Goal: Entertainment & Leisure: Browse casually

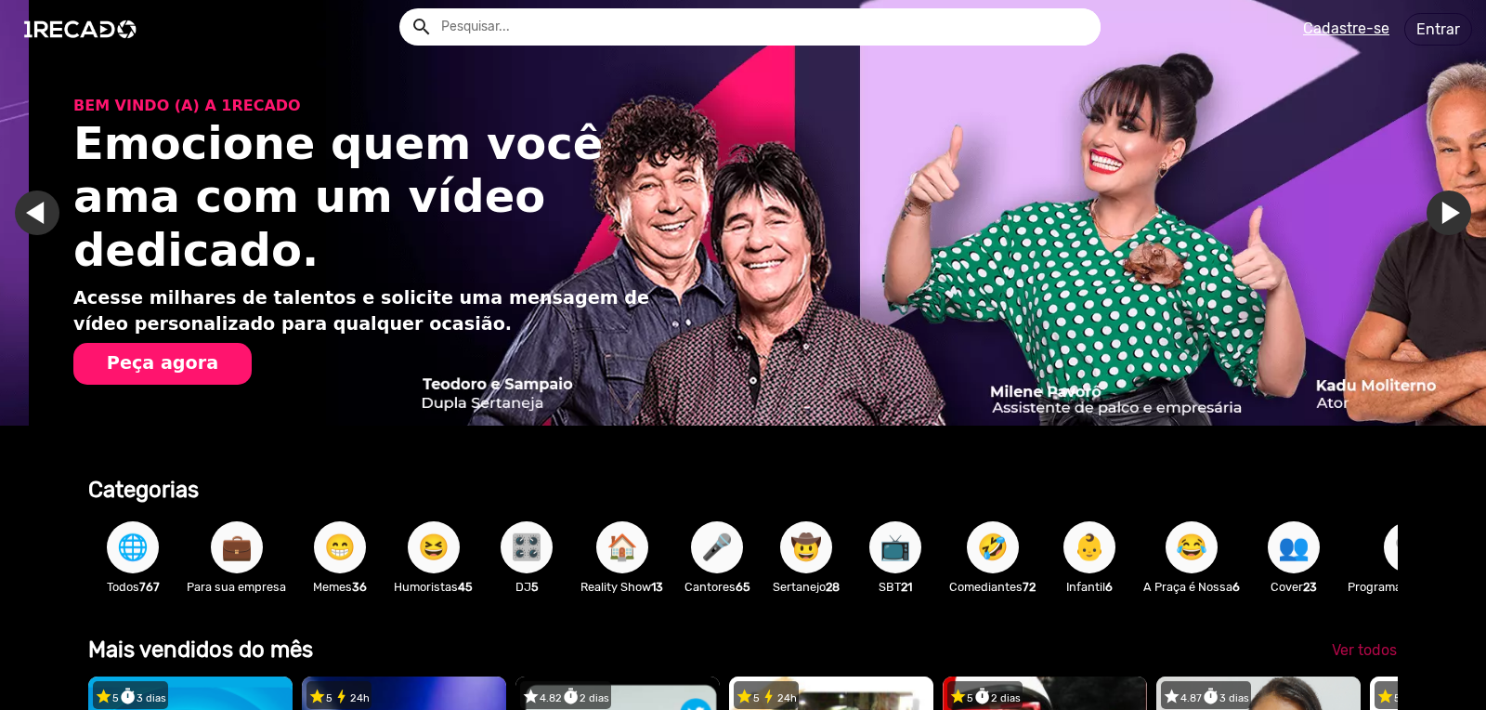
scroll to position [0, 2944]
click at [1345, 658] on span "Ver todos" at bounding box center [1364, 650] width 65 height 18
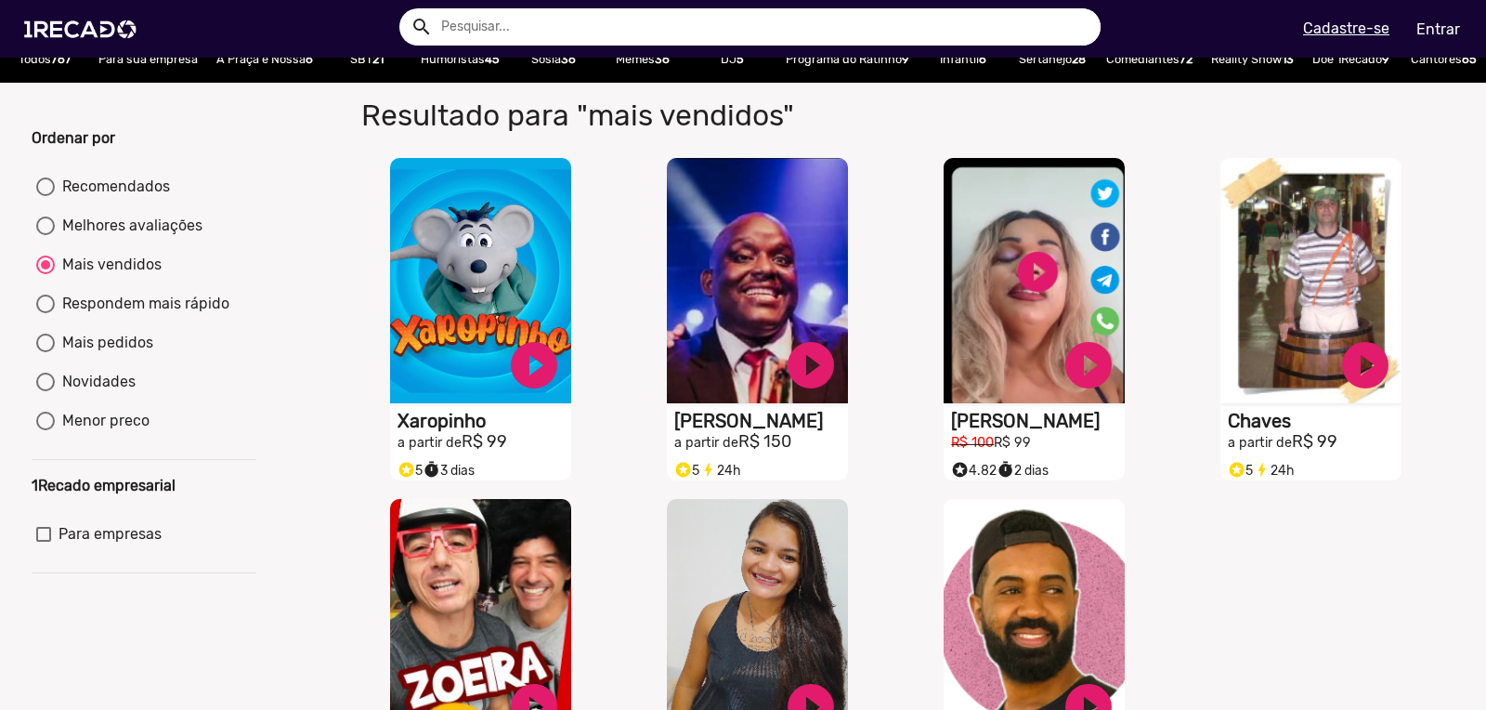
scroll to position [124, 0]
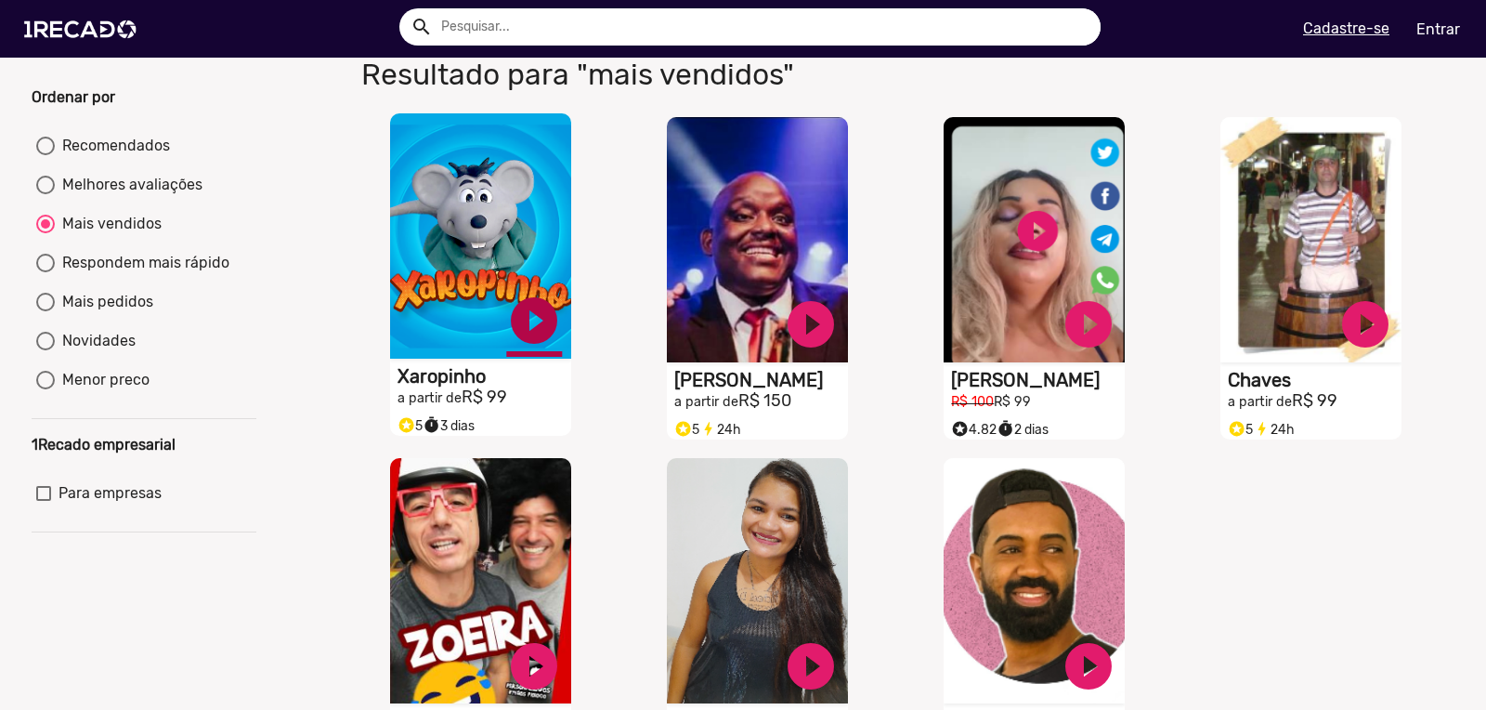
click at [536, 334] on link "play_circle_filled" at bounding box center [534, 321] width 56 height 56
click at [526, 322] on link "pause_circle" at bounding box center [534, 321] width 56 height 56
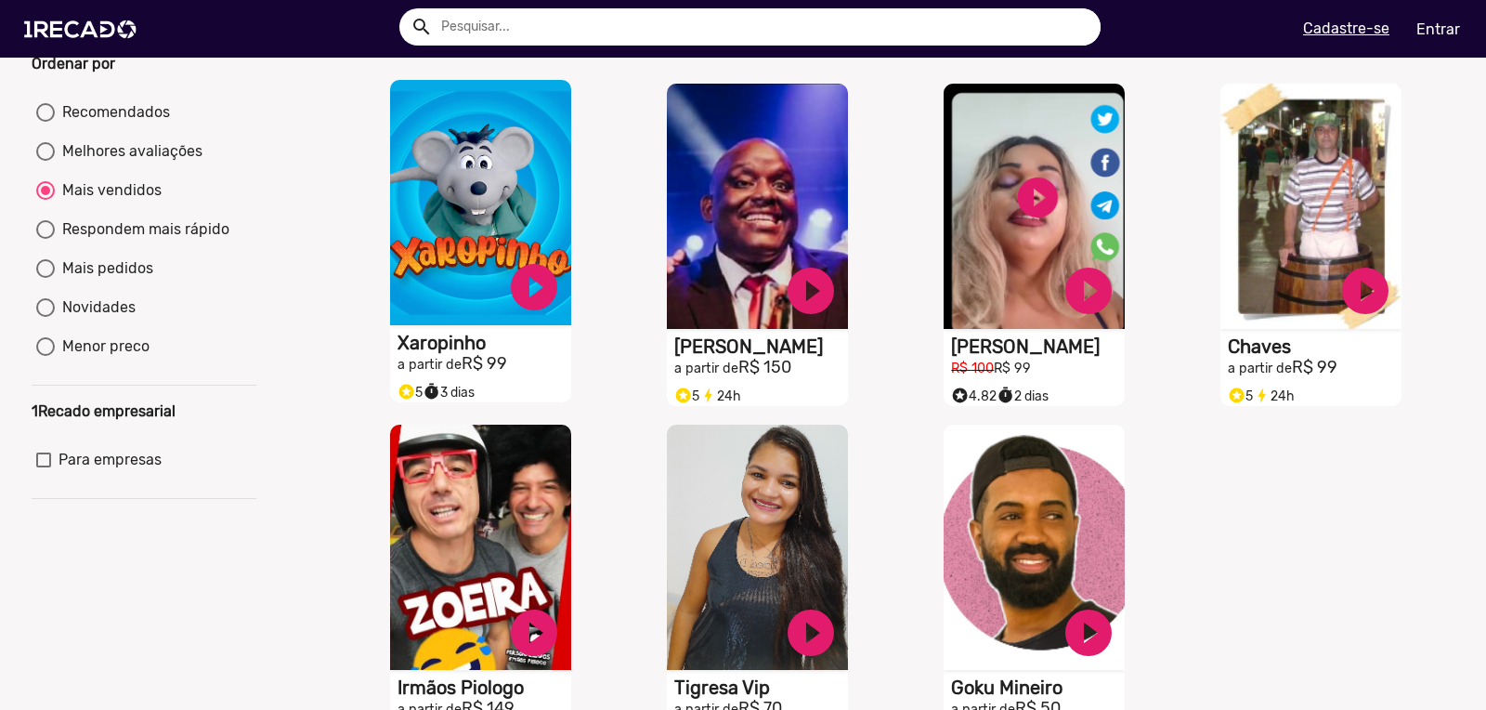
scroll to position [0, 0]
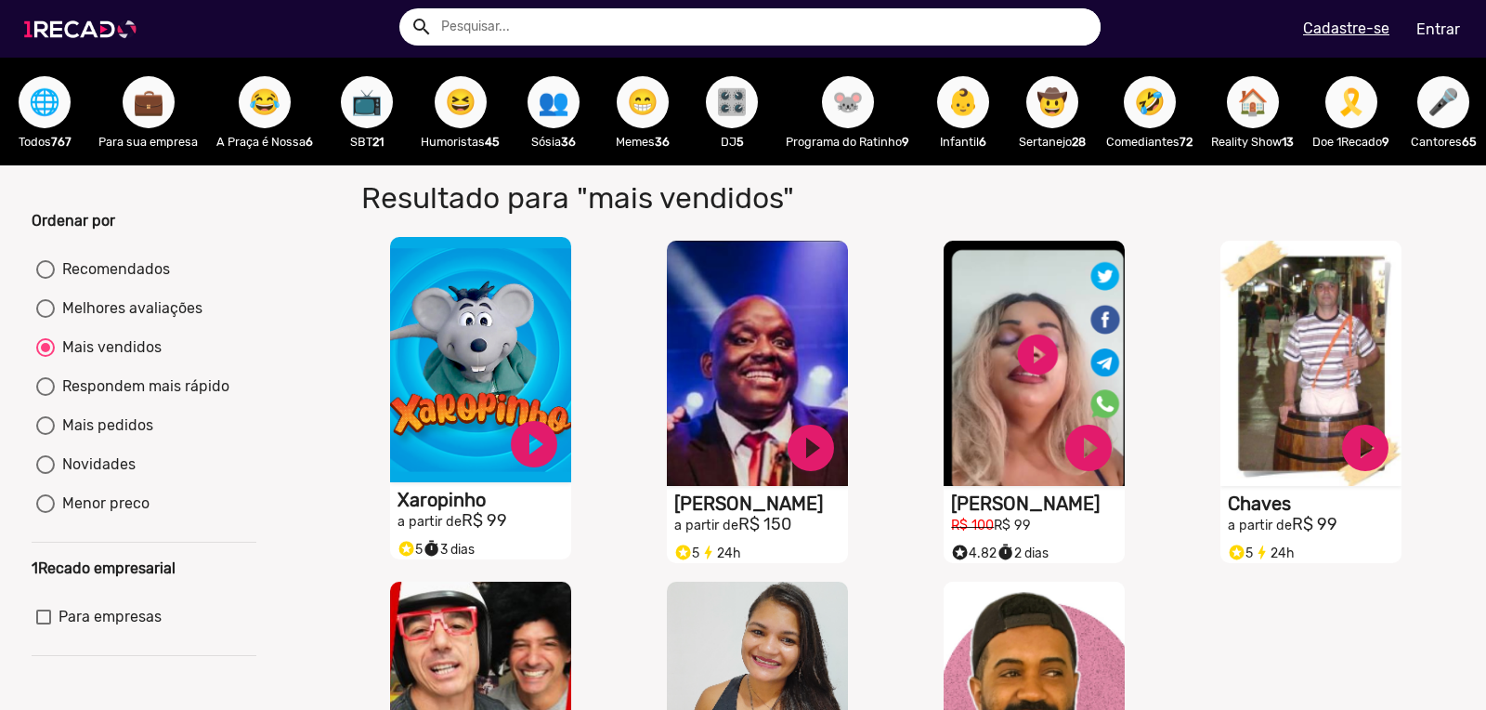
click at [80, 30] on img at bounding box center [84, 29] width 140 height 79
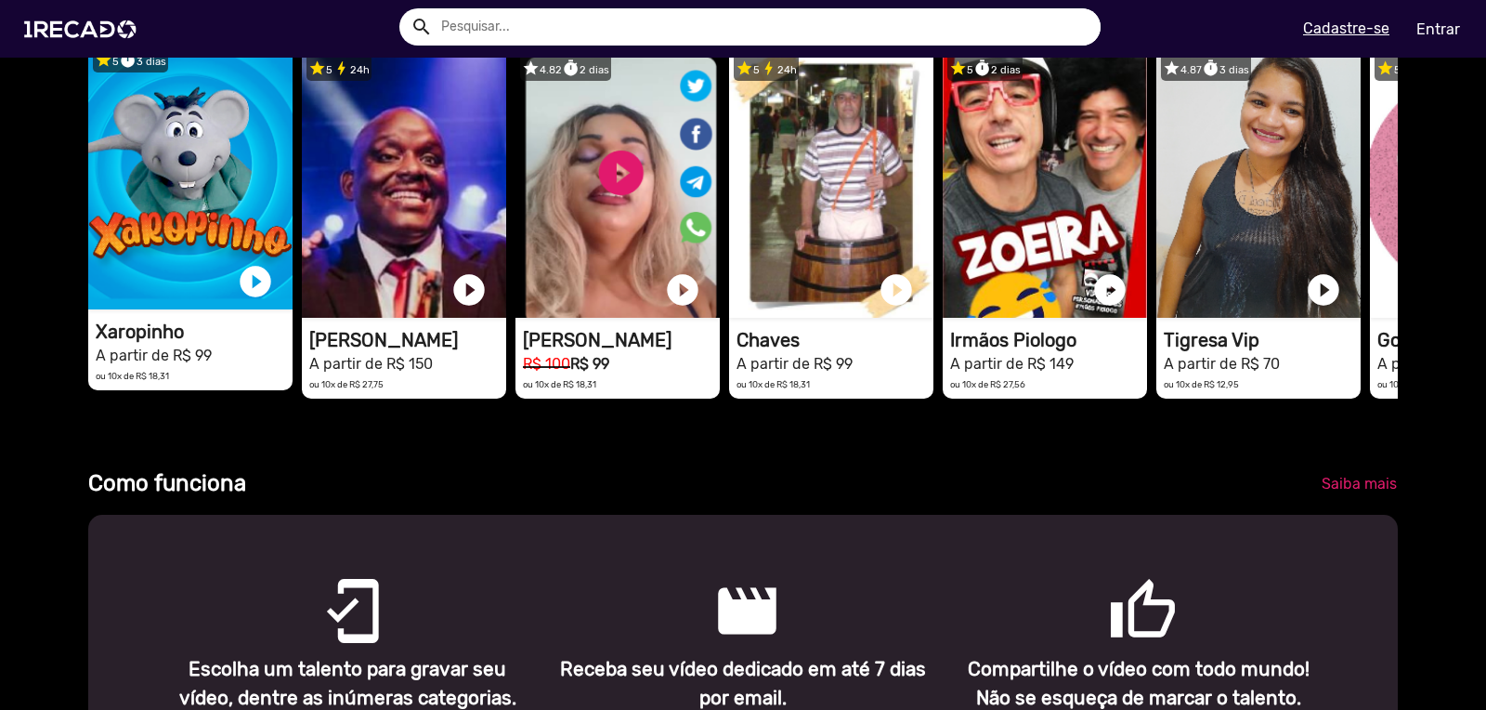
scroll to position [494, 0]
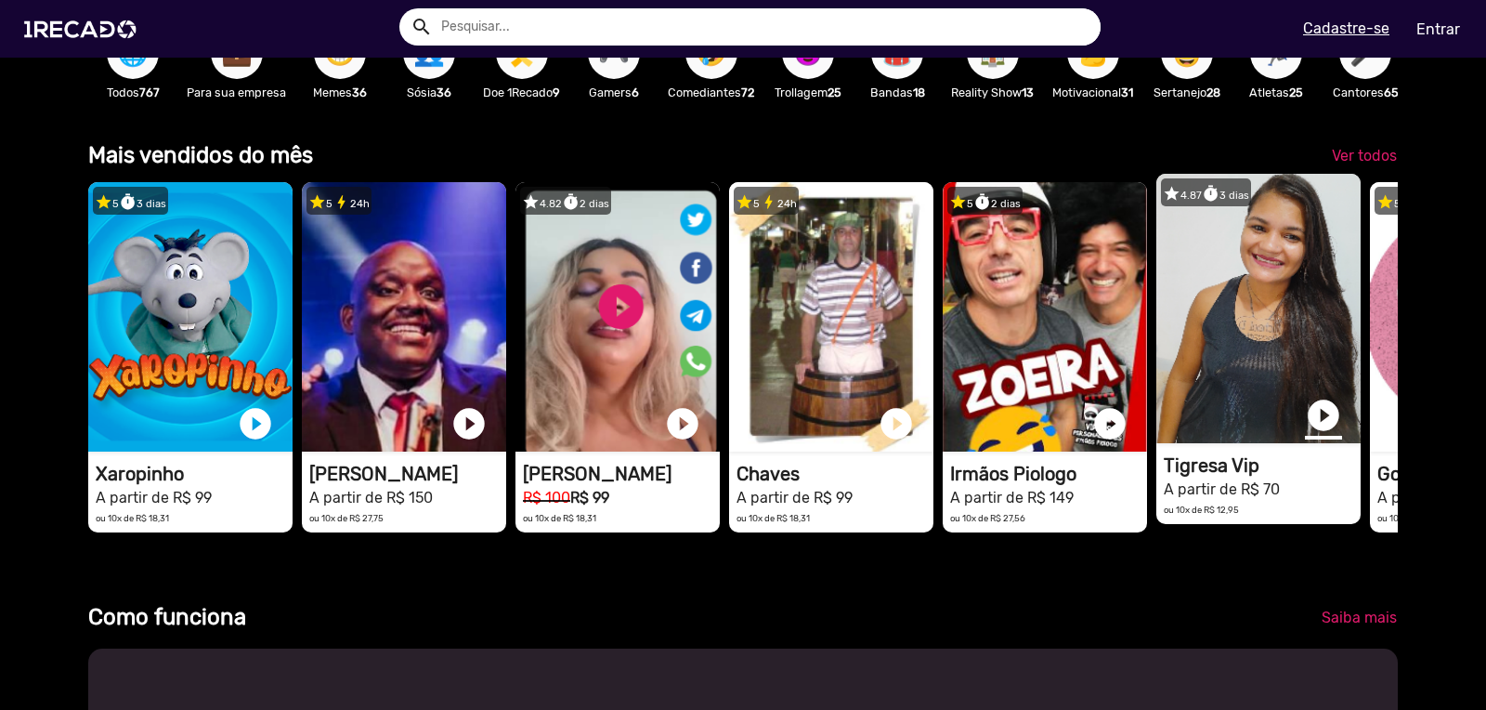
click at [1321, 419] on link "play_circle_filled" at bounding box center [1323, 415] width 37 height 37
click at [1321, 419] on link "pause_circle" at bounding box center [1323, 415] width 37 height 37
drag, startPoint x: 684, startPoint y: 460, endPoint x: 285, endPoint y: 522, distance: 403.2
click at [1156, 522] on mat-card "star 4.87 timer 3 dias 1RECADO vídeos dedicados para fãs e empresas play_circle…" at bounding box center [1258, 349] width 204 height 350
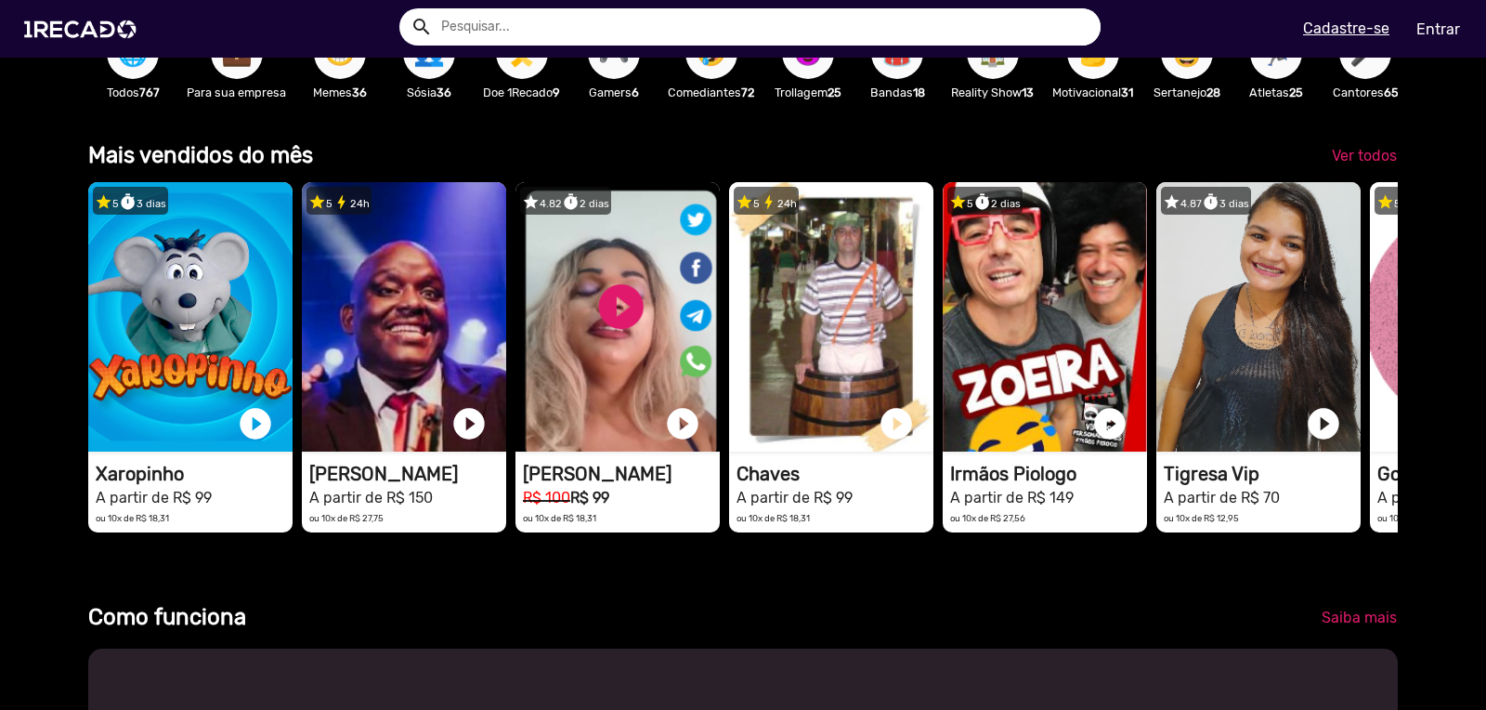
drag, startPoint x: 524, startPoint y: 605, endPoint x: 834, endPoint y: 568, distance: 312.3
drag, startPoint x: 1250, startPoint y: 195, endPoint x: 97, endPoint y: 589, distance: 1218.8
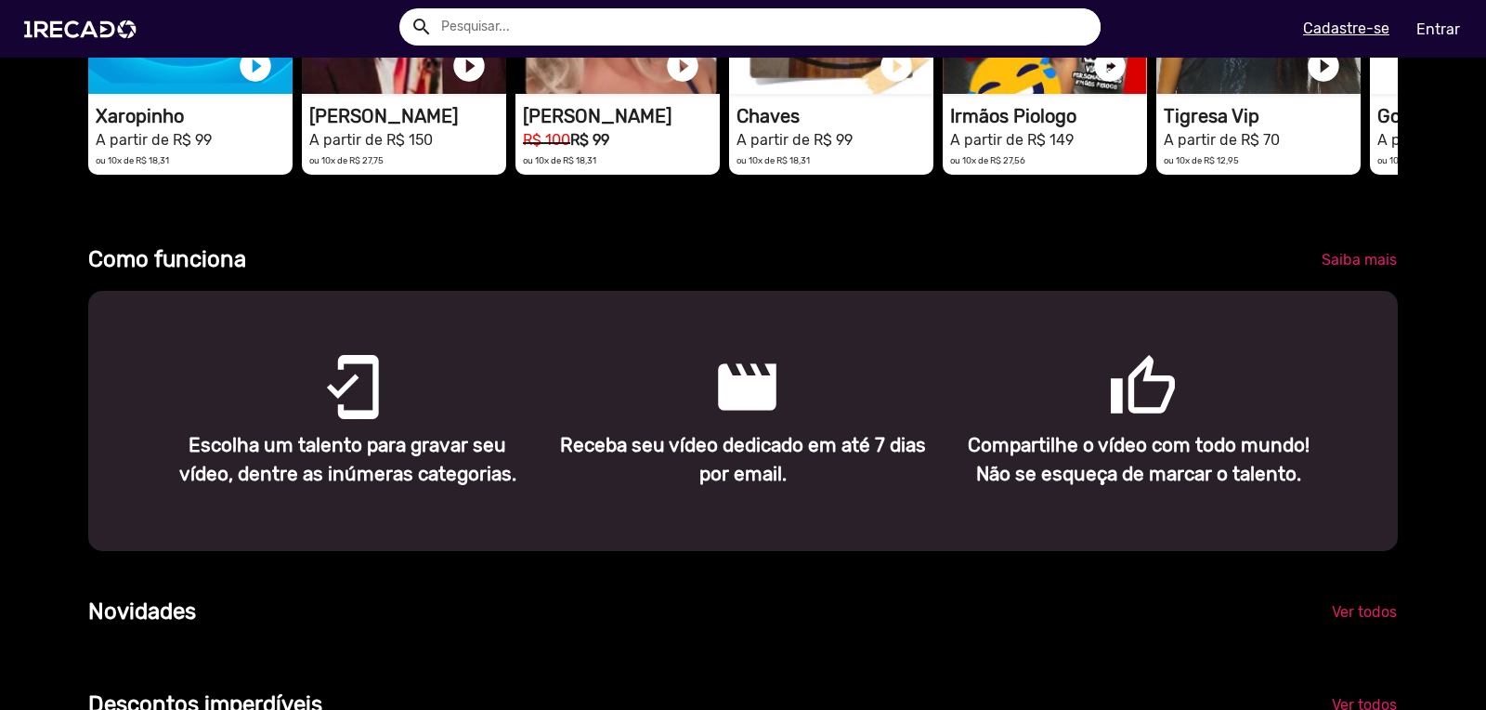
scroll to position [865, 0]
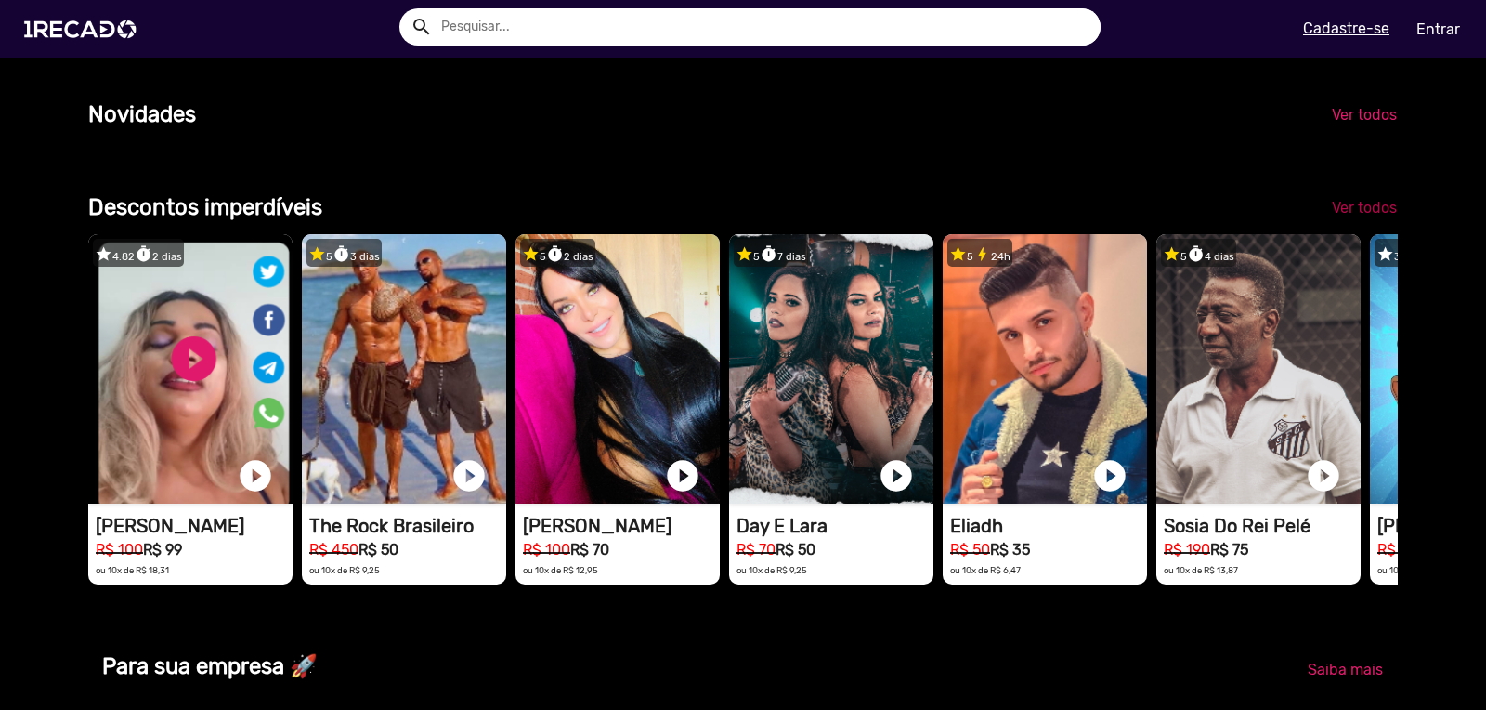
scroll to position [1323, 0]
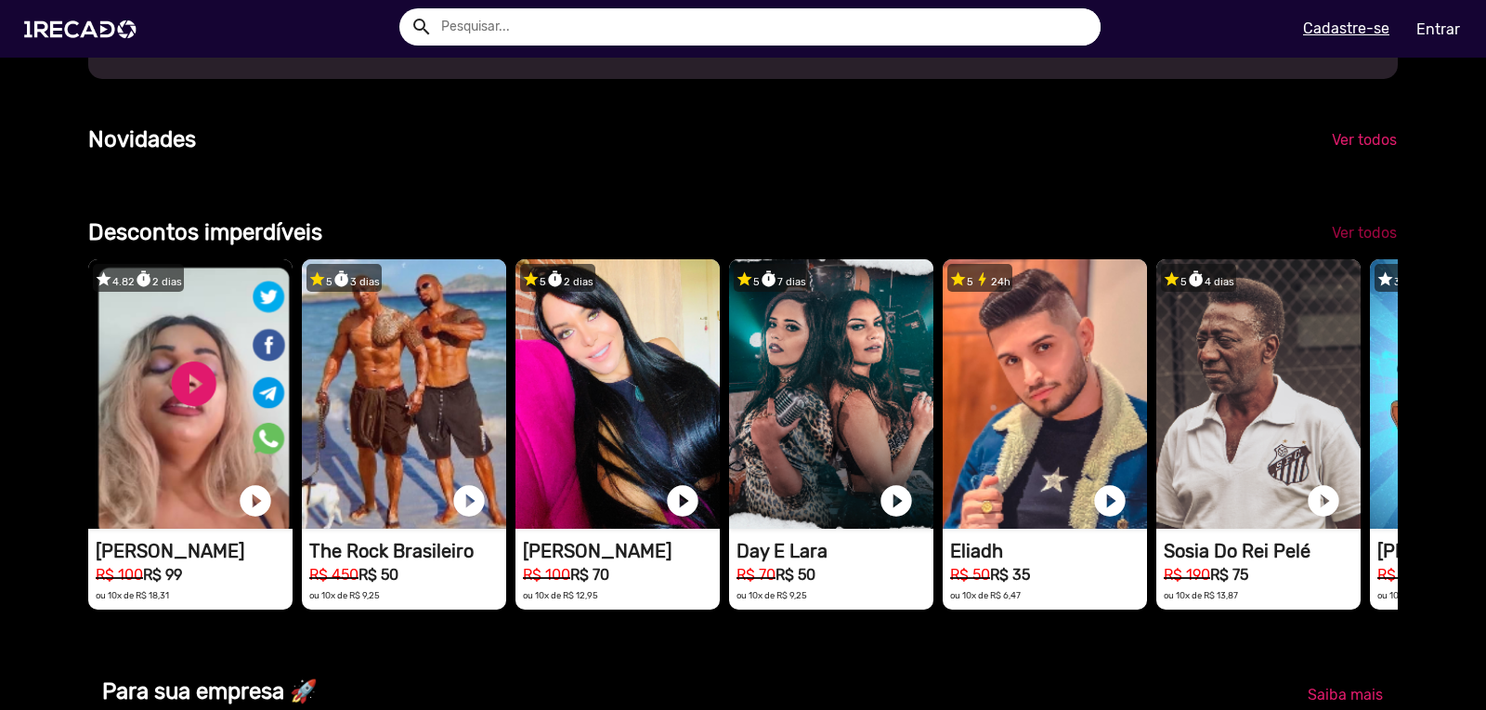
click at [1345, 241] on span "Ver todos" at bounding box center [1364, 233] width 65 height 18
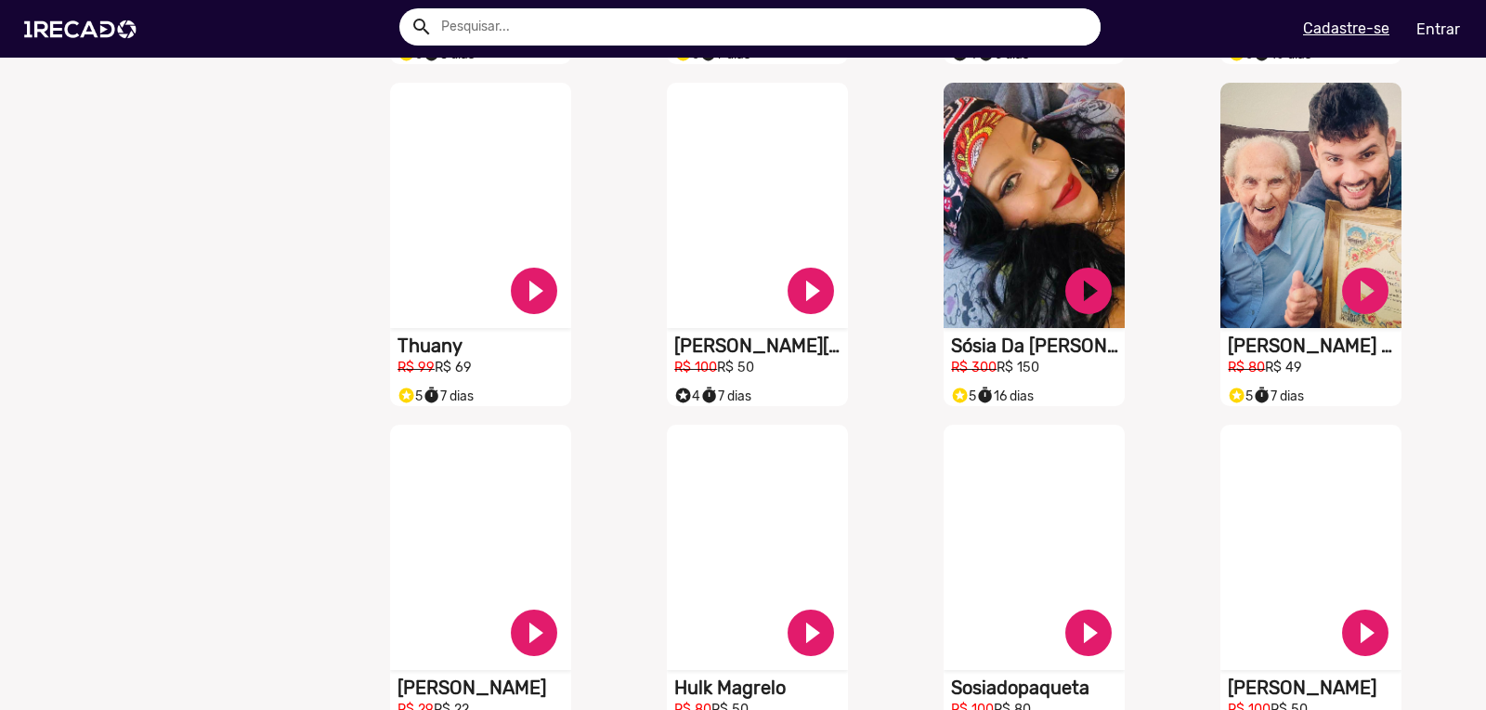
scroll to position [1200, 0]
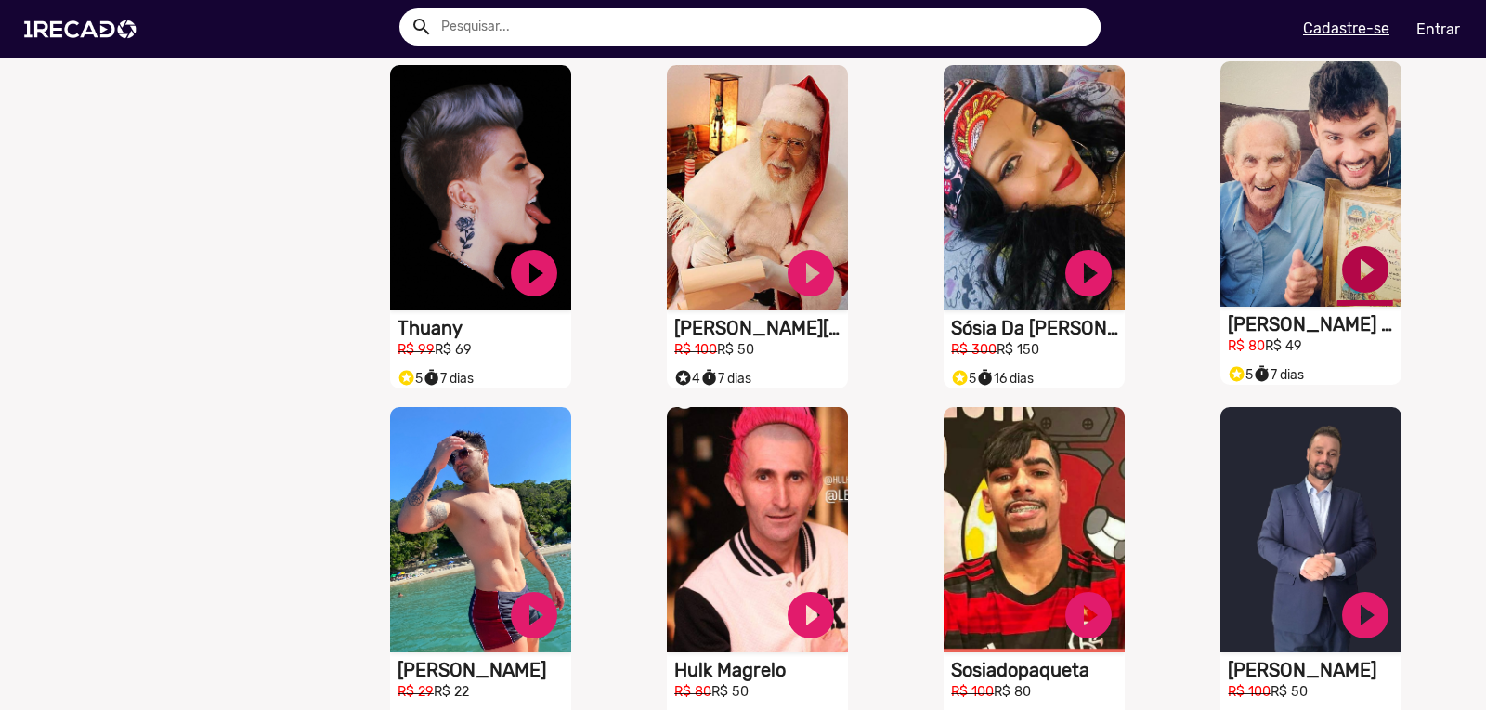
click at [1358, 276] on link "play_circle_filled" at bounding box center [1365, 269] width 56 height 56
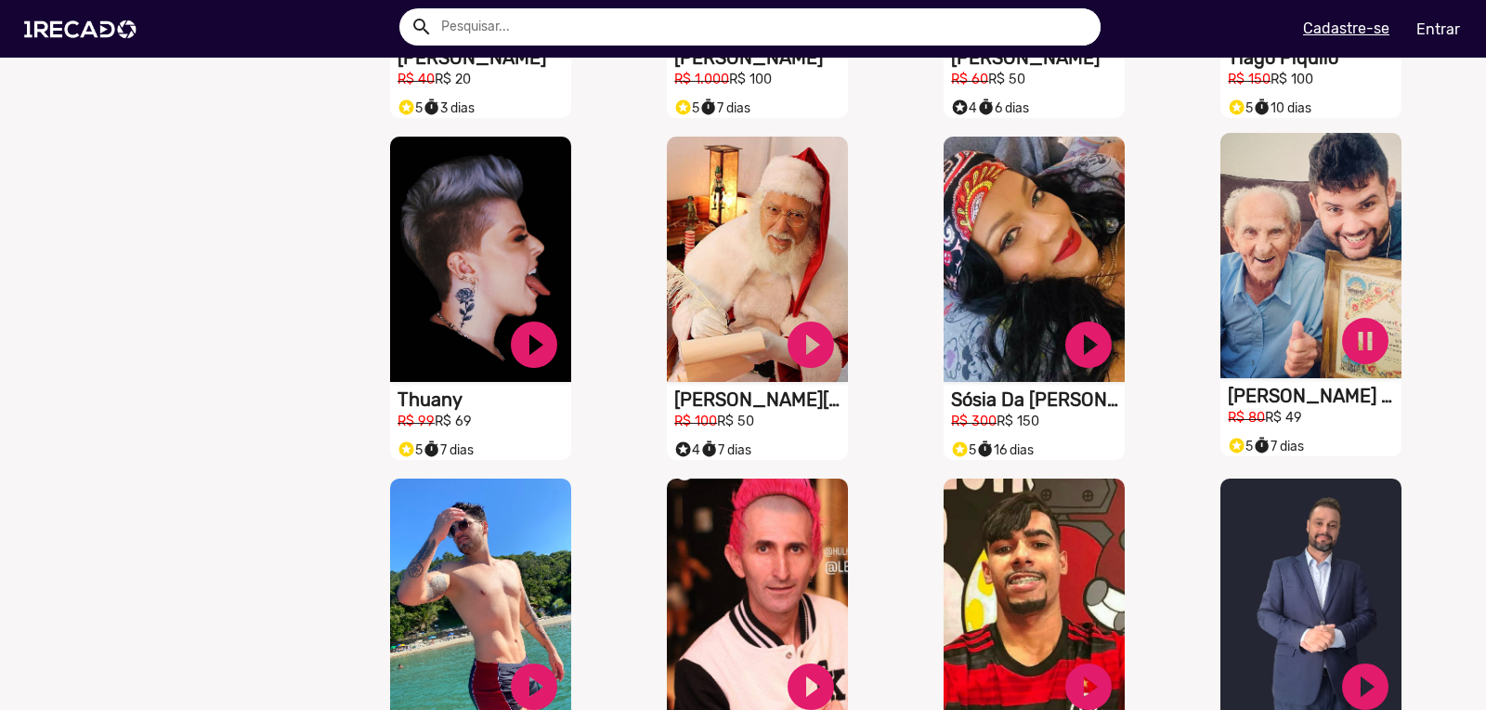
scroll to position [1112, 0]
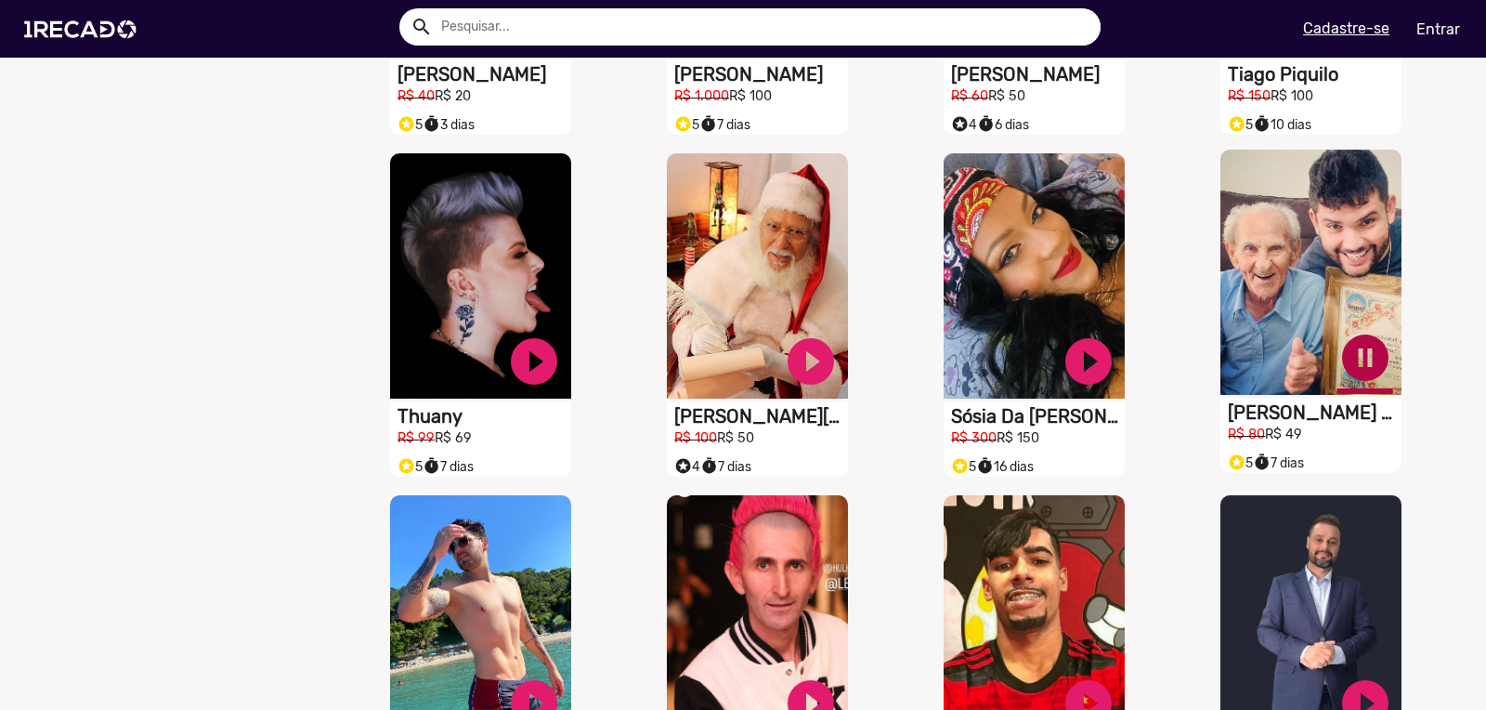
click at [1366, 366] on link "pause_circle" at bounding box center [1365, 358] width 56 height 56
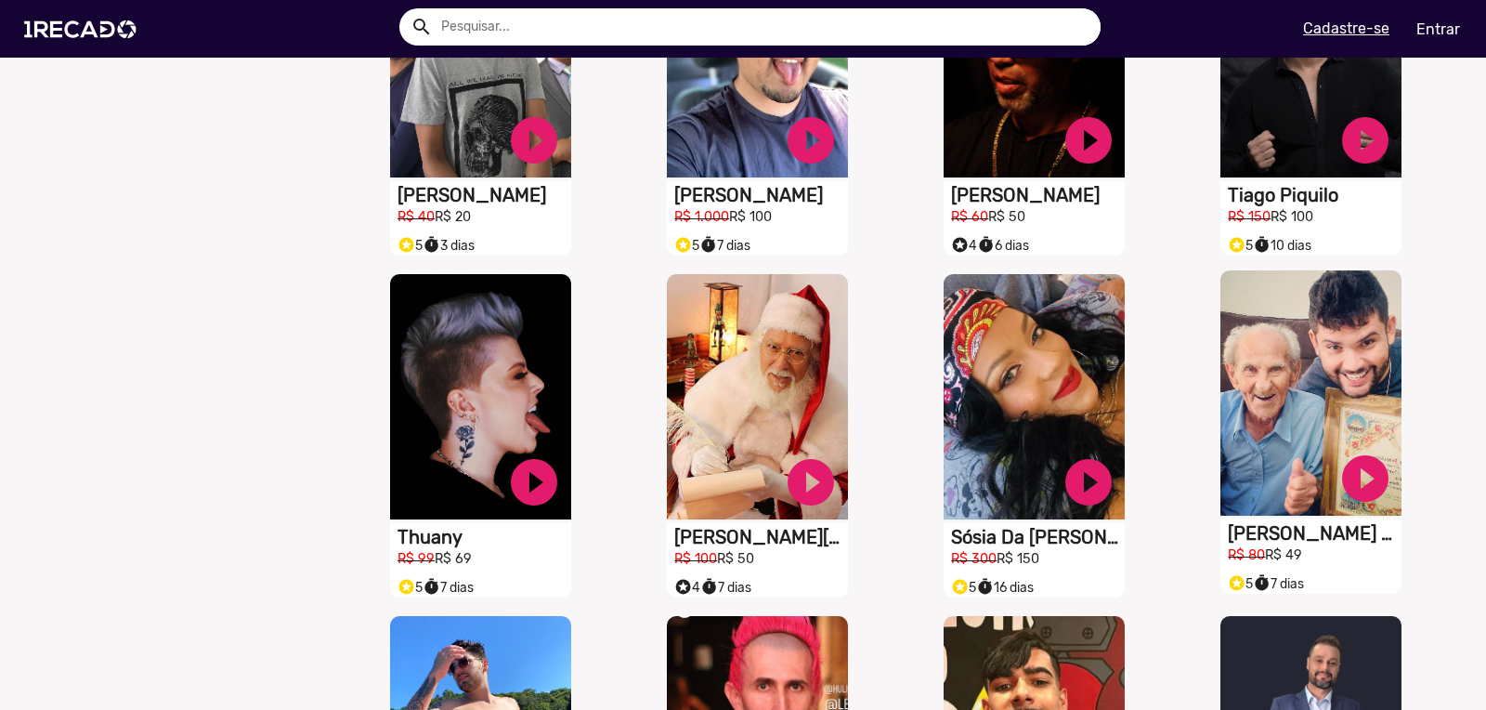
scroll to position [1092, 0]
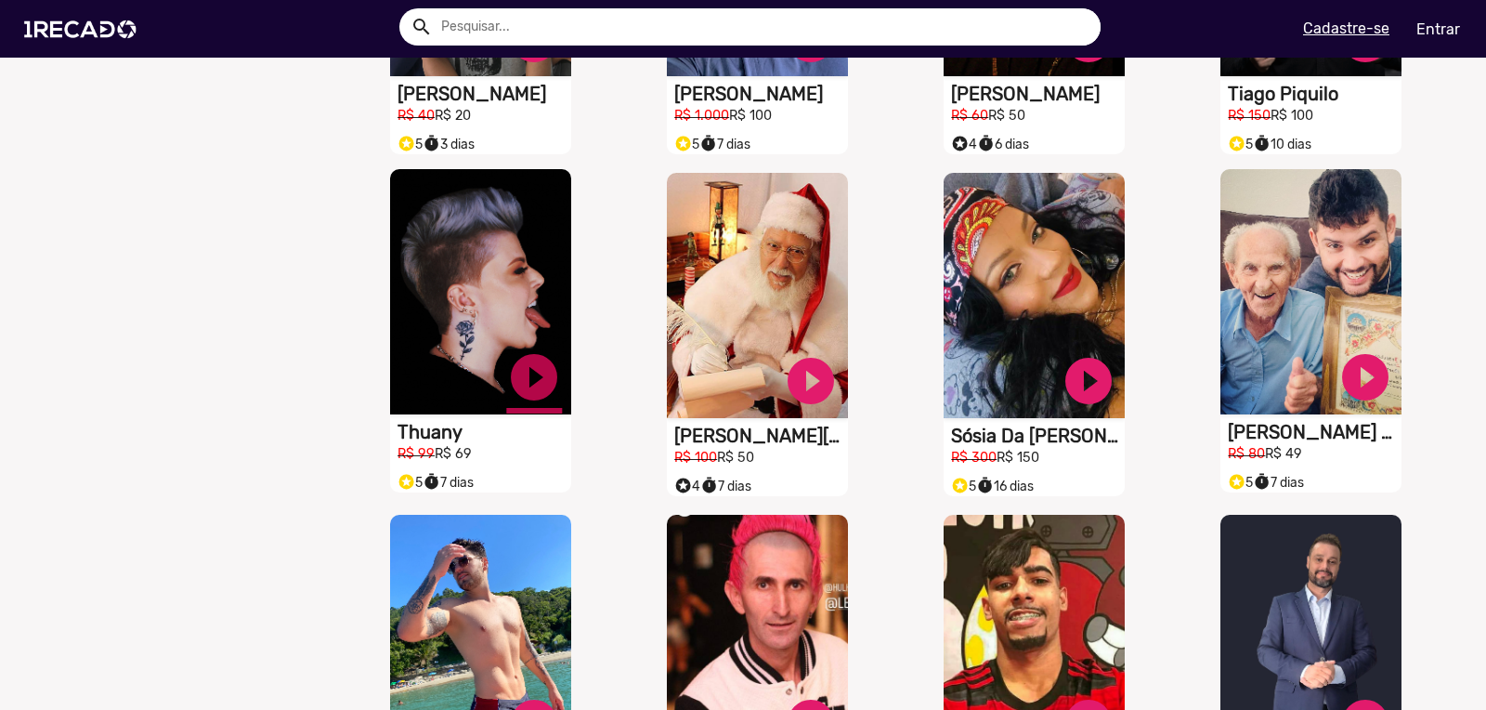
click at [530, 384] on link "play_circle_filled" at bounding box center [534, 377] width 56 height 56
click at [540, 384] on link "pause_circle" at bounding box center [534, 377] width 56 height 56
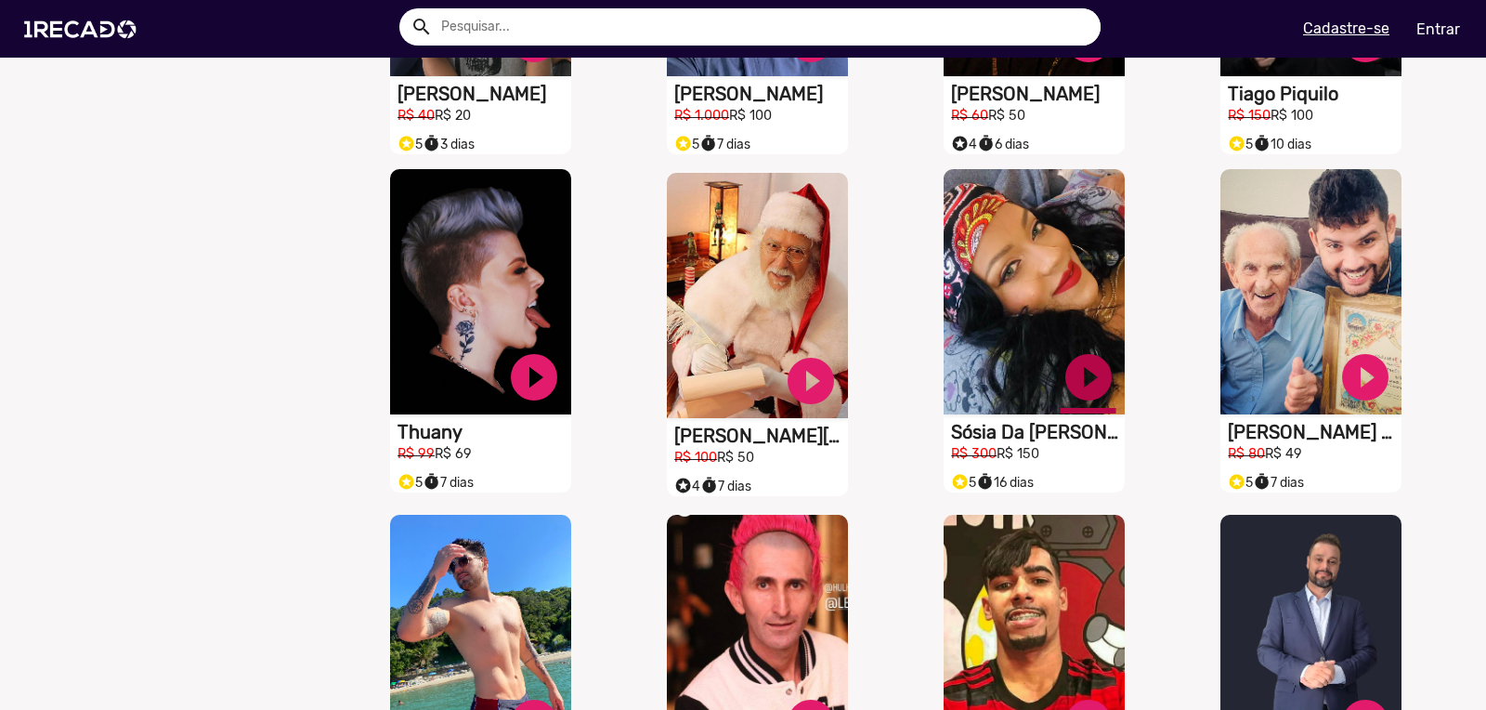
click at [1067, 392] on link "play_circle_filled" at bounding box center [1089, 377] width 56 height 56
click at [1064, 388] on link "pause_circle" at bounding box center [1089, 377] width 56 height 56
click at [81, 30] on img at bounding box center [84, 29] width 140 height 79
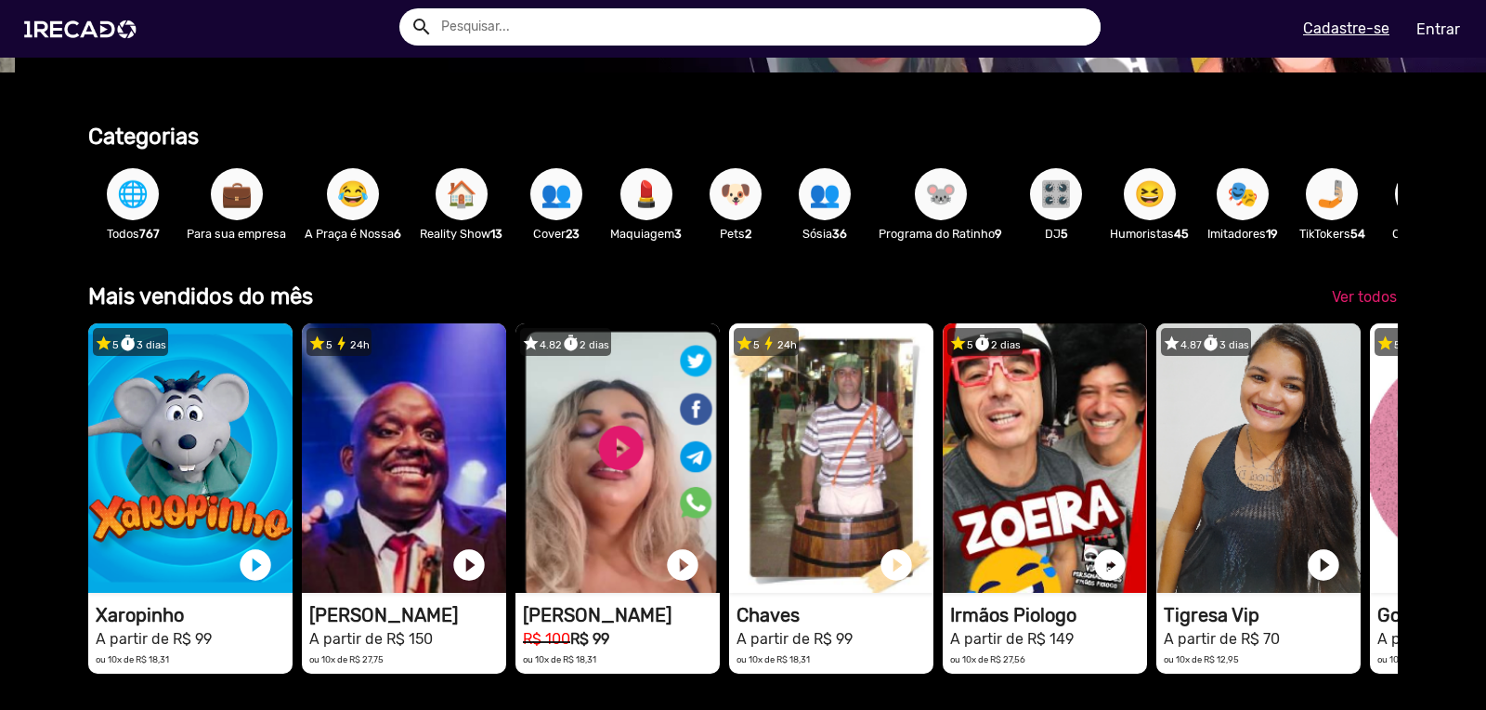
scroll to position [0, 1472]
click at [449, 192] on button "🏠" at bounding box center [462, 194] width 52 height 52
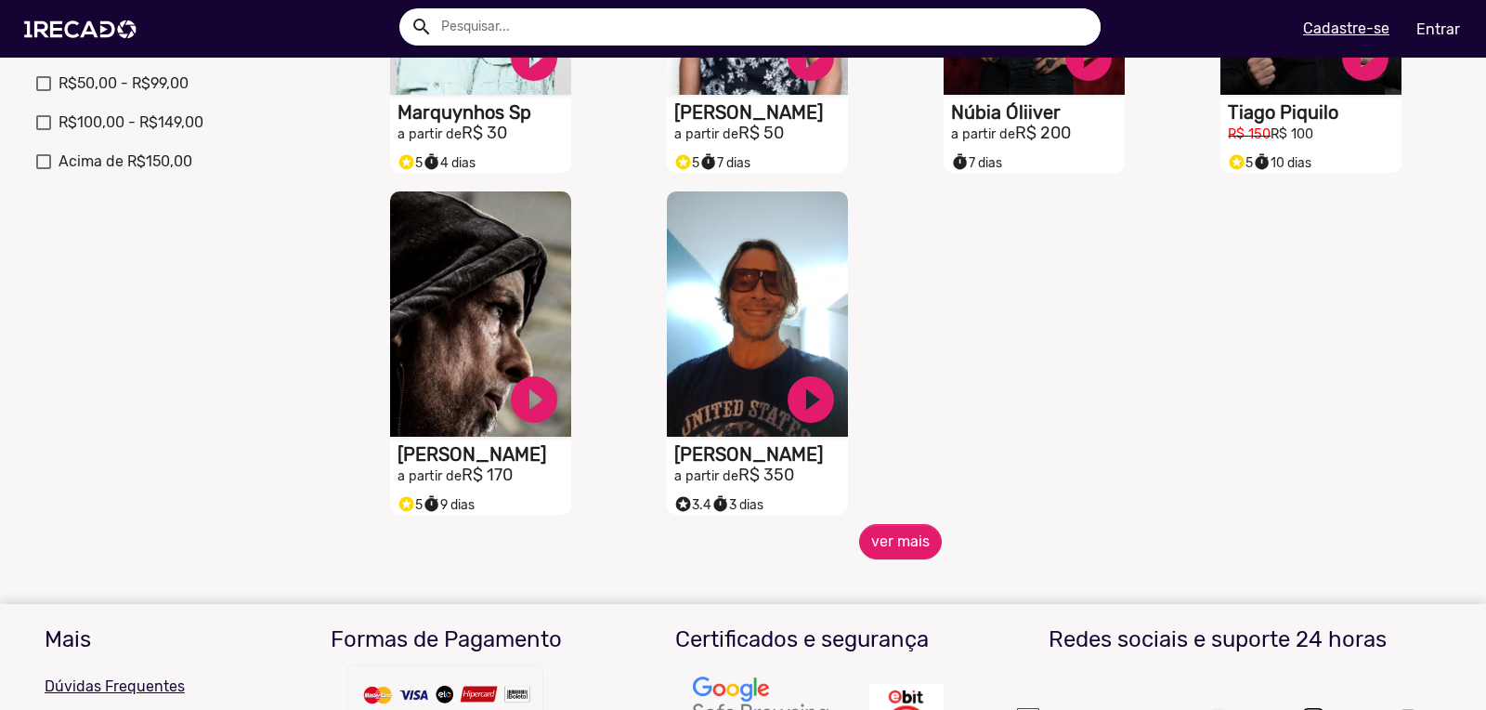
scroll to position [759, 0]
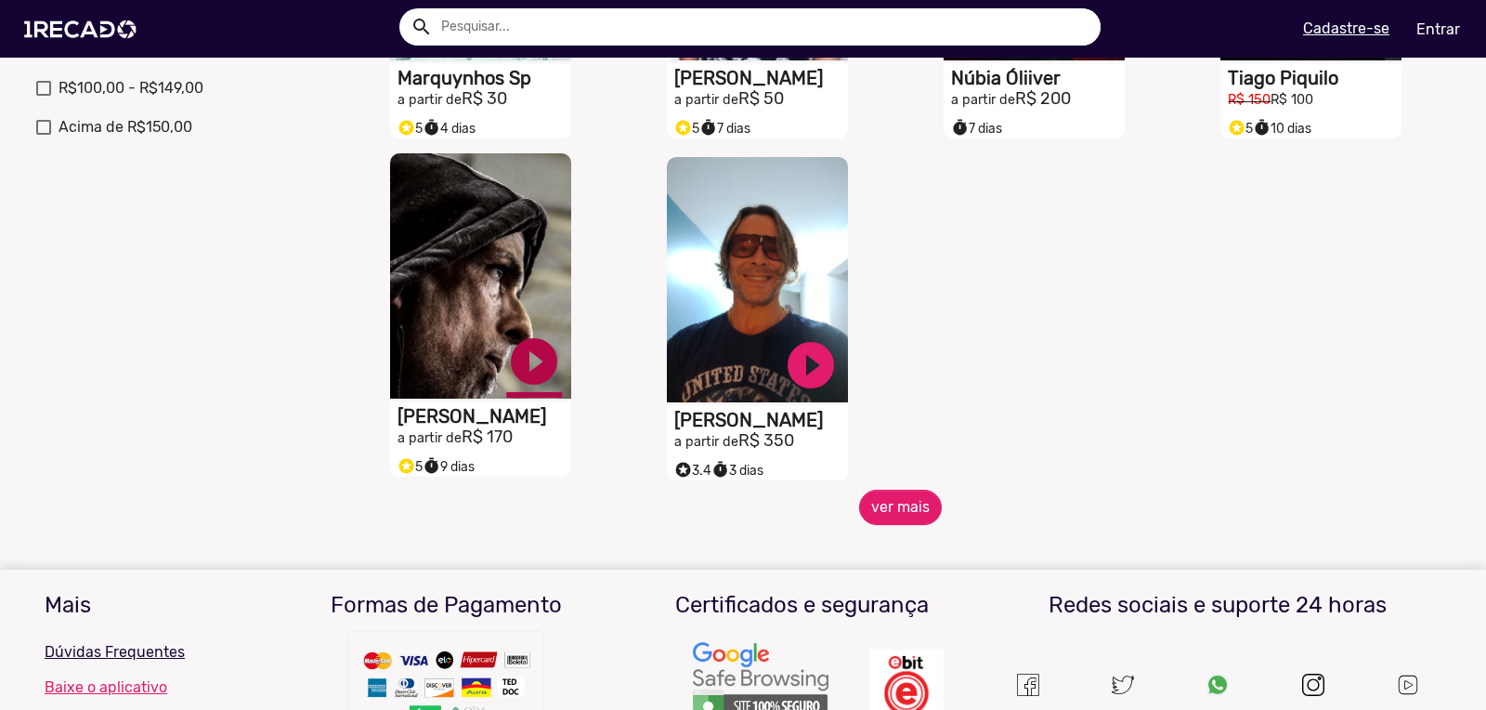
click at [544, 368] on link "play_circle_filled" at bounding box center [534, 361] width 56 height 56
click at [904, 525] on button "ver mais" at bounding box center [900, 506] width 83 height 35
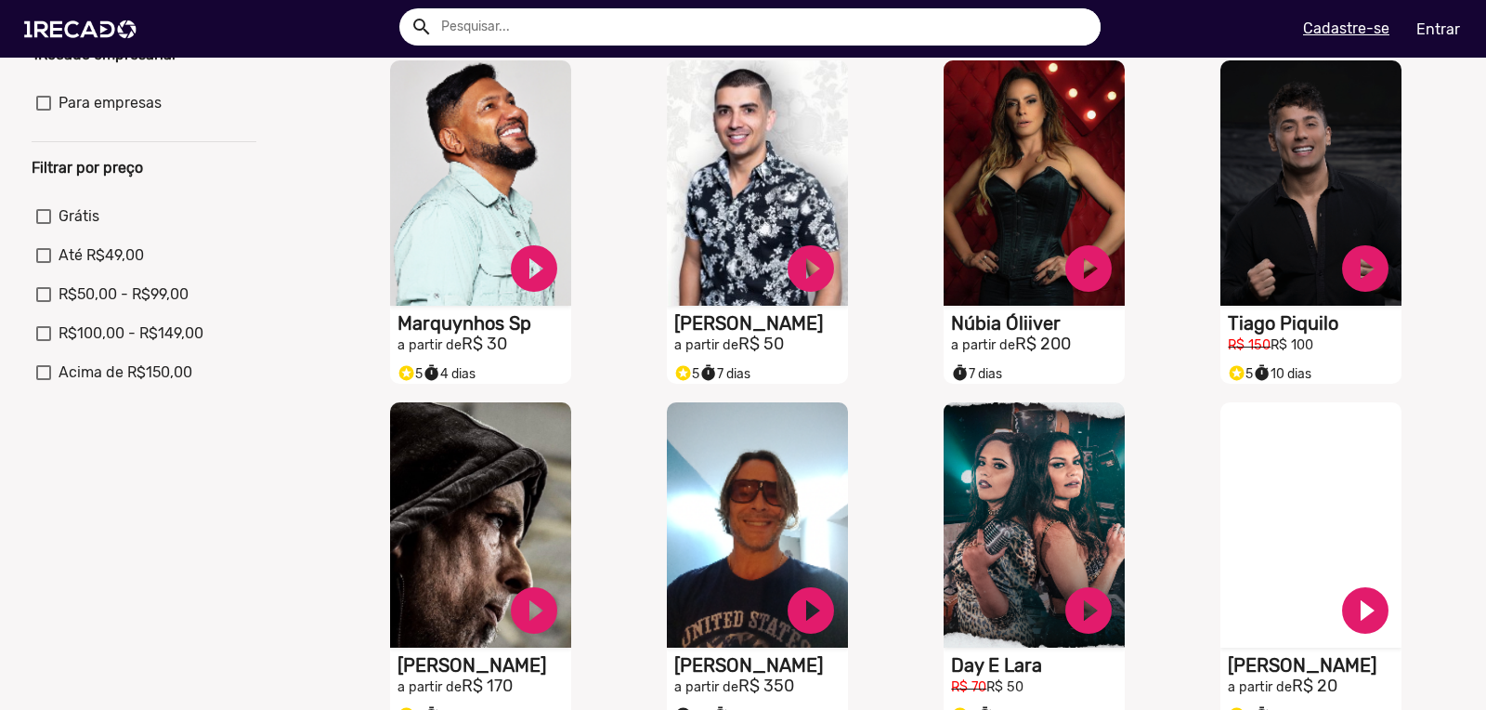
scroll to position [0, 0]
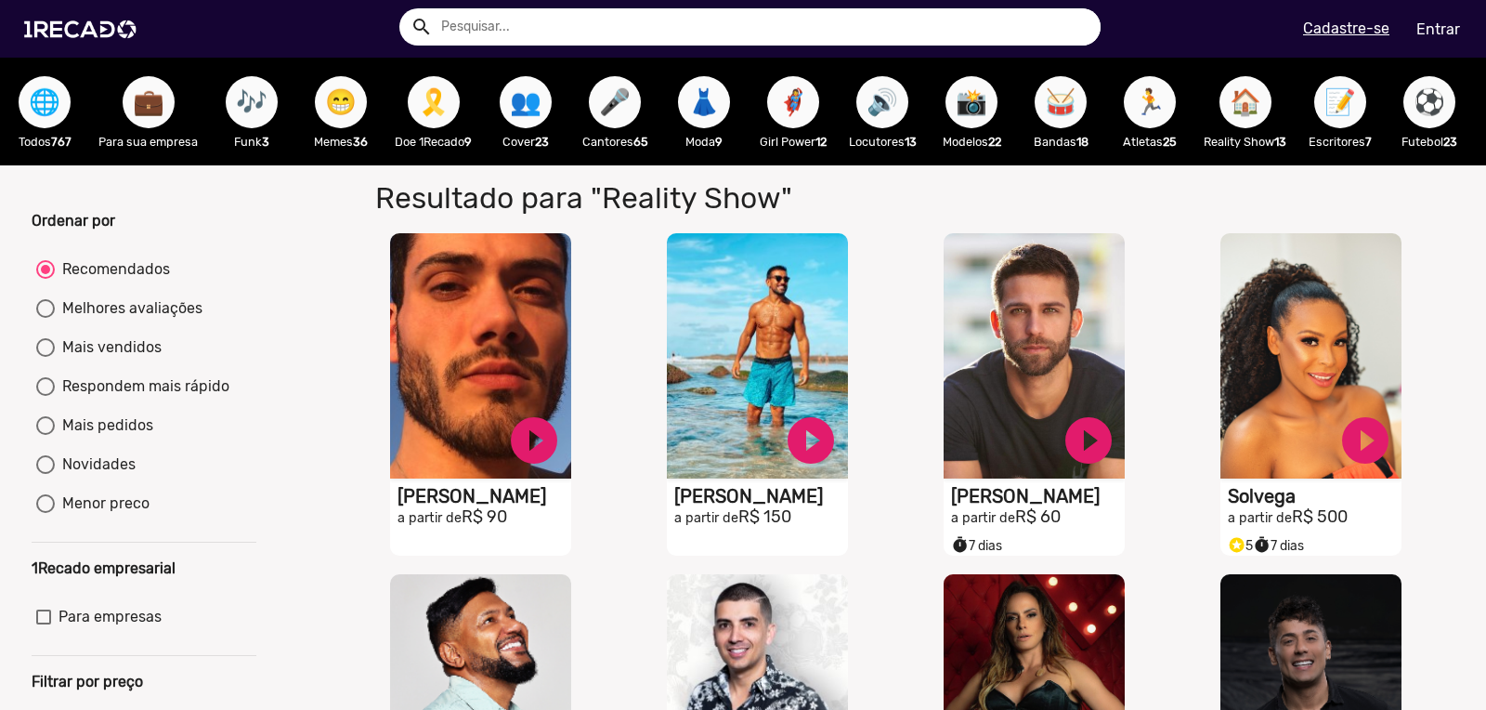
click at [901, 103] on button "🔊" at bounding box center [882, 102] width 52 height 52
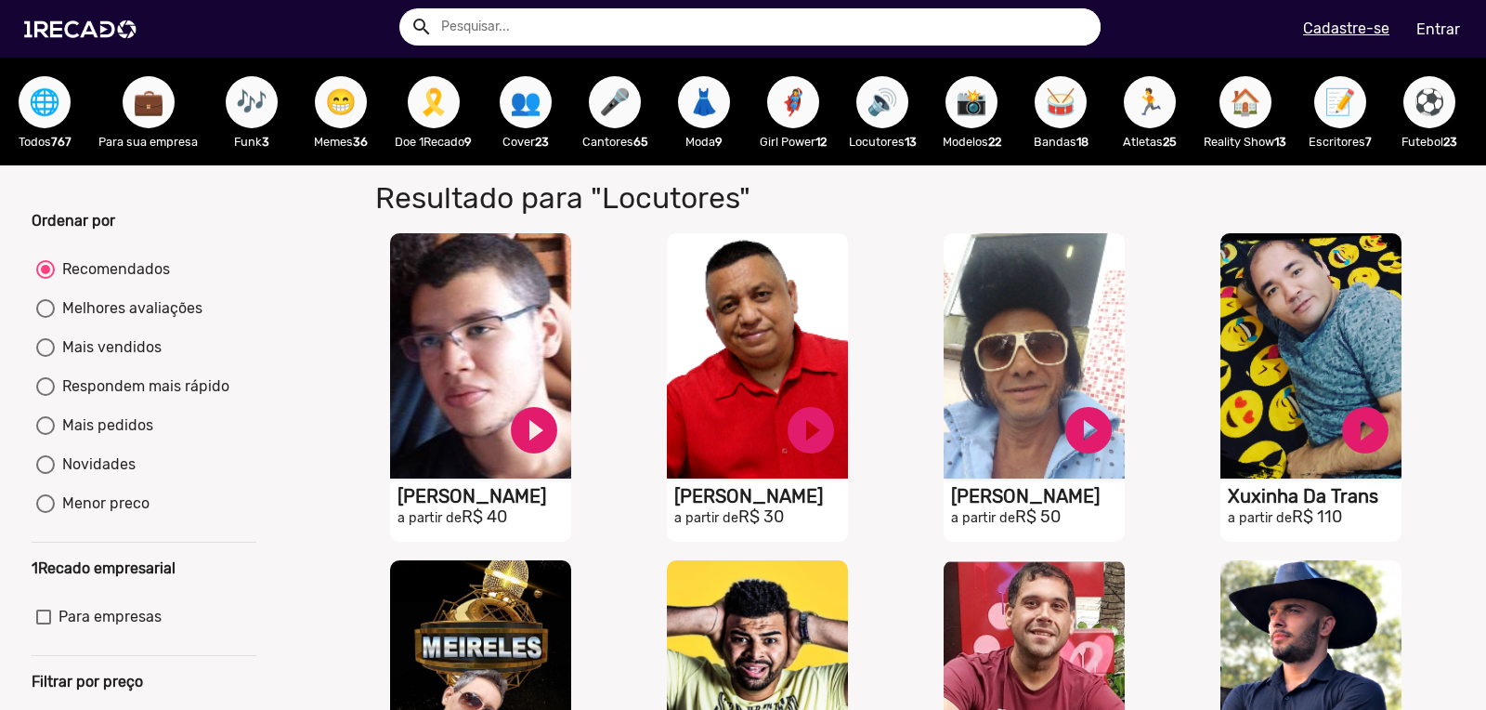
click at [977, 103] on span "📸" at bounding box center [972, 102] width 32 height 52
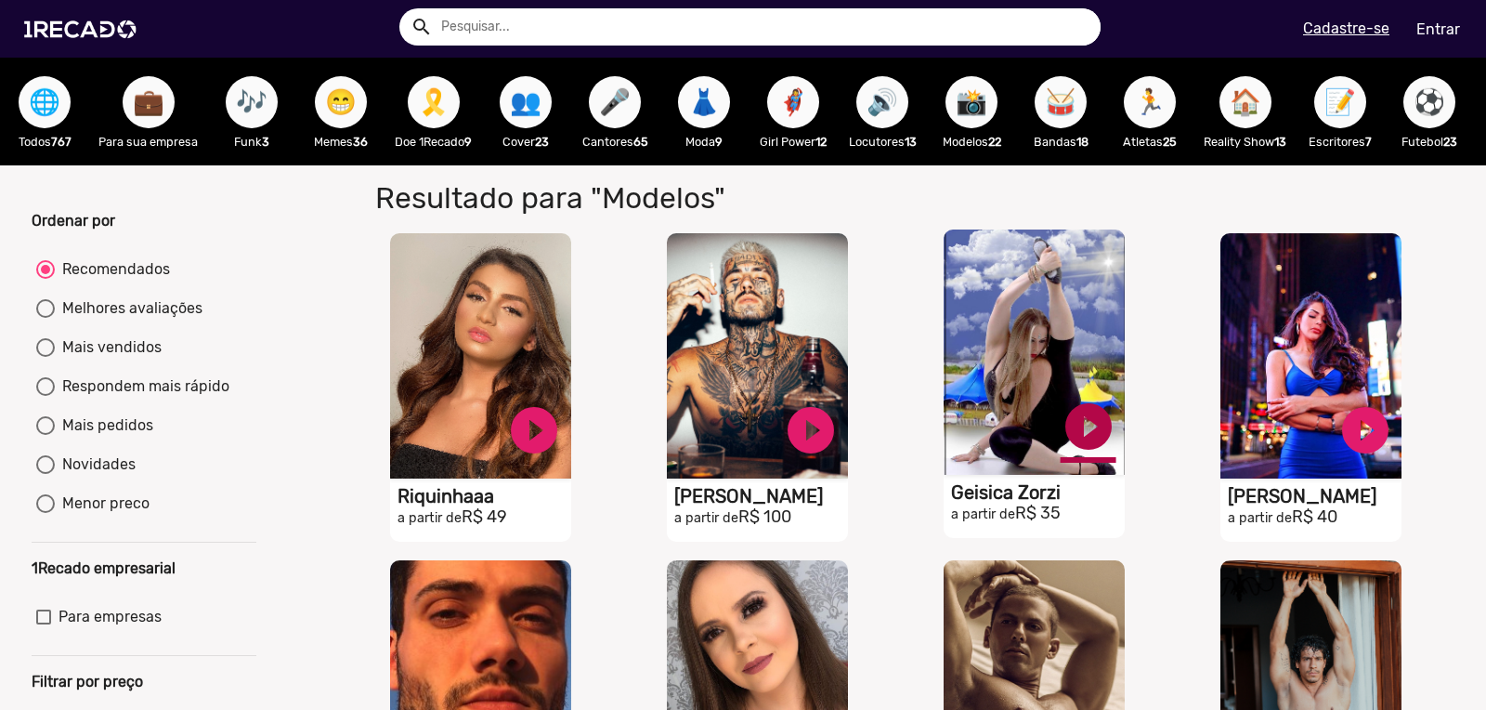
click at [1090, 436] on link "play_circle_filled" at bounding box center [1089, 426] width 56 height 56
click at [1061, 103] on span "🥁" at bounding box center [1061, 102] width 32 height 52
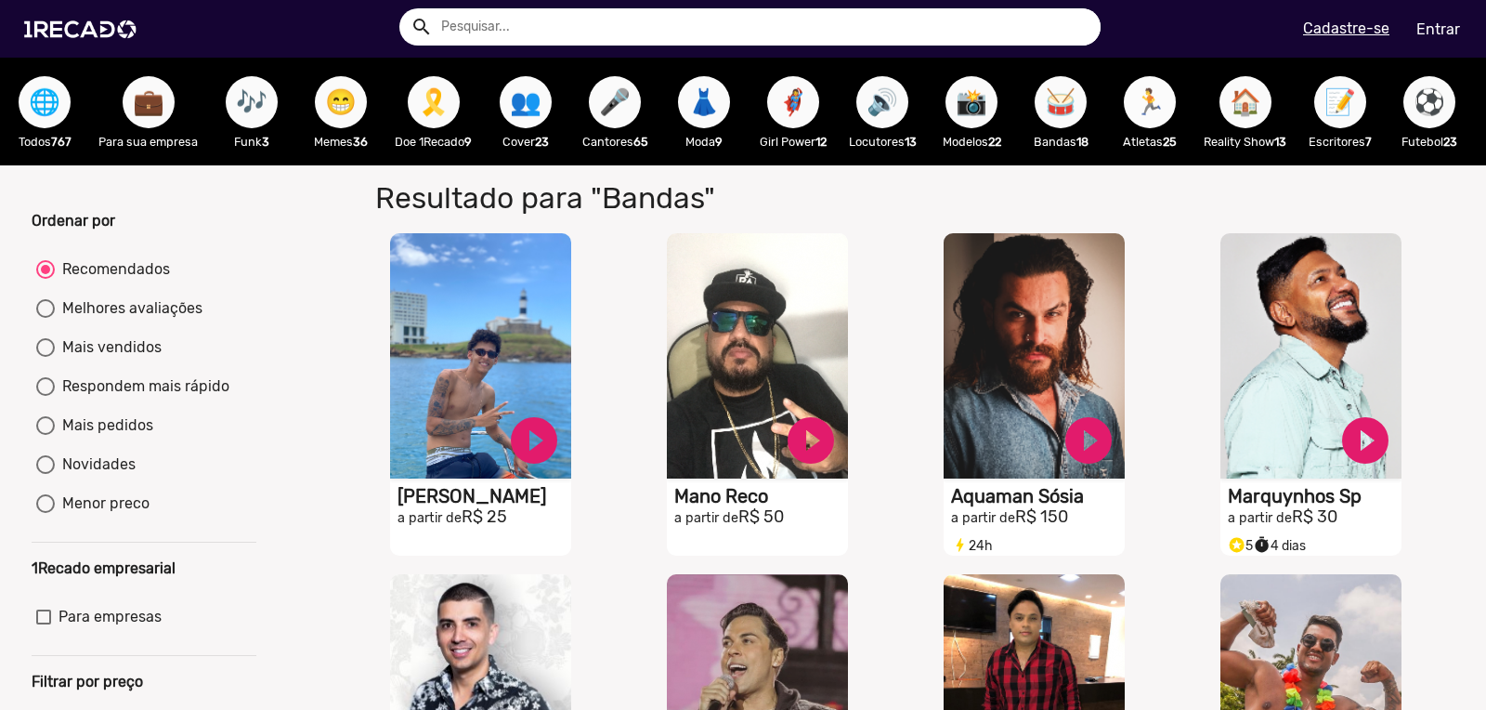
click at [1155, 107] on span "🏃" at bounding box center [1150, 102] width 32 height 52
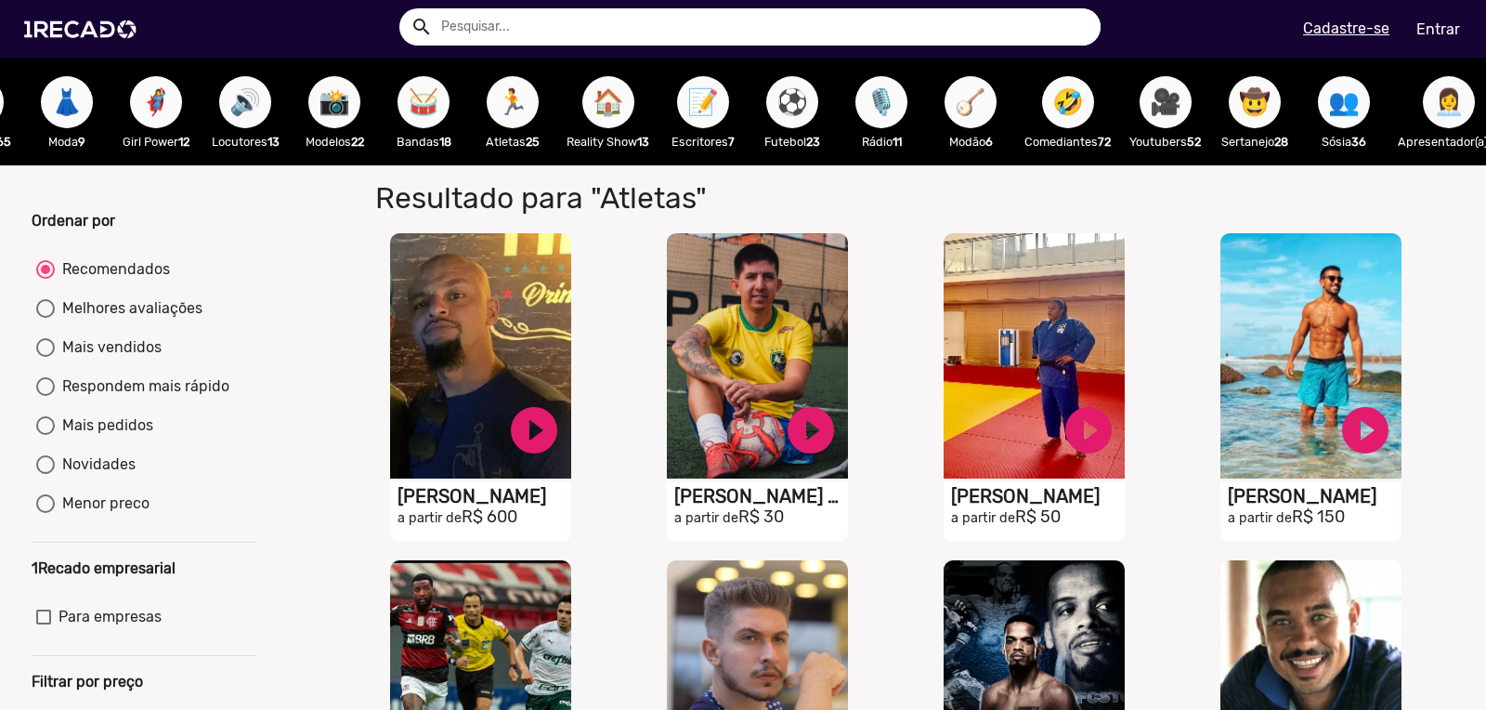
scroll to position [0, 650]
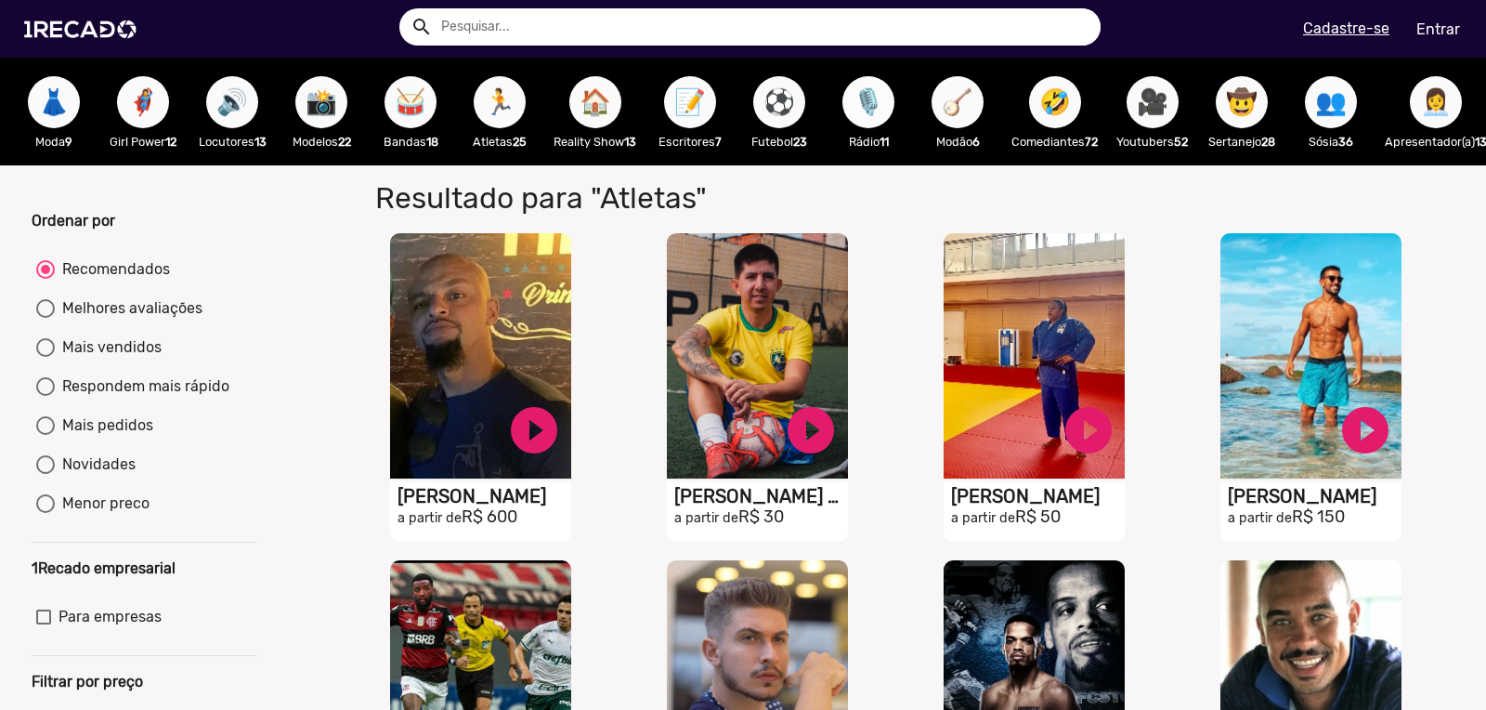
click at [877, 106] on span "🎙️" at bounding box center [869, 102] width 32 height 52
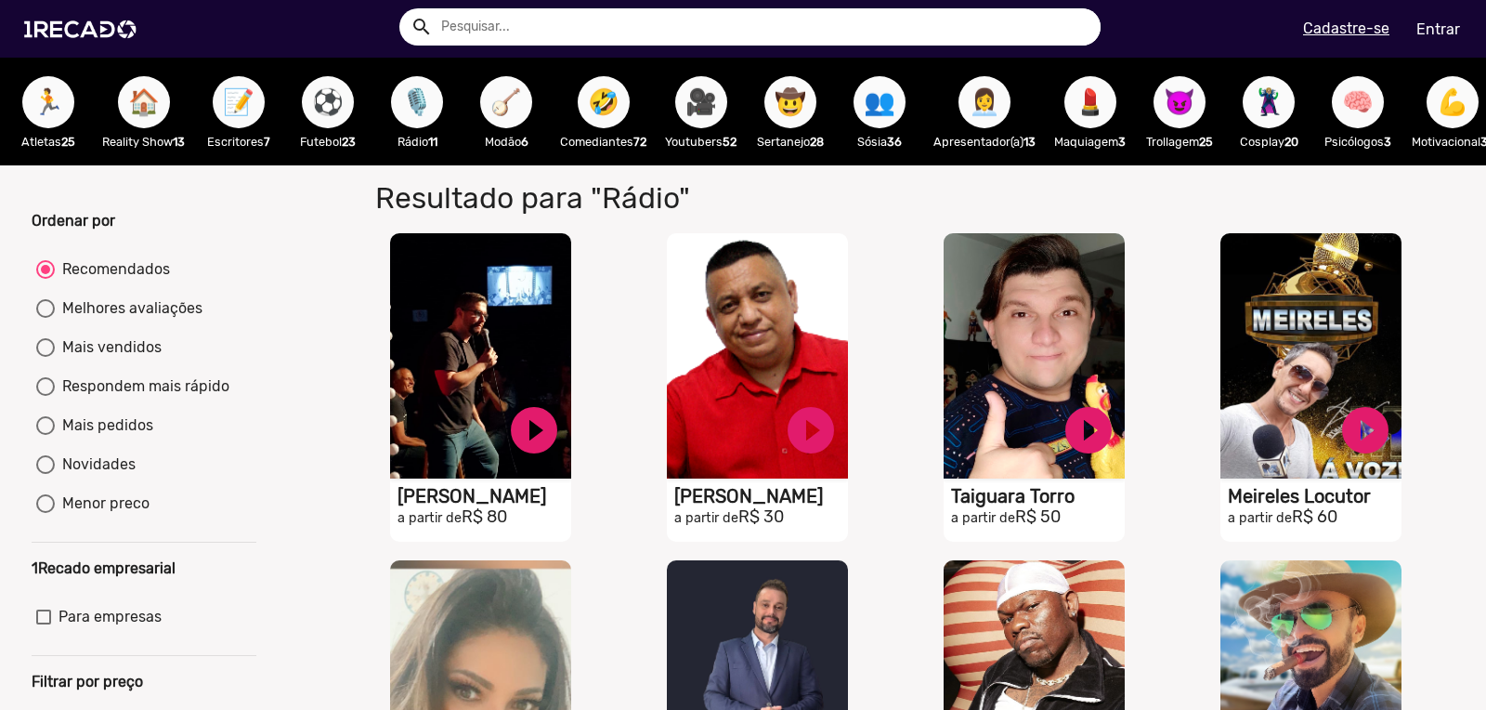
scroll to position [0, 1132]
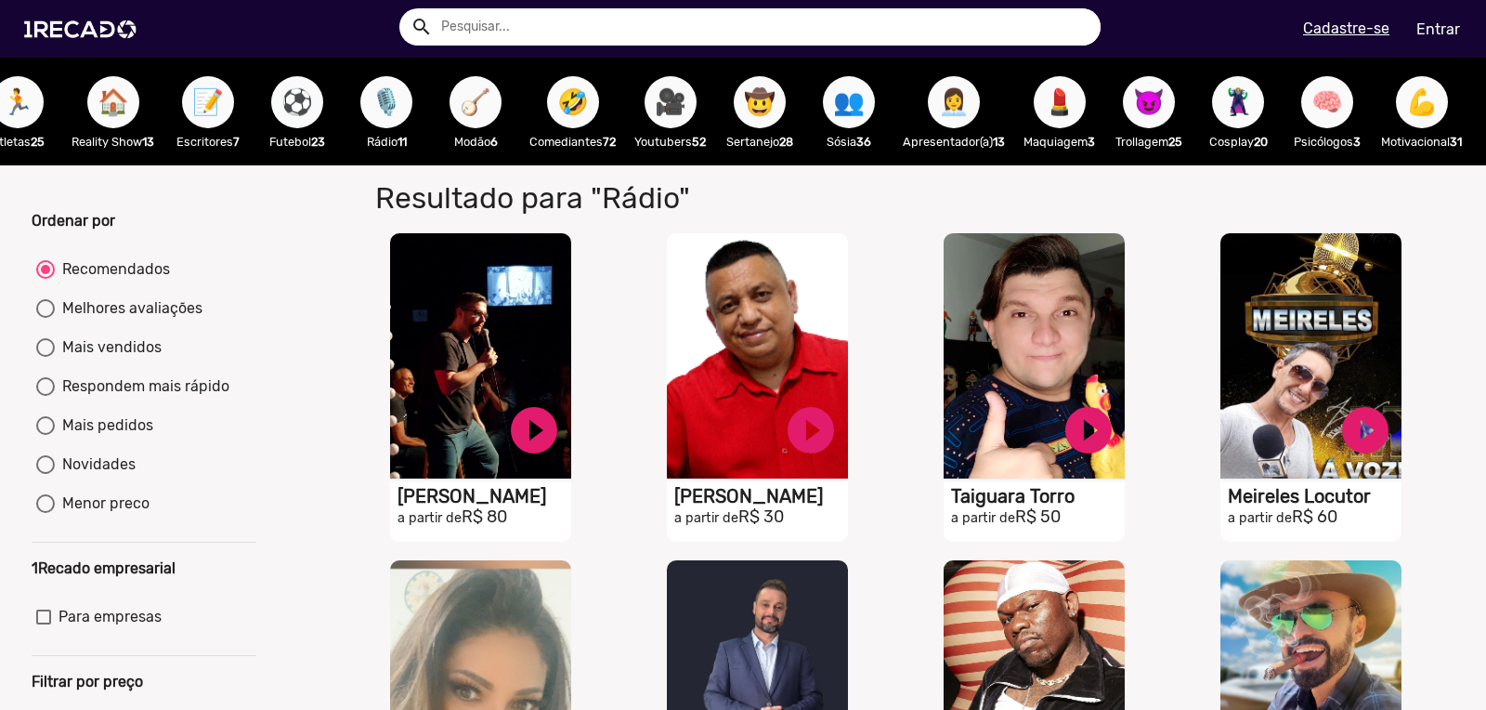
click at [959, 100] on span "👩‍💼" at bounding box center [954, 102] width 32 height 52
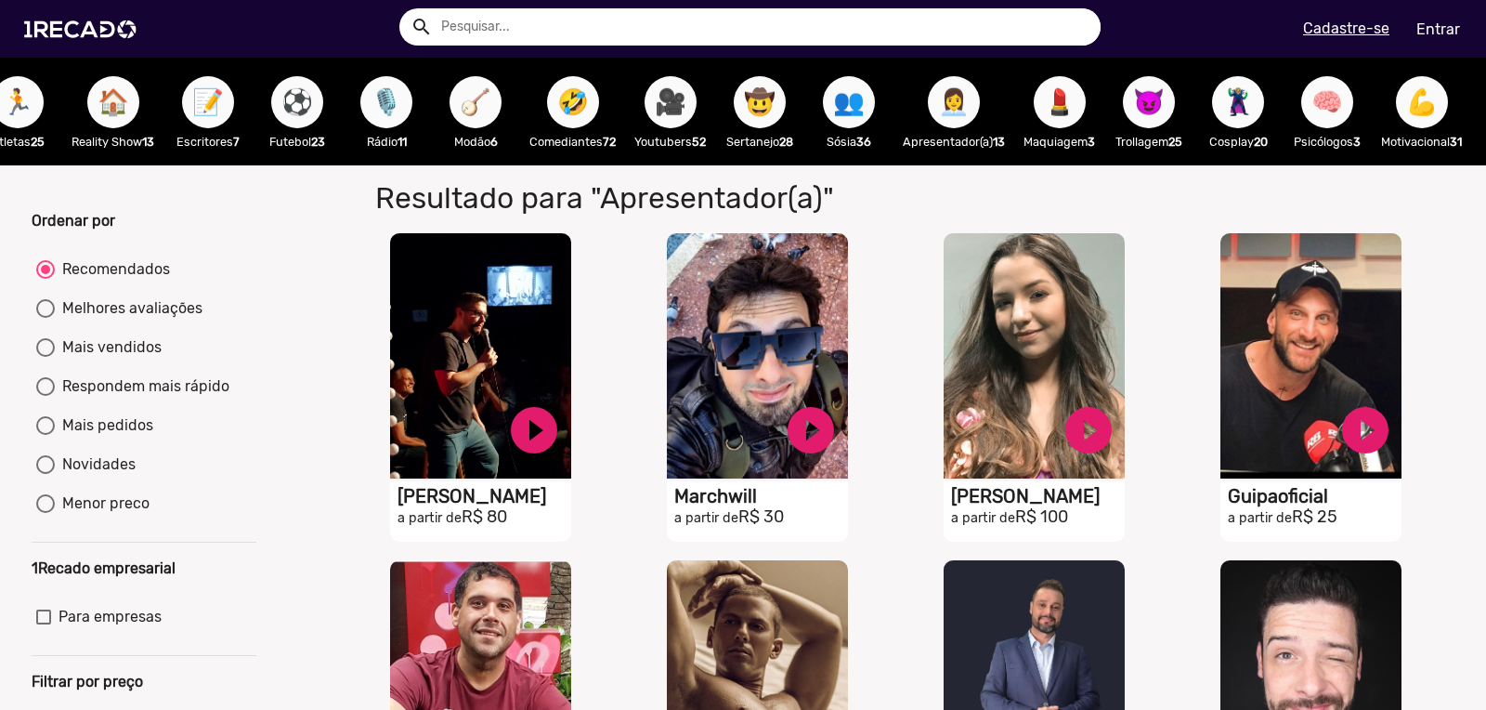
click at [1165, 105] on span "😈" at bounding box center [1149, 102] width 32 height 52
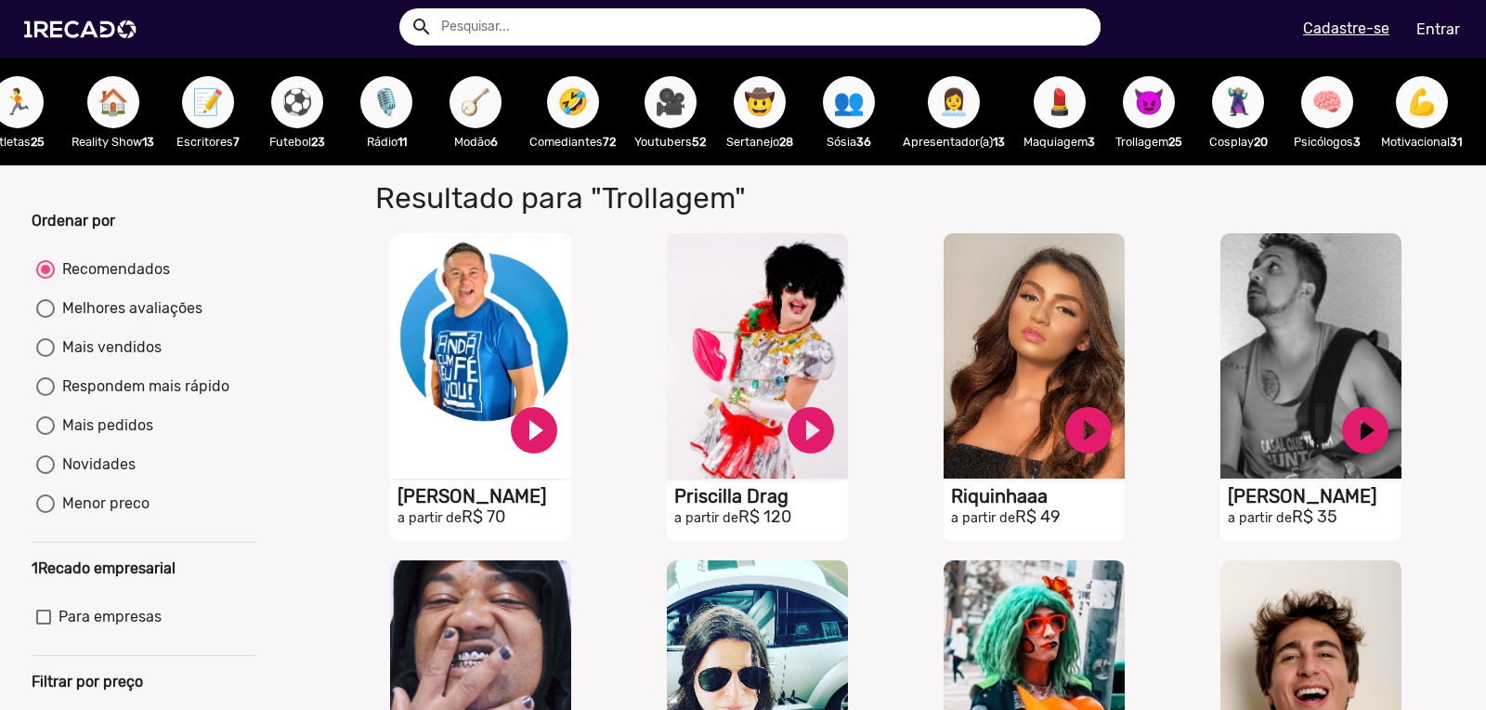
click at [1254, 103] on span "🦹🏼‍♀️" at bounding box center [1238, 102] width 32 height 52
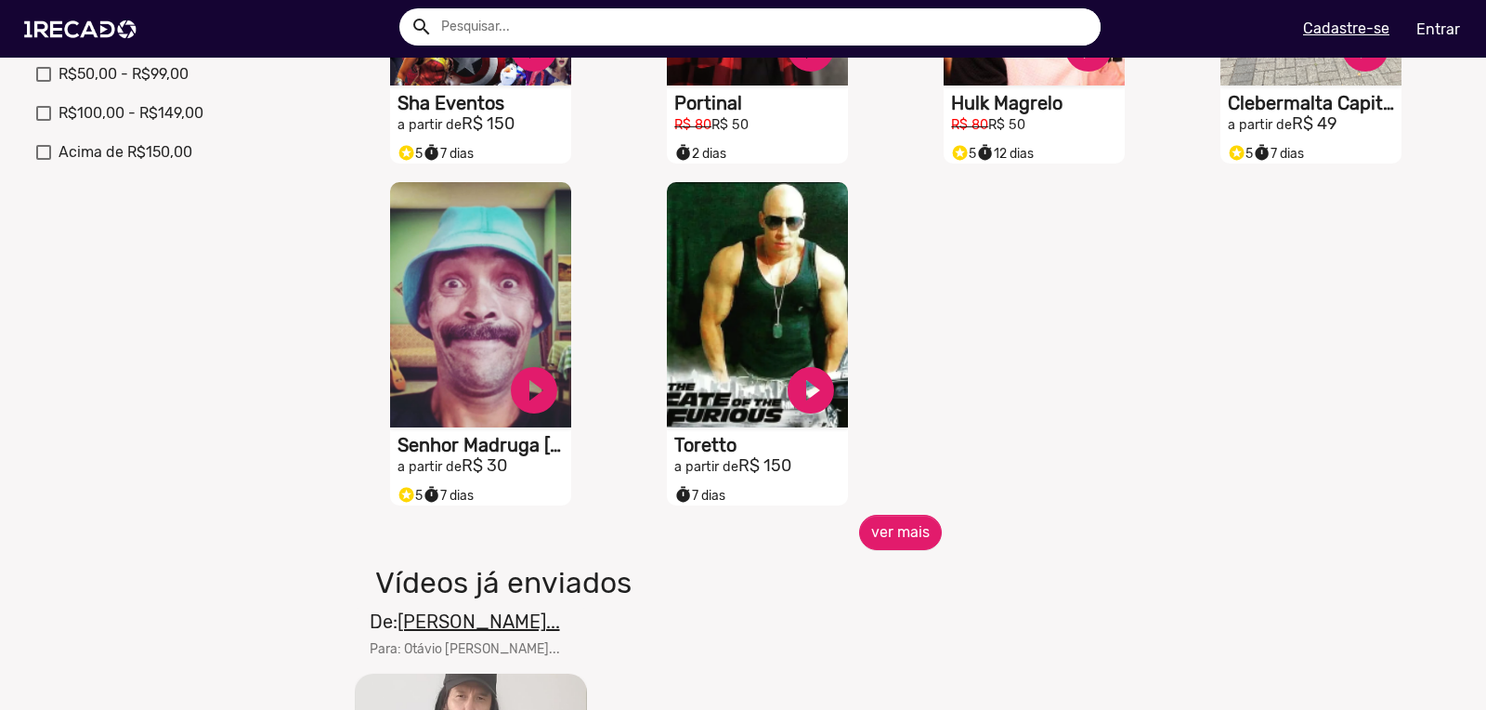
scroll to position [900, 0]
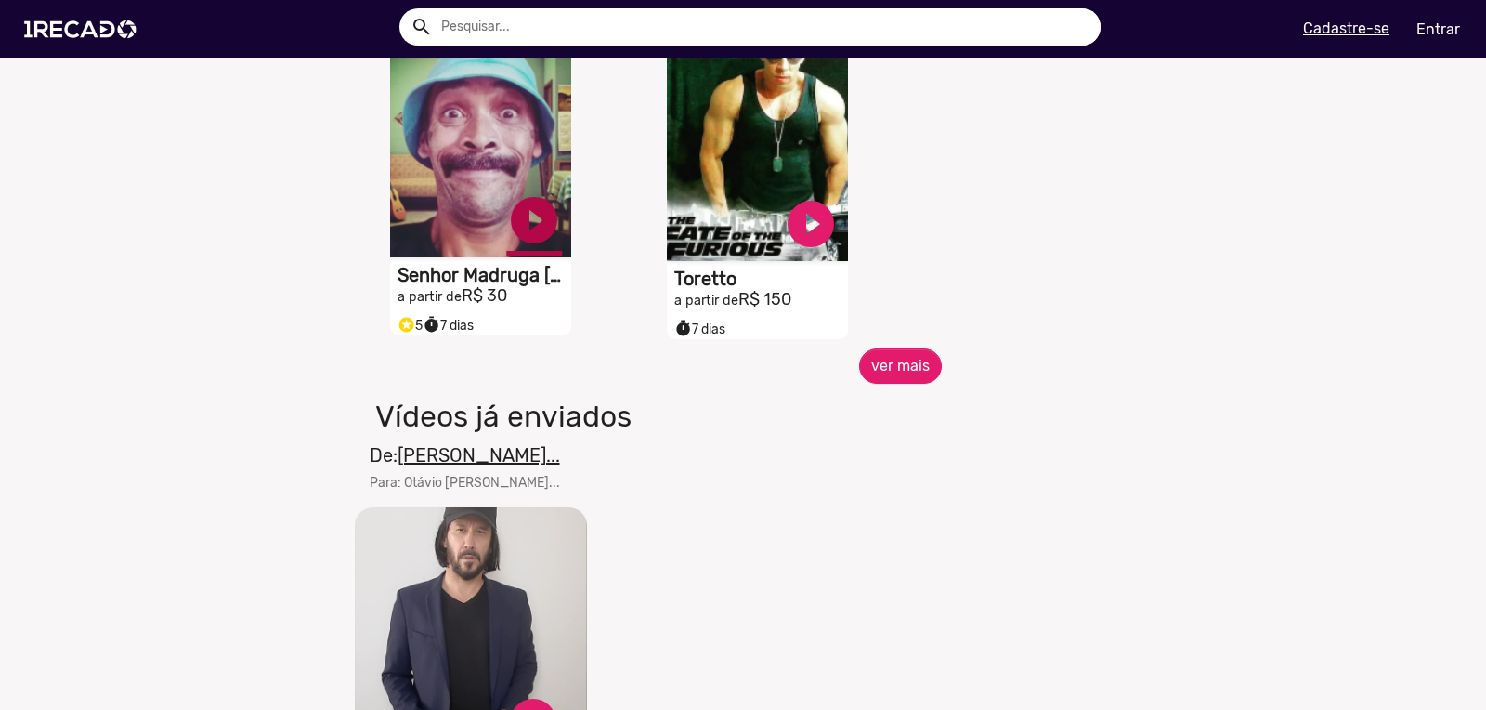
click at [541, 229] on link "play_circle_filled" at bounding box center [534, 220] width 56 height 56
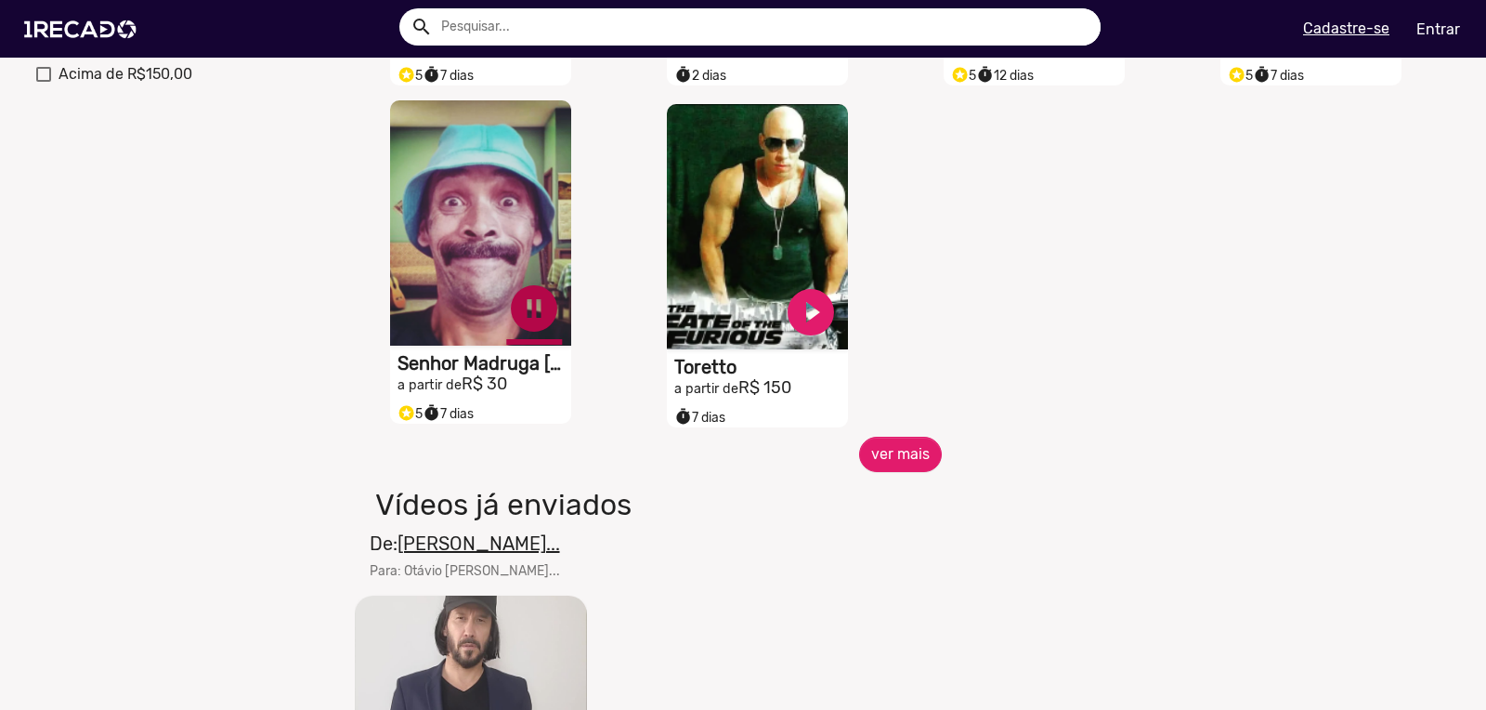
click at [528, 307] on link "pause_circle" at bounding box center [534, 308] width 56 height 56
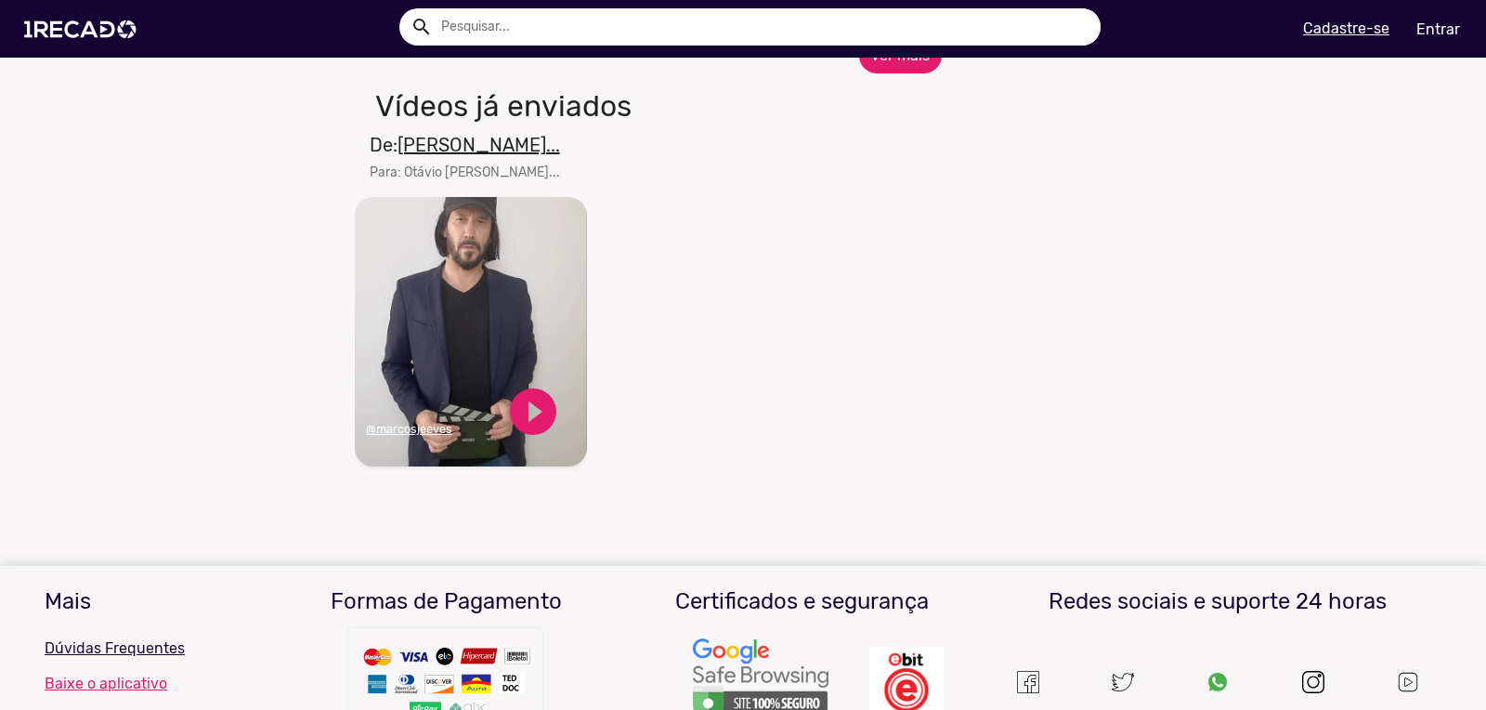
scroll to position [1270, 0]
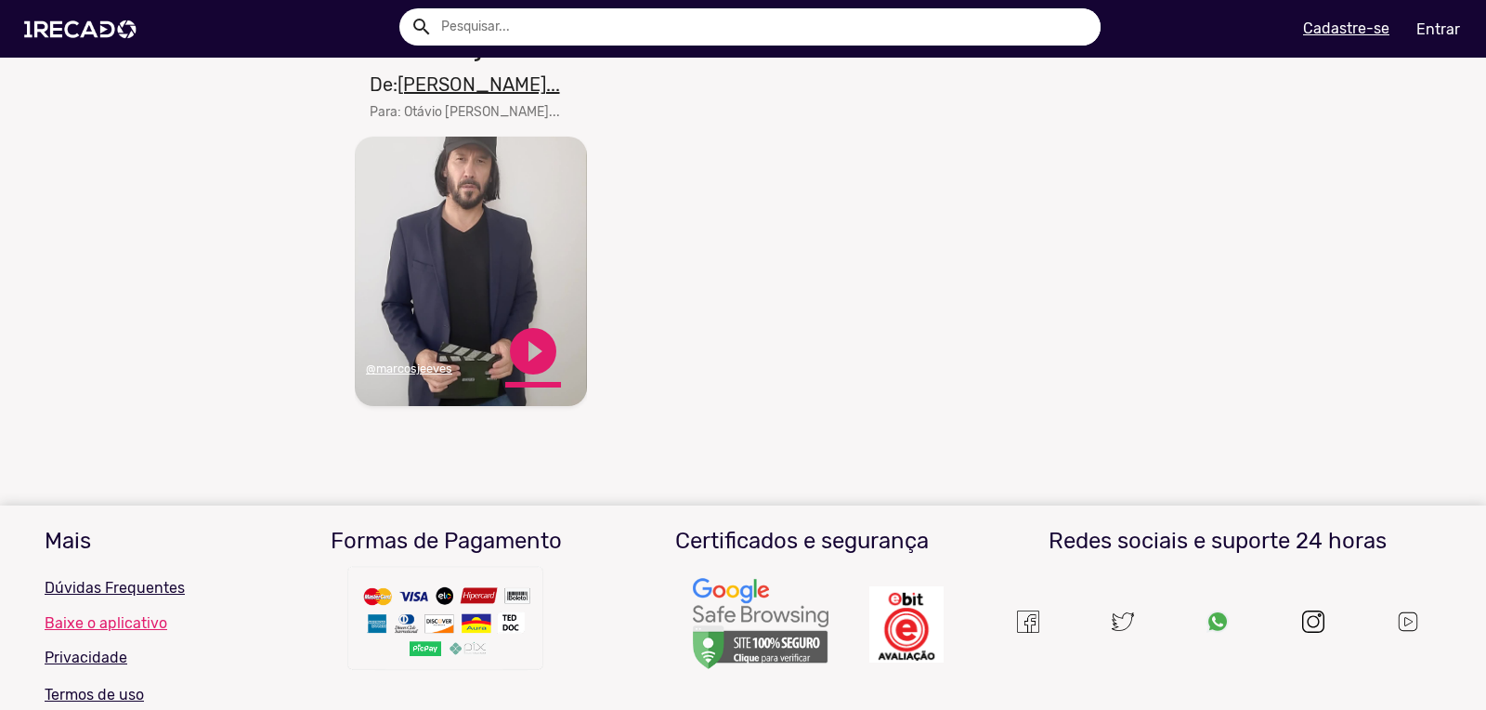
click at [529, 357] on link "play_circle_filled" at bounding box center [533, 351] width 56 height 56
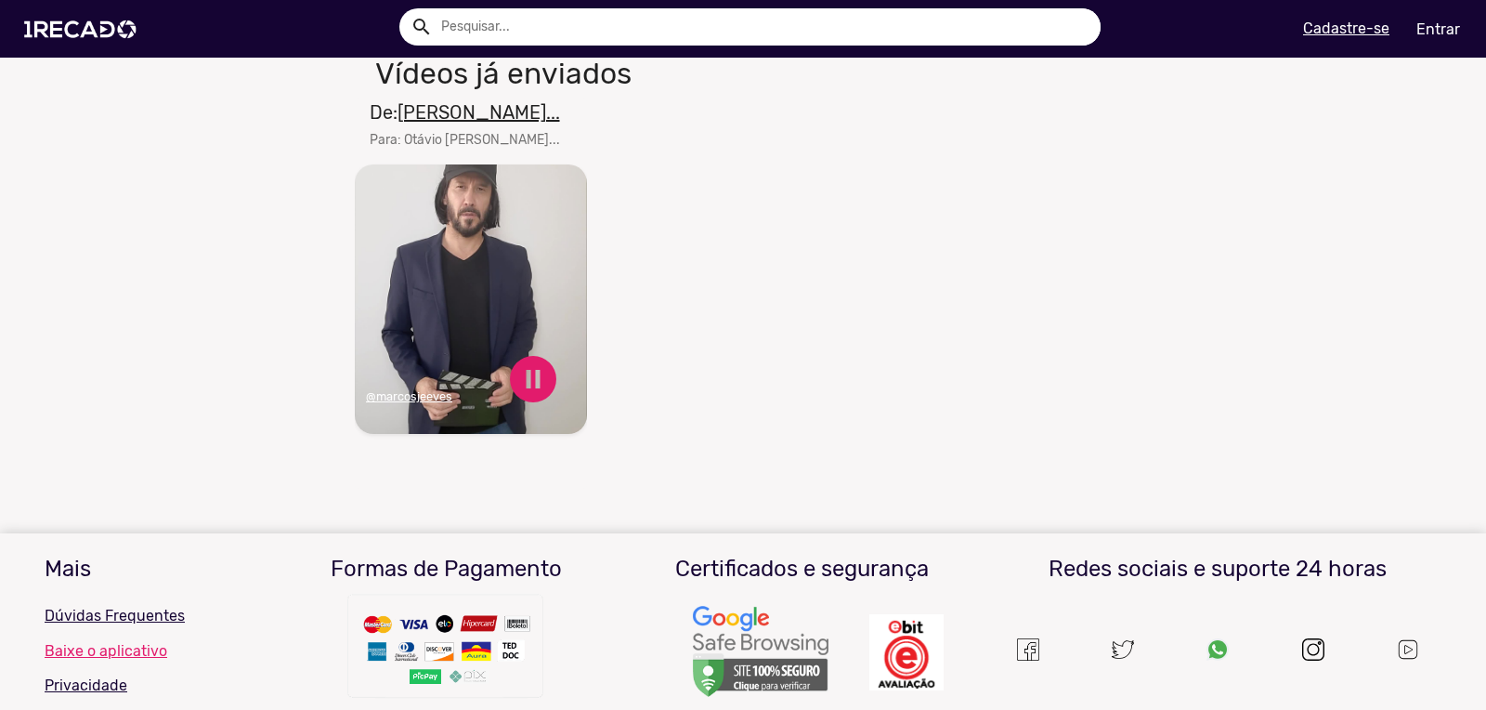
scroll to position [1235, 0]
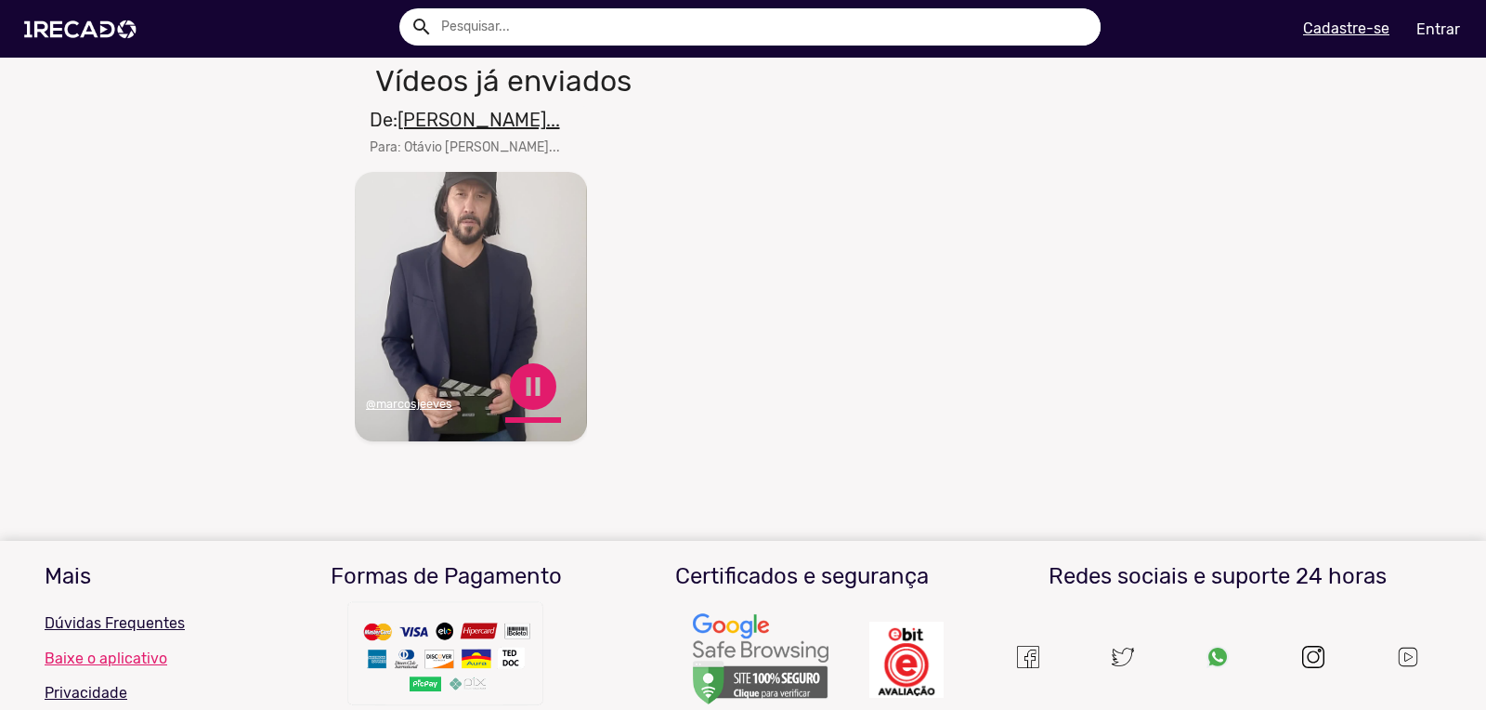
click at [541, 396] on link "pause_circle" at bounding box center [533, 386] width 56 height 56
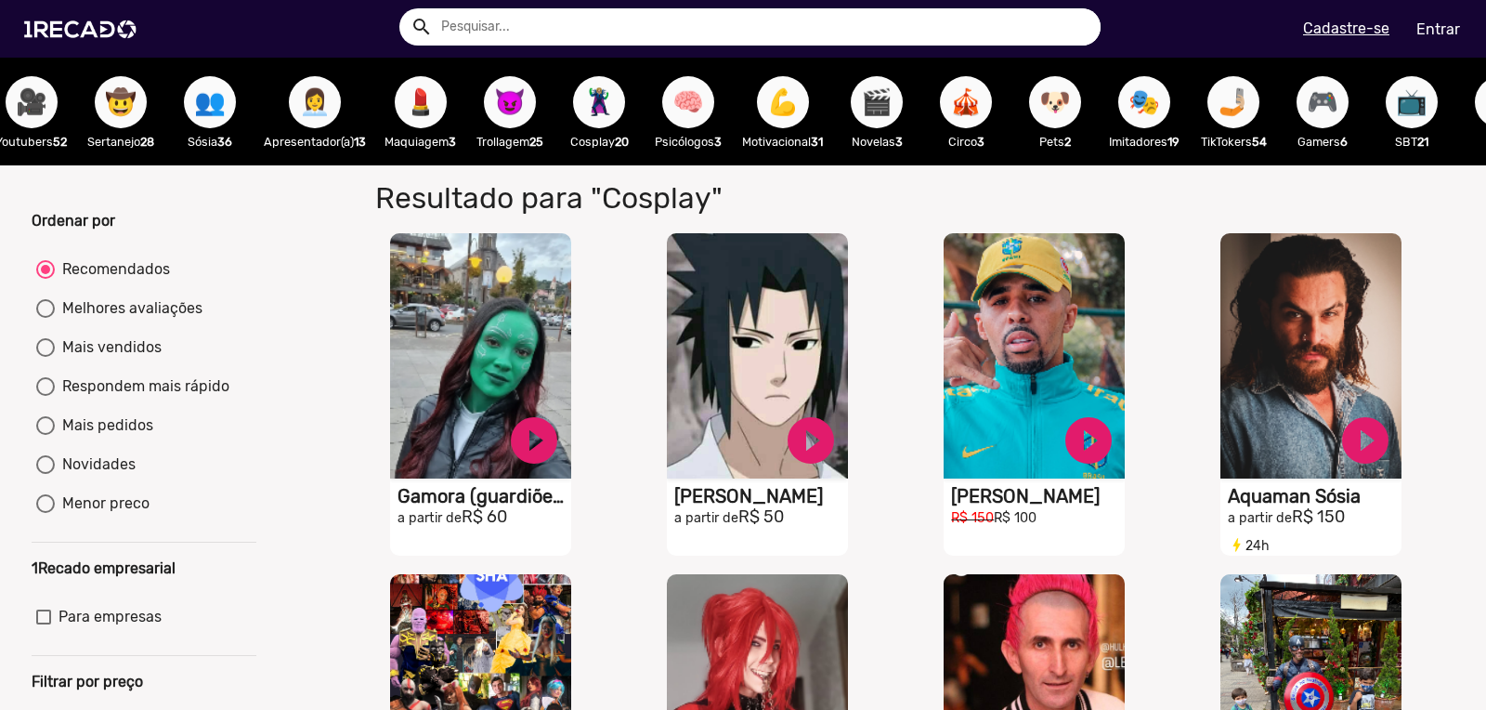
scroll to position [0, 1774]
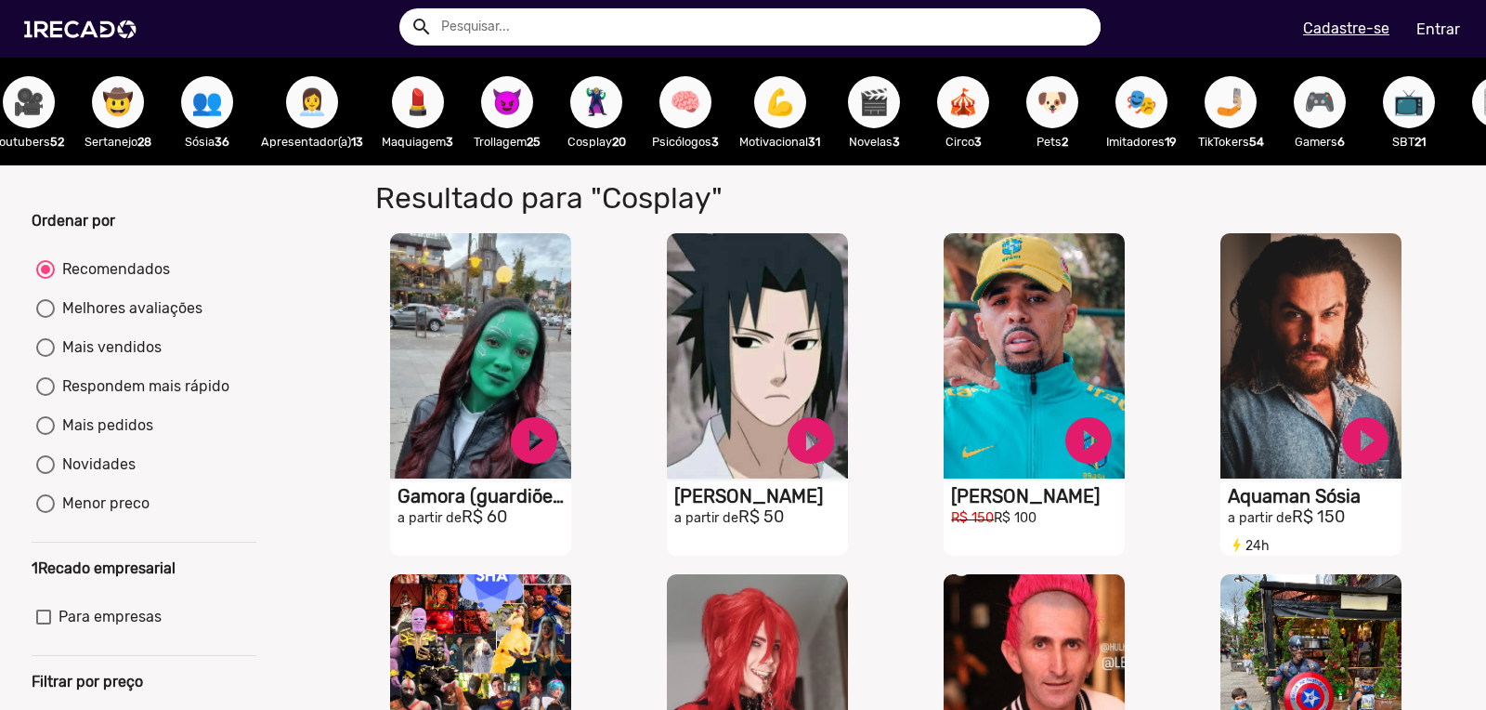
click at [791, 100] on button "💪" at bounding box center [780, 102] width 52 height 52
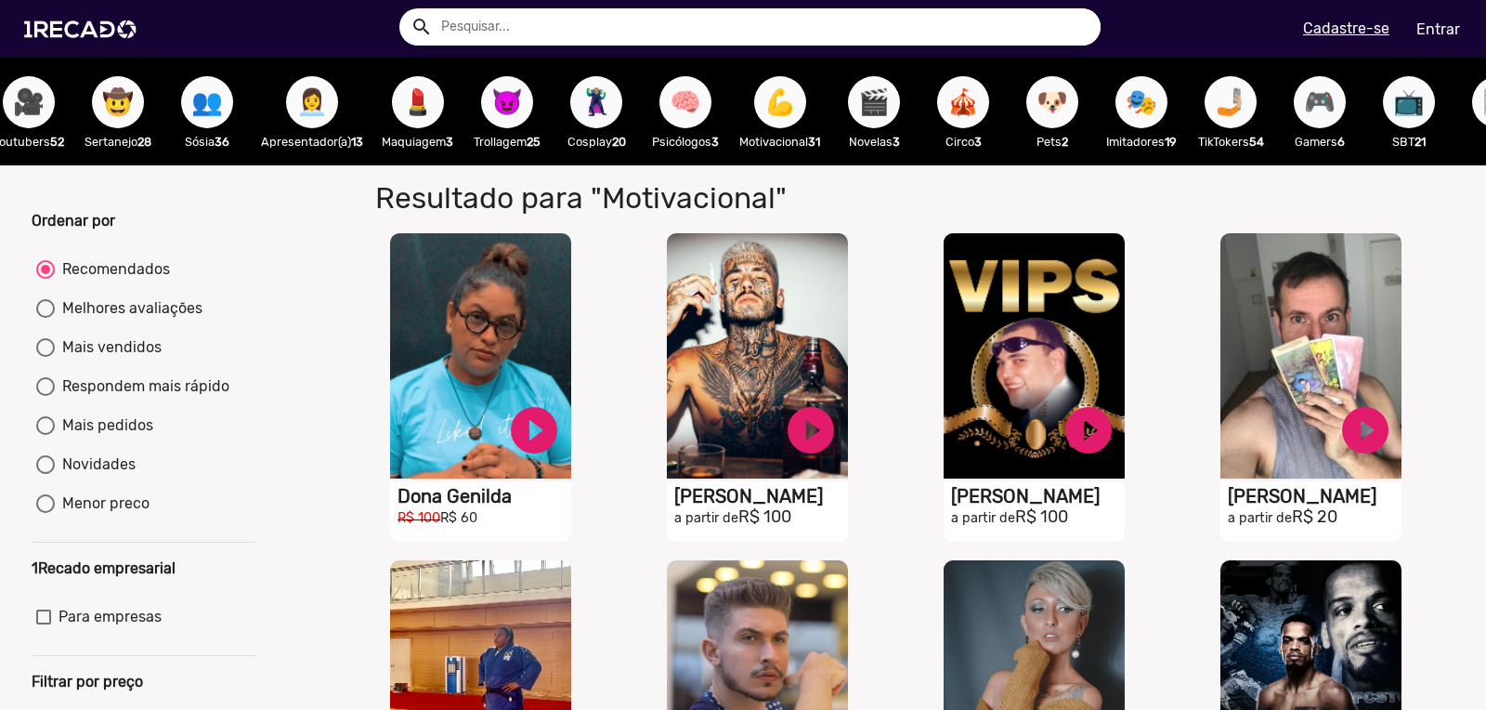
click at [979, 111] on span "🎪" at bounding box center [963, 102] width 32 height 52
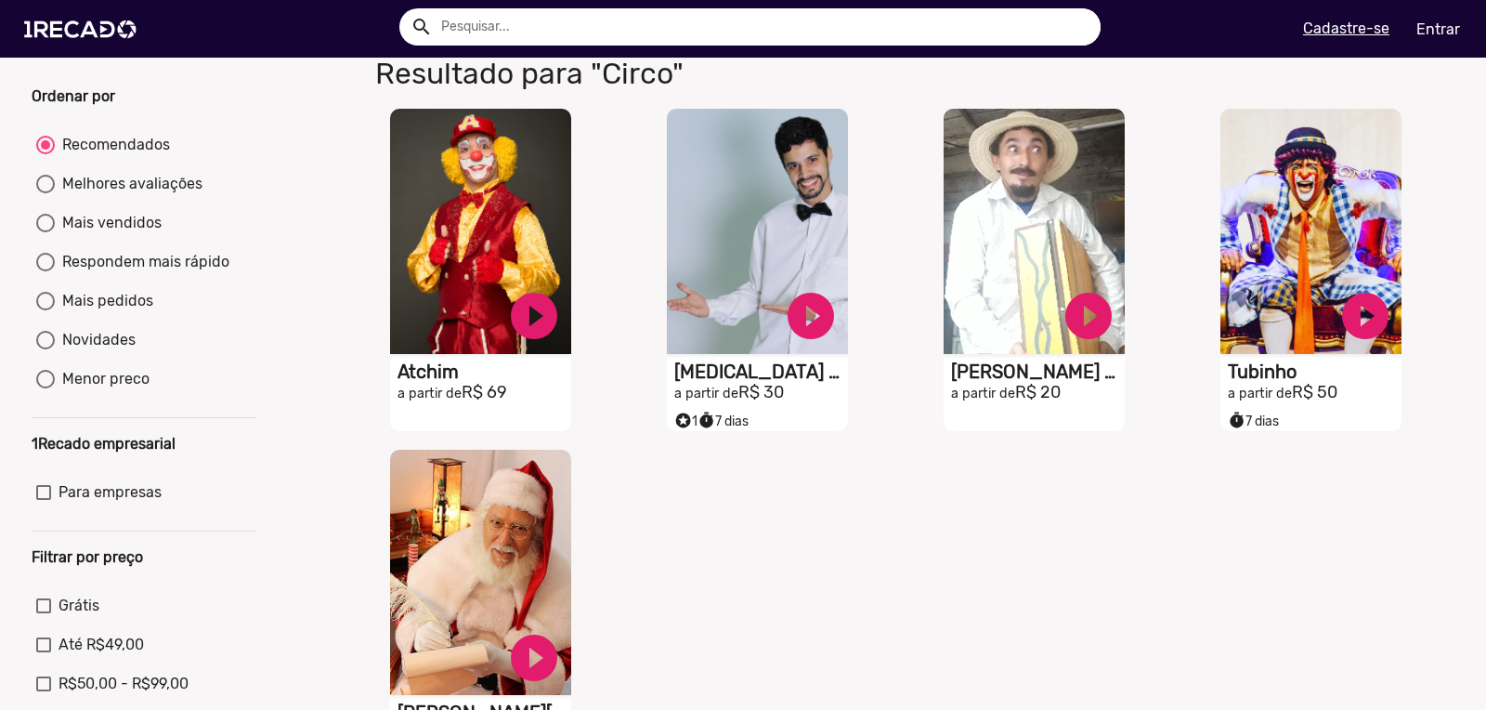
scroll to position [141, 0]
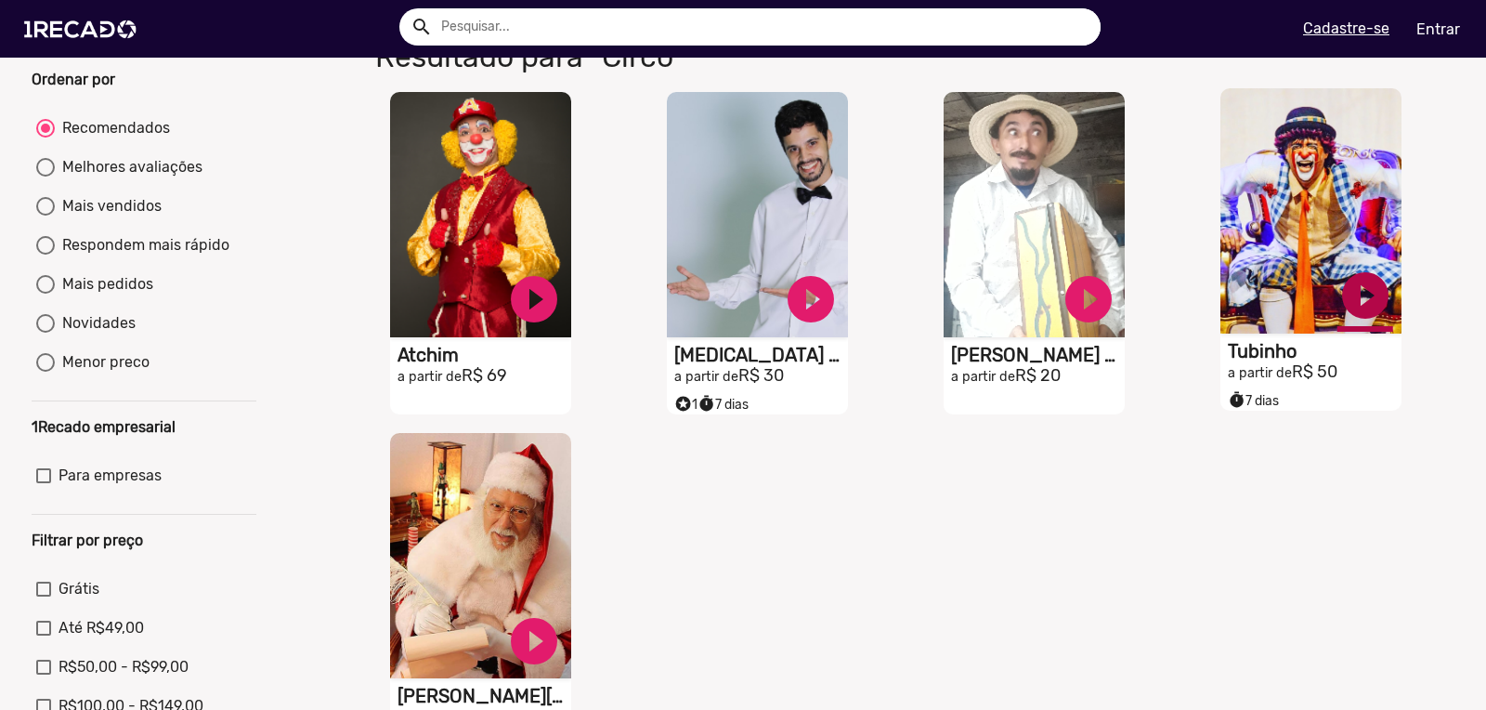
click at [1367, 302] on link "play_circle_filled" at bounding box center [1365, 295] width 56 height 56
click at [1365, 304] on link "pause_circle" at bounding box center [1365, 295] width 56 height 56
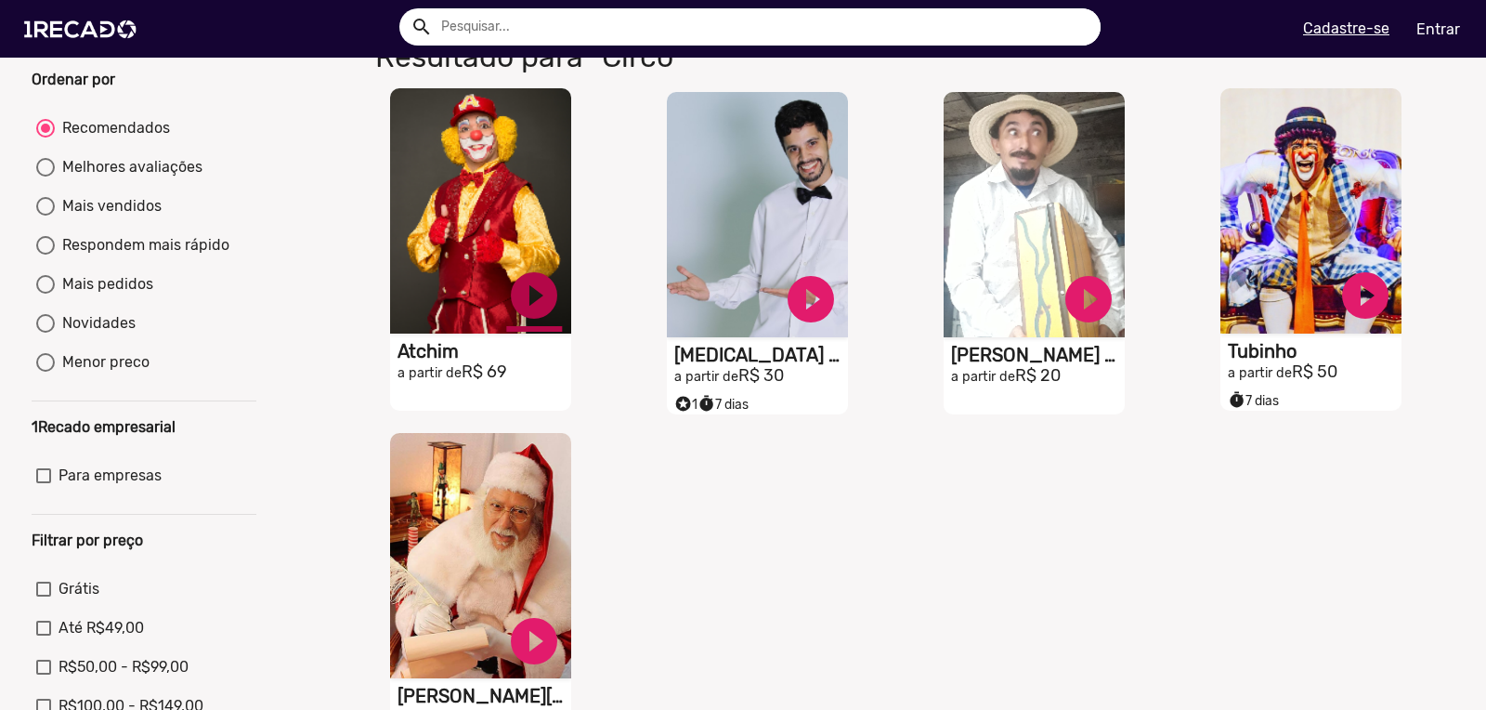
click at [543, 310] on link "play_circle_filled" at bounding box center [534, 295] width 56 height 56
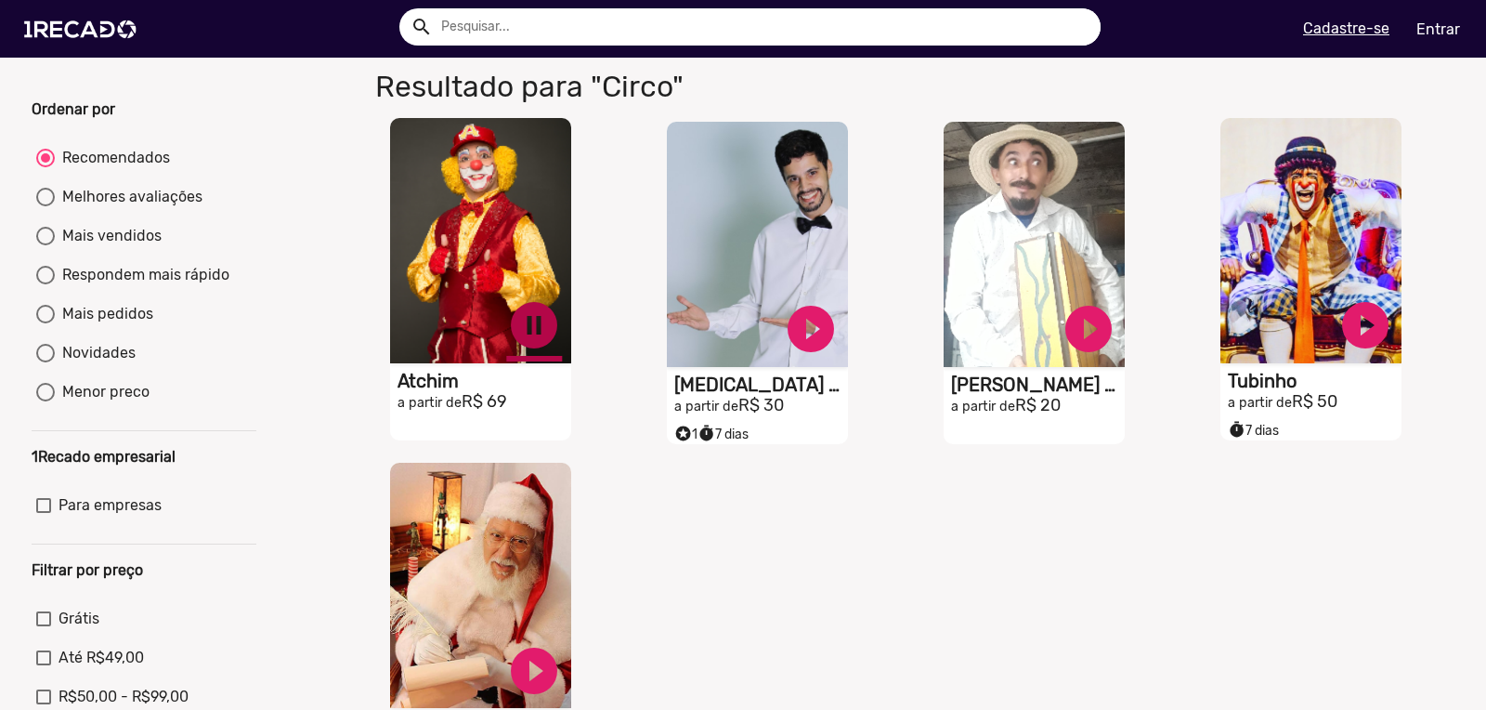
scroll to position [106, 0]
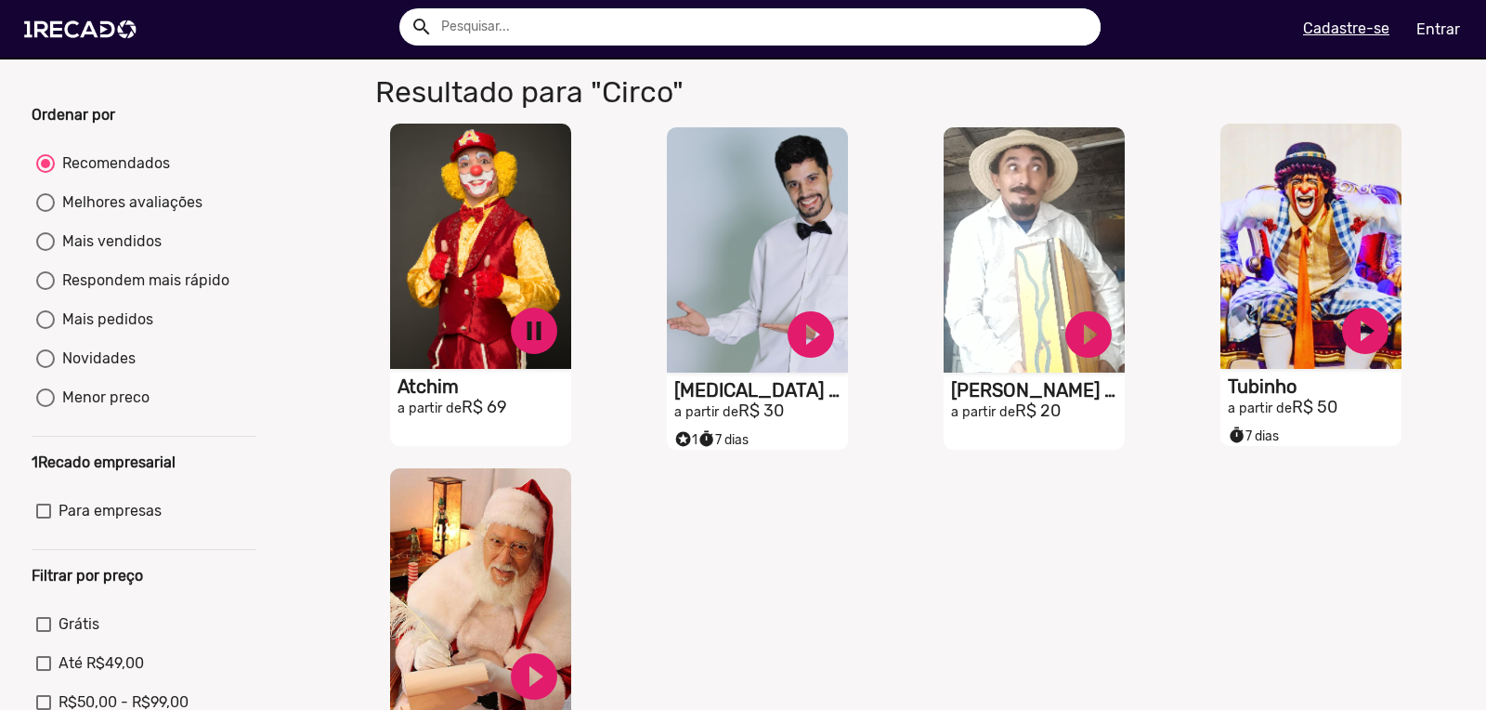
click at [500, 205] on video "S1RECADO vídeos dedicados para fãs e empresas" at bounding box center [480, 246] width 181 height 245
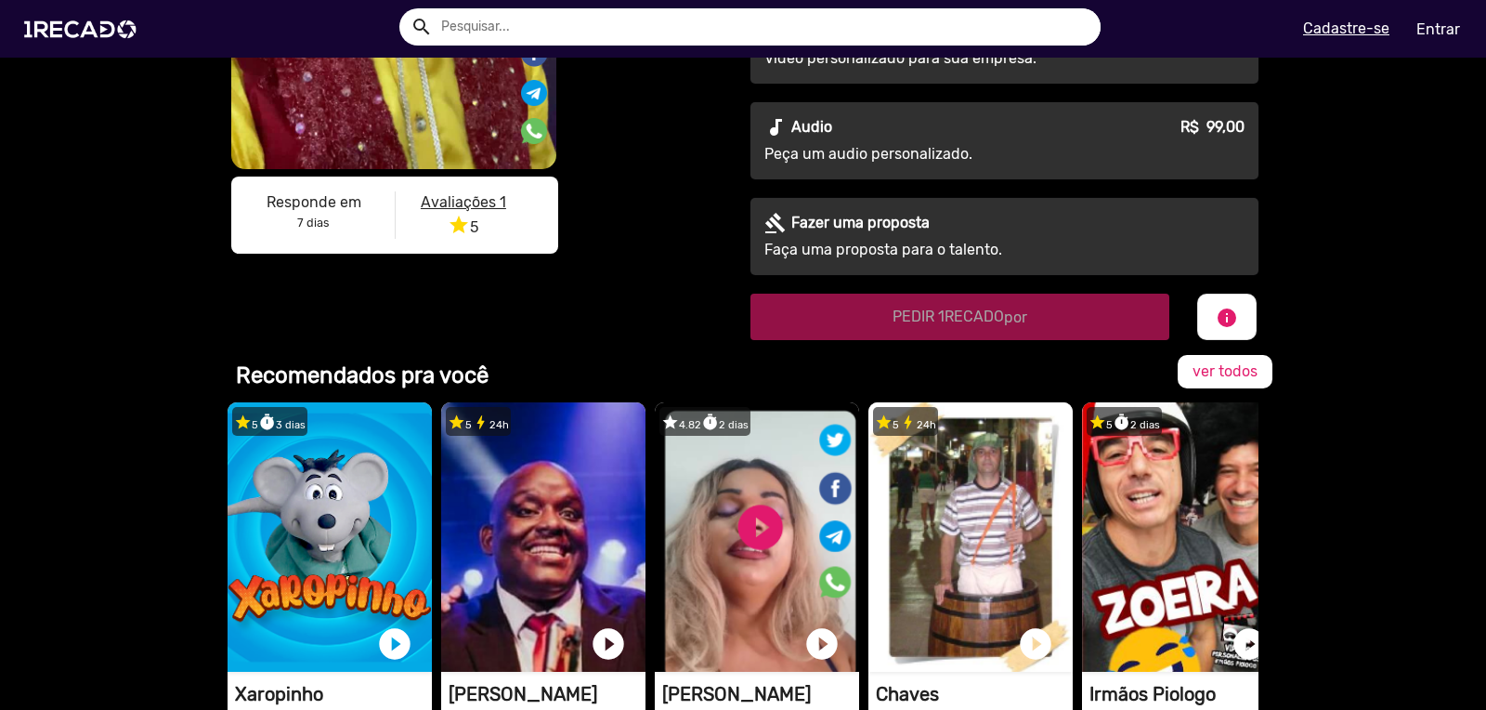
scroll to position [415, 0]
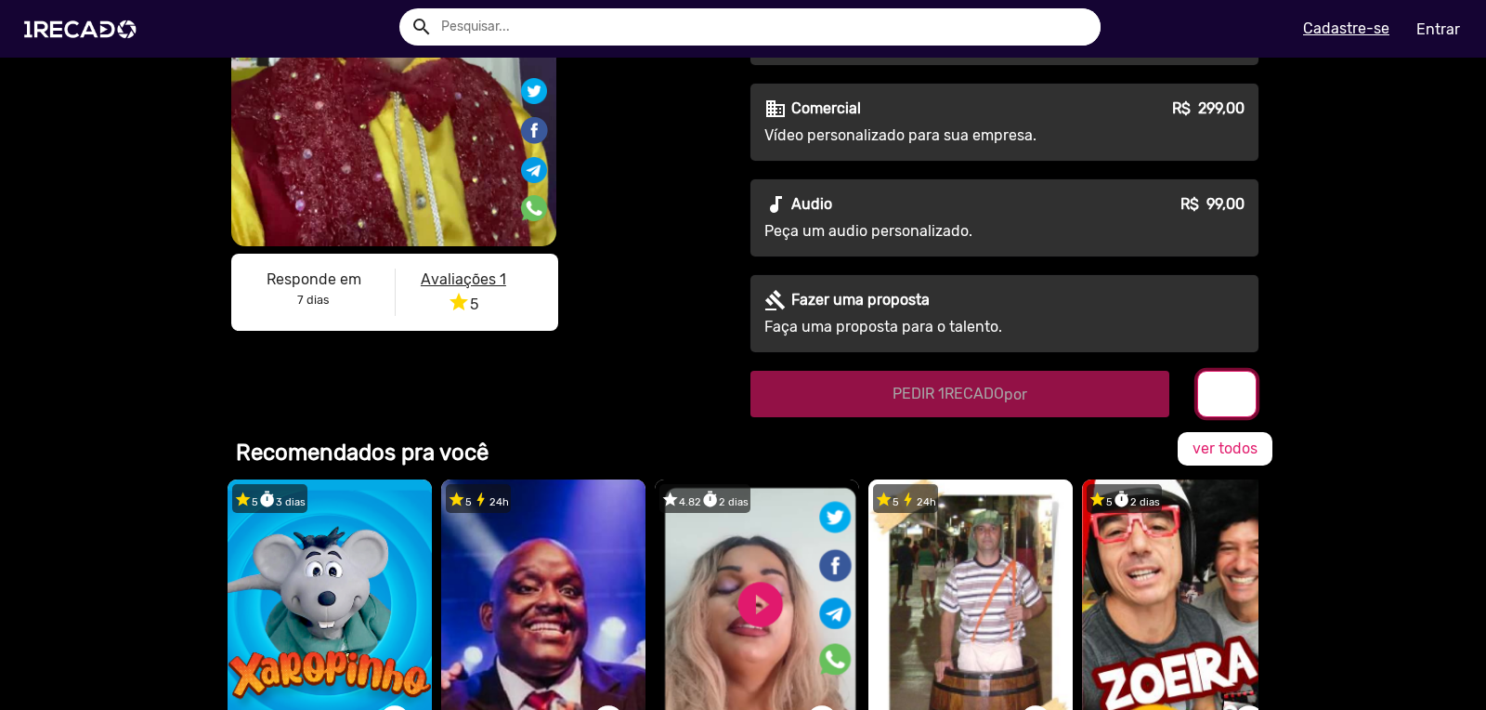
click at [1216, 403] on mat-icon "info" at bounding box center [1227, 395] width 22 height 22
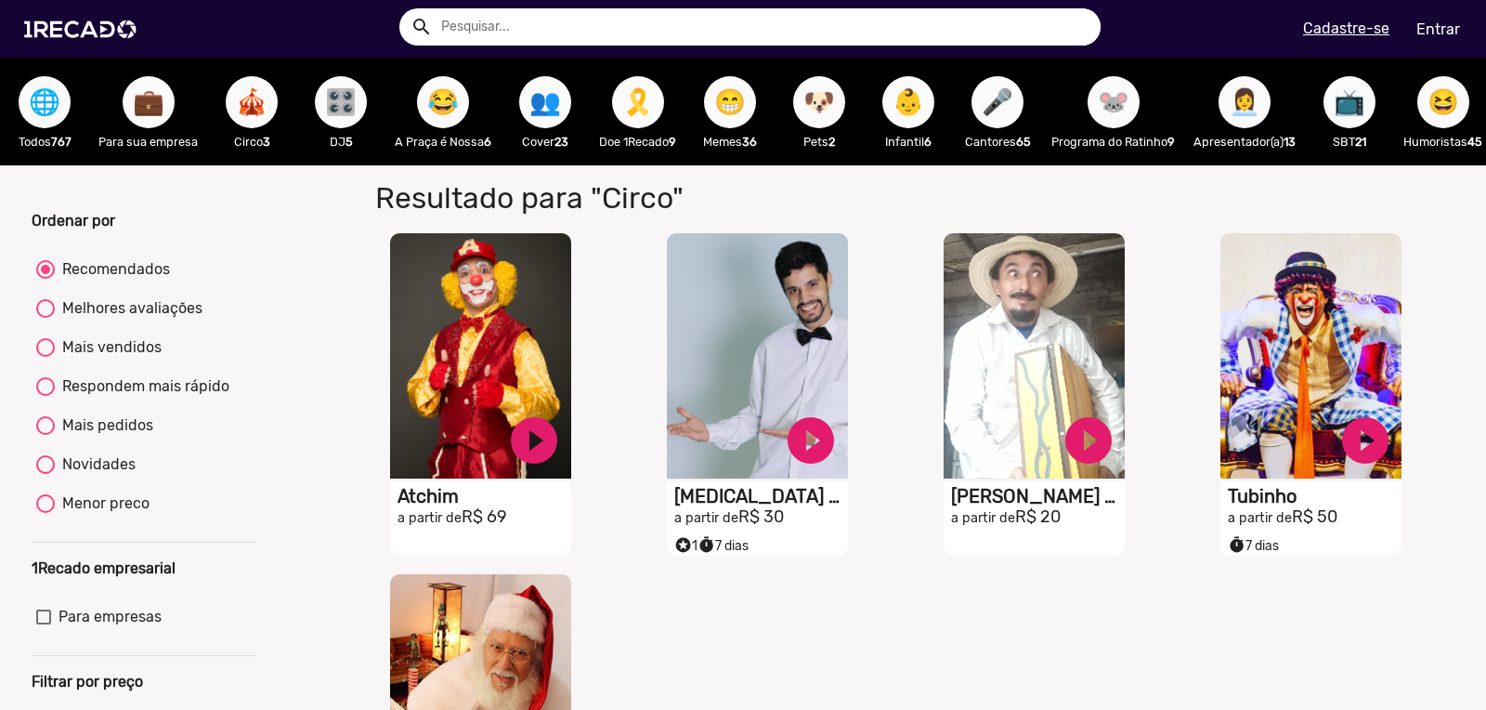
click at [1123, 114] on span "🐭" at bounding box center [1114, 102] width 32 height 52
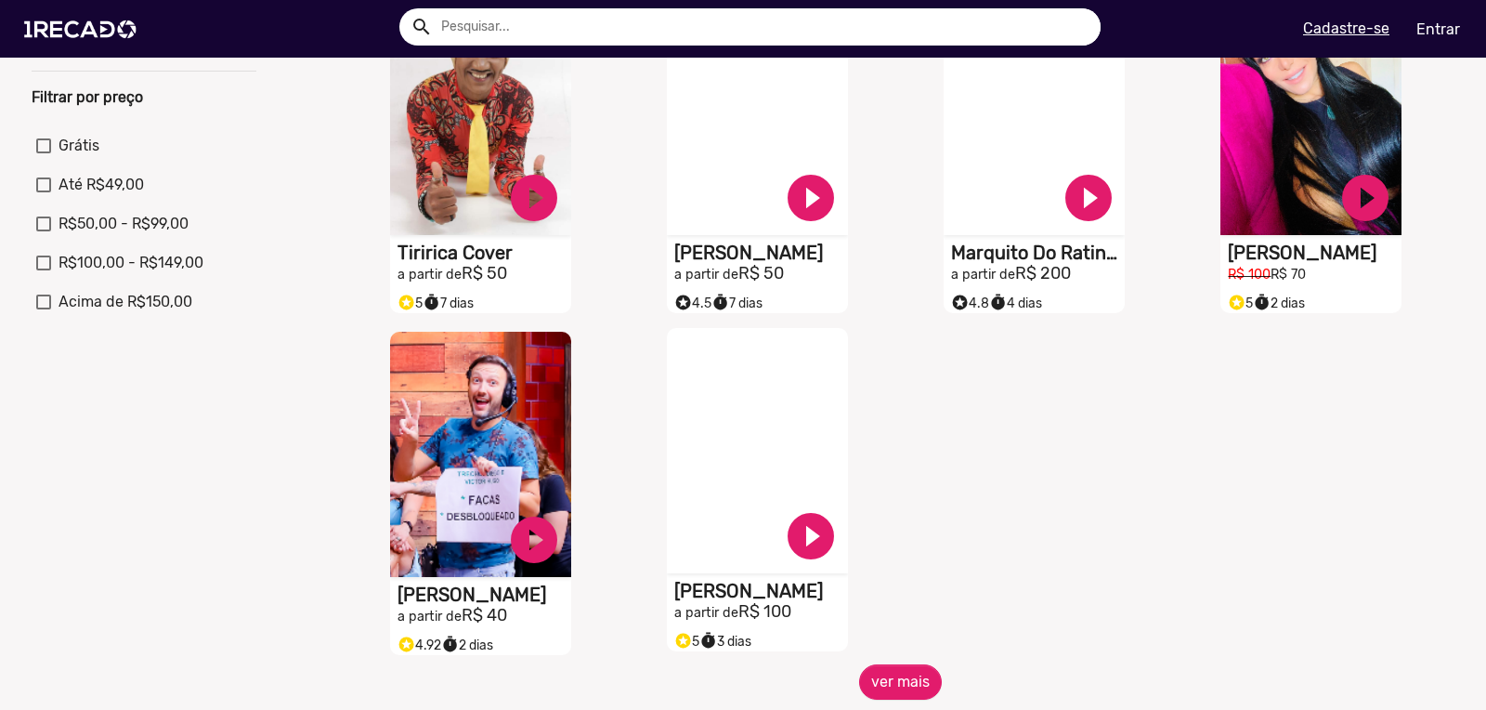
scroll to position [600, 0]
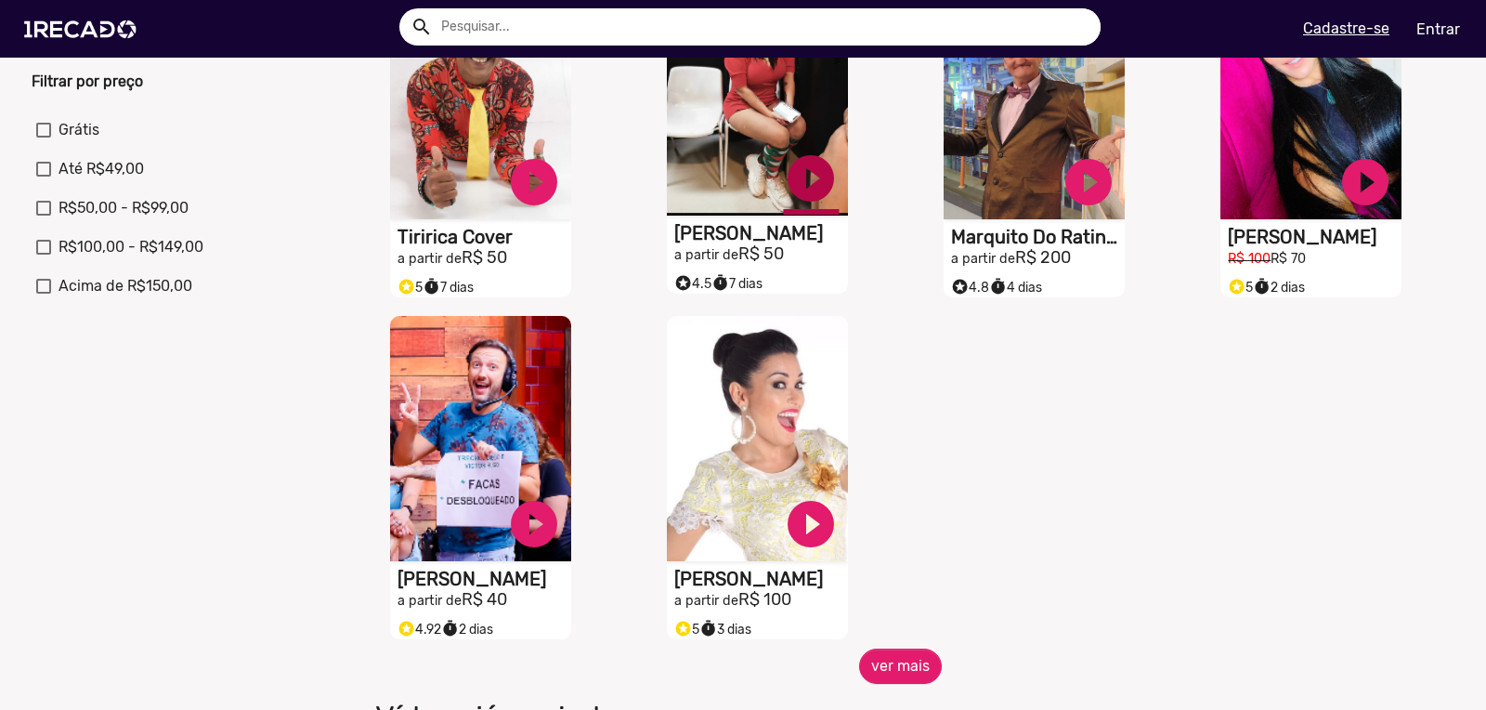
click at [808, 176] on link "play_circle_filled" at bounding box center [811, 178] width 56 height 56
click at [818, 188] on link "pause_circle" at bounding box center [811, 178] width 56 height 56
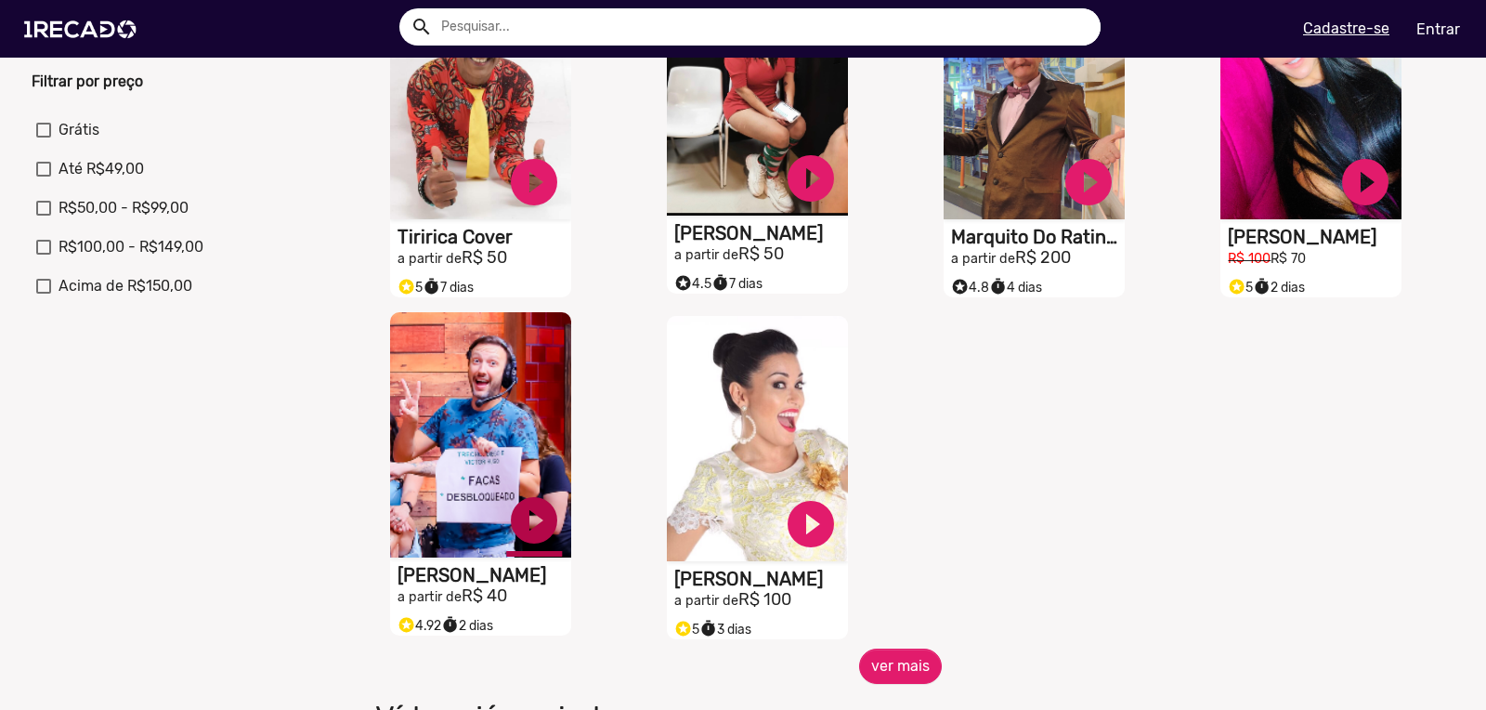
click at [537, 522] on link "play_circle_filled" at bounding box center [534, 520] width 56 height 56
click at [542, 537] on link "pause_circle" at bounding box center [534, 520] width 56 height 56
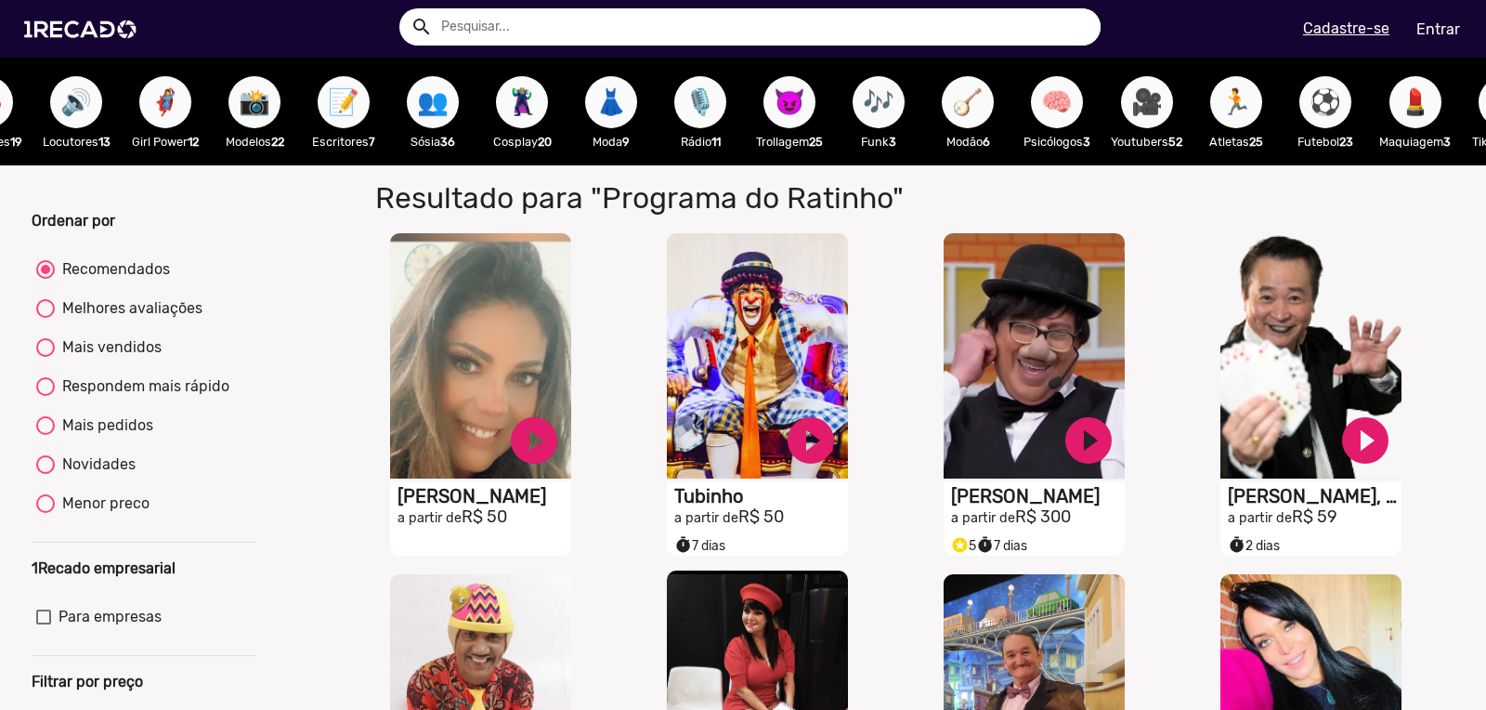
scroll to position [0, 1967]
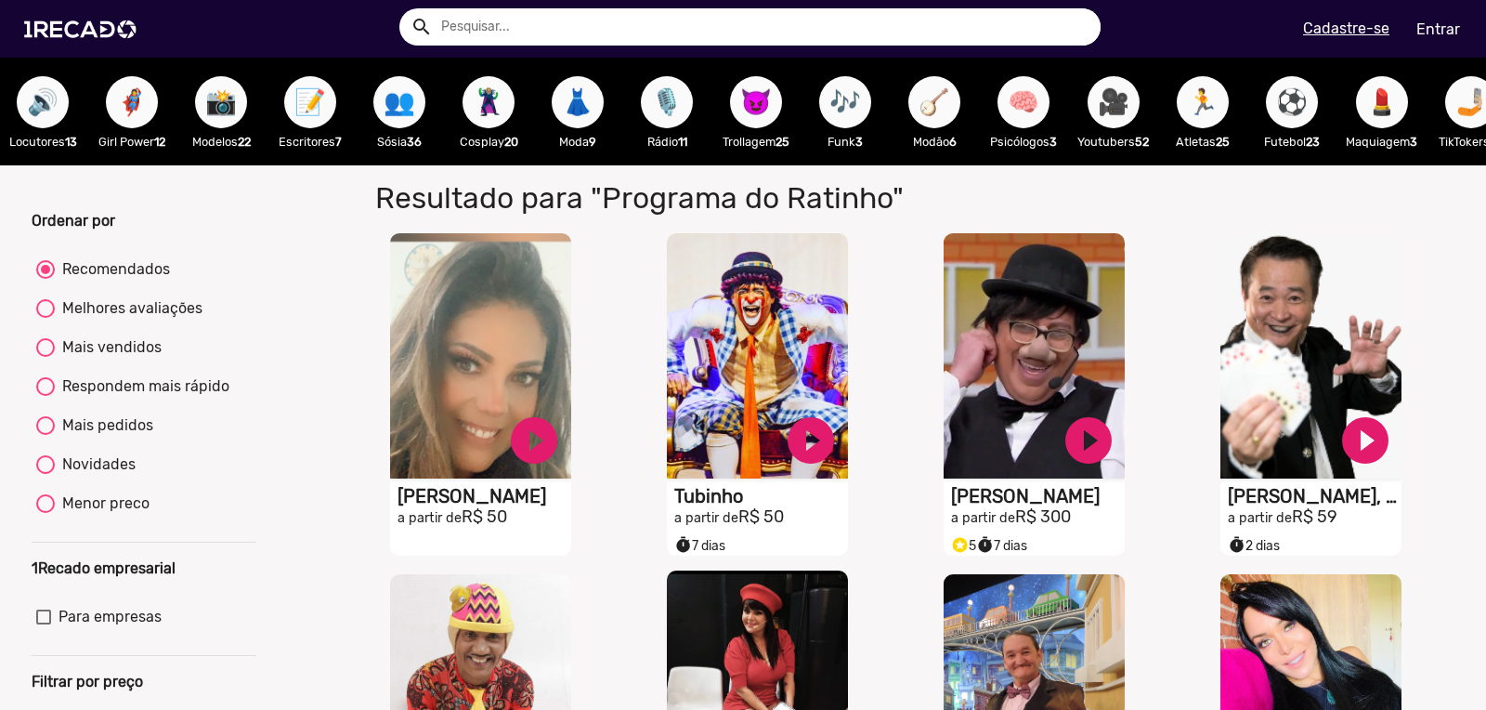
drag, startPoint x: 1052, startPoint y: 165, endPoint x: 1103, endPoint y: 168, distance: 51.2
click at [1103, 165] on div "🌐 Todos 767 💼 Para sua empresa 🎪 Circo 3 🎛️ DJ 5 😂 A Praça é Nossa 6 👥 Cover 23…" at bounding box center [743, 112] width 1486 height 108
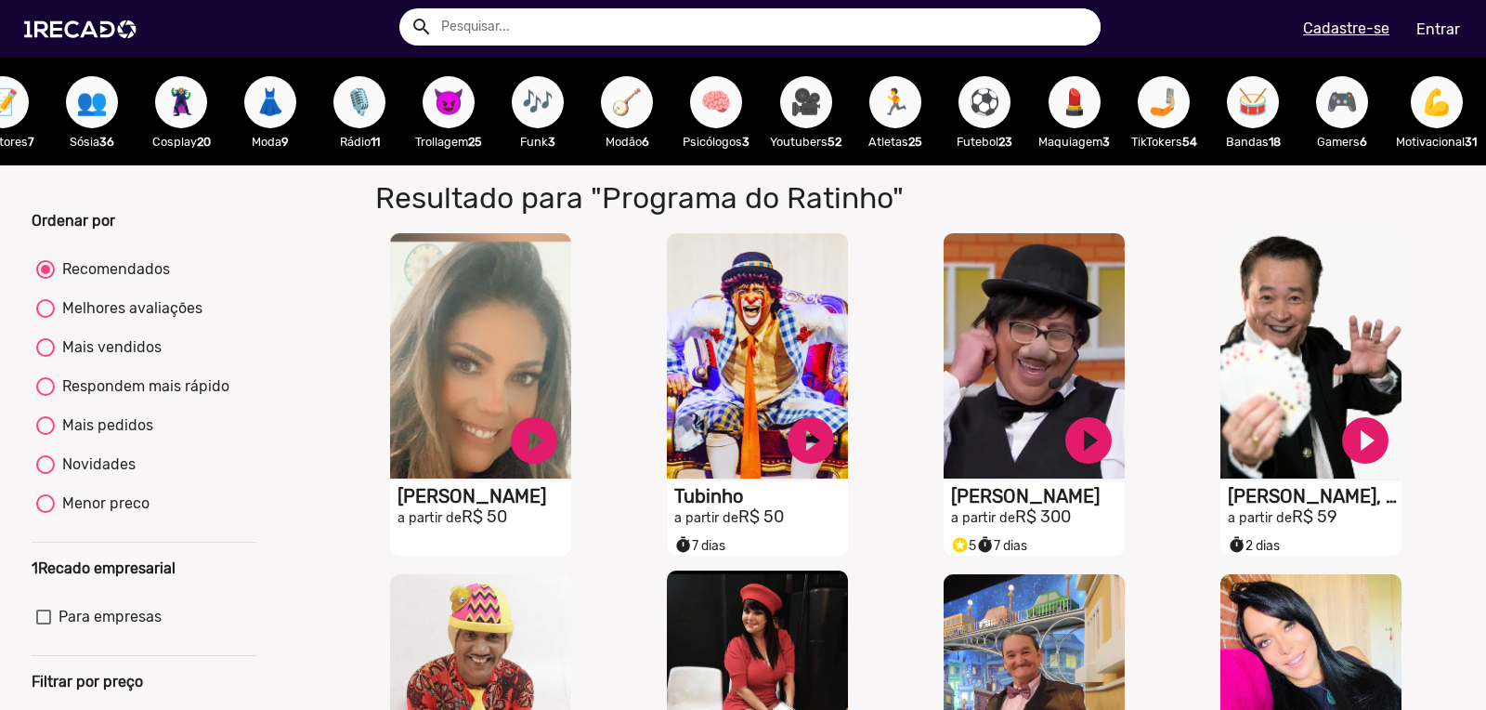
scroll to position [0, 2327]
click at [1238, 103] on span "🥁" at bounding box center [1253, 102] width 32 height 52
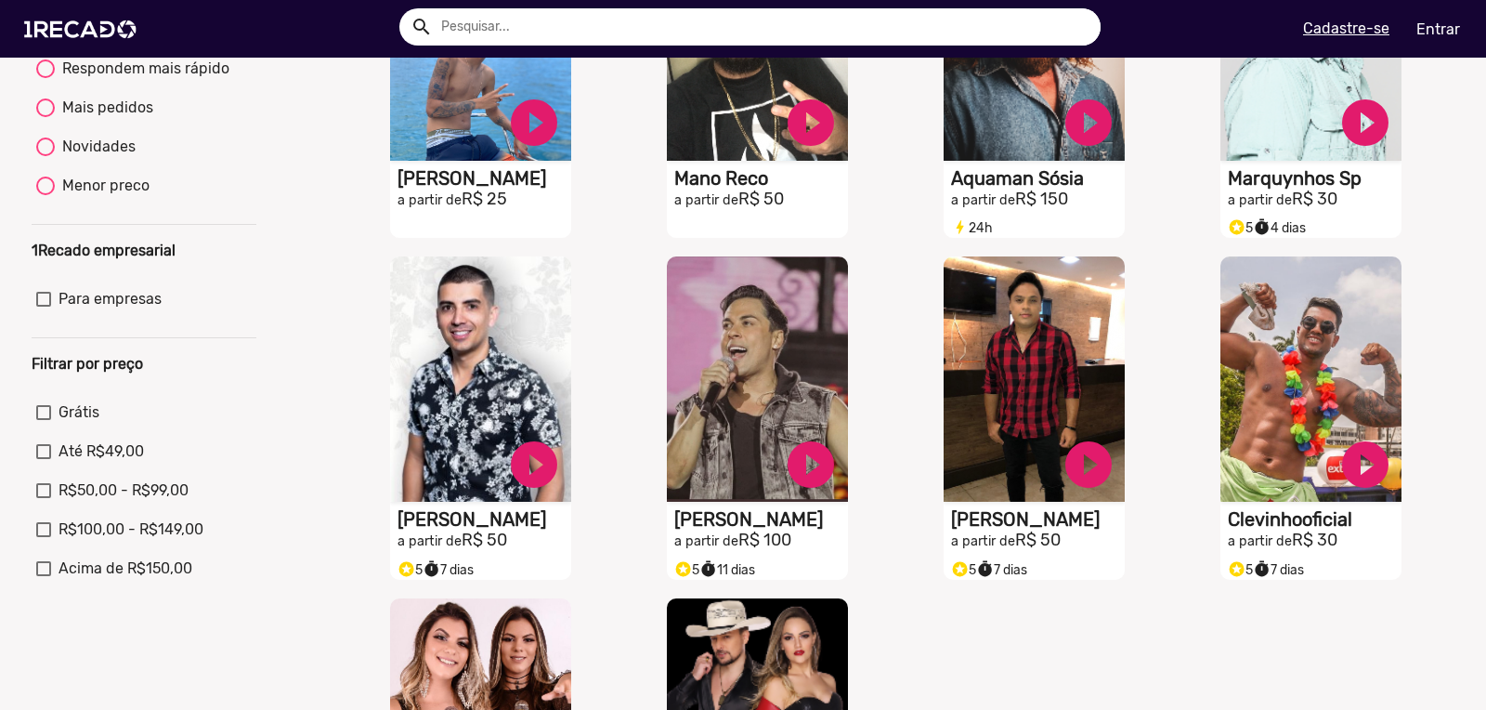
scroll to position [618, 0]
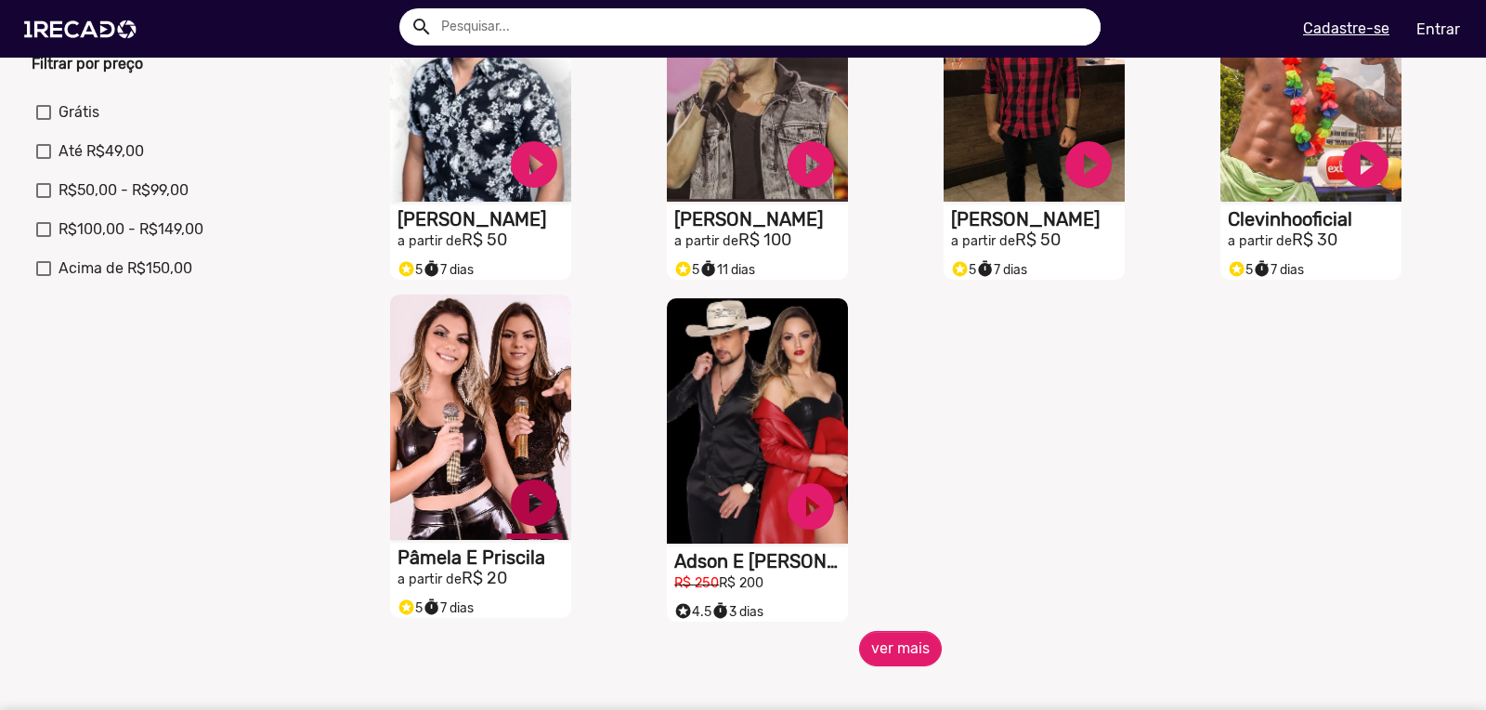
click at [540, 508] on link "play_circle_filled" at bounding box center [534, 503] width 56 height 56
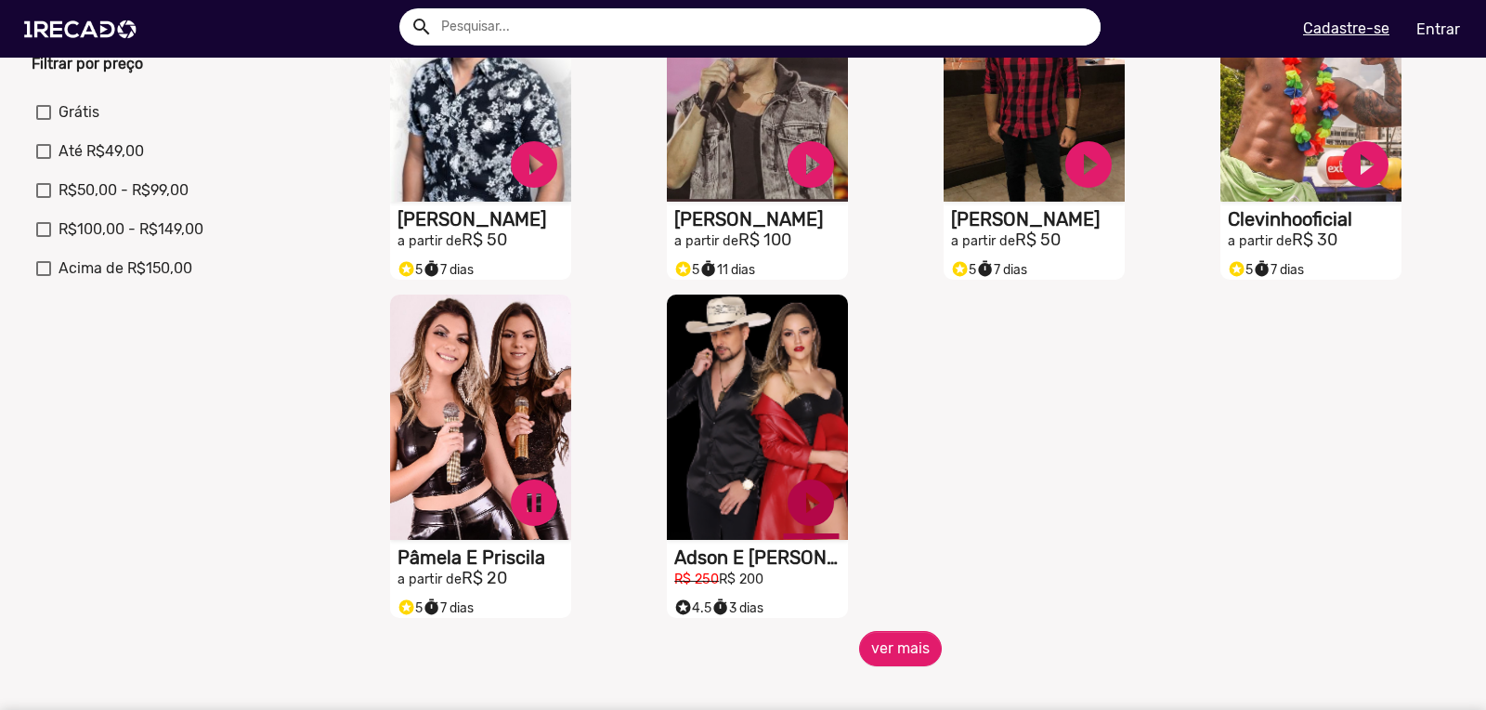
click at [804, 501] on link "play_circle_filled" at bounding box center [811, 503] width 56 height 56
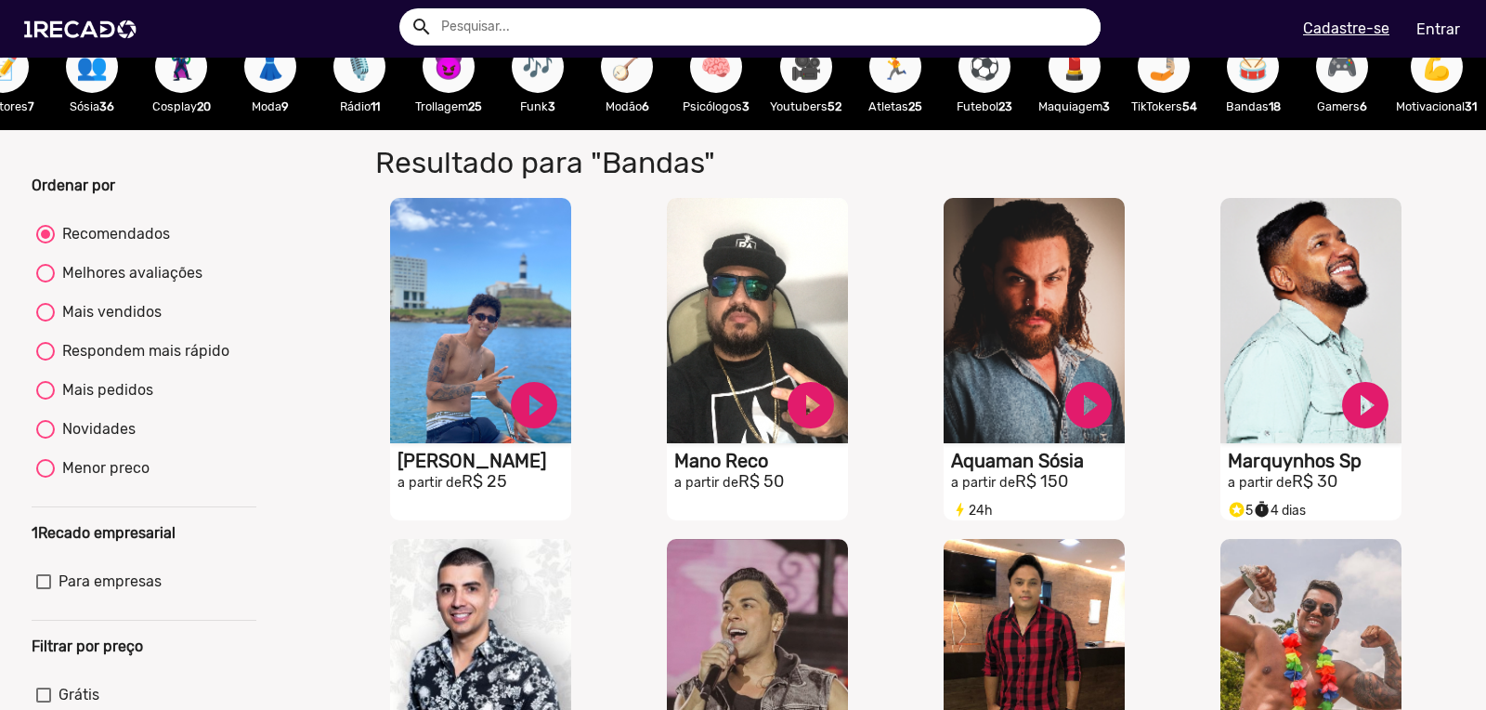
scroll to position [0, 0]
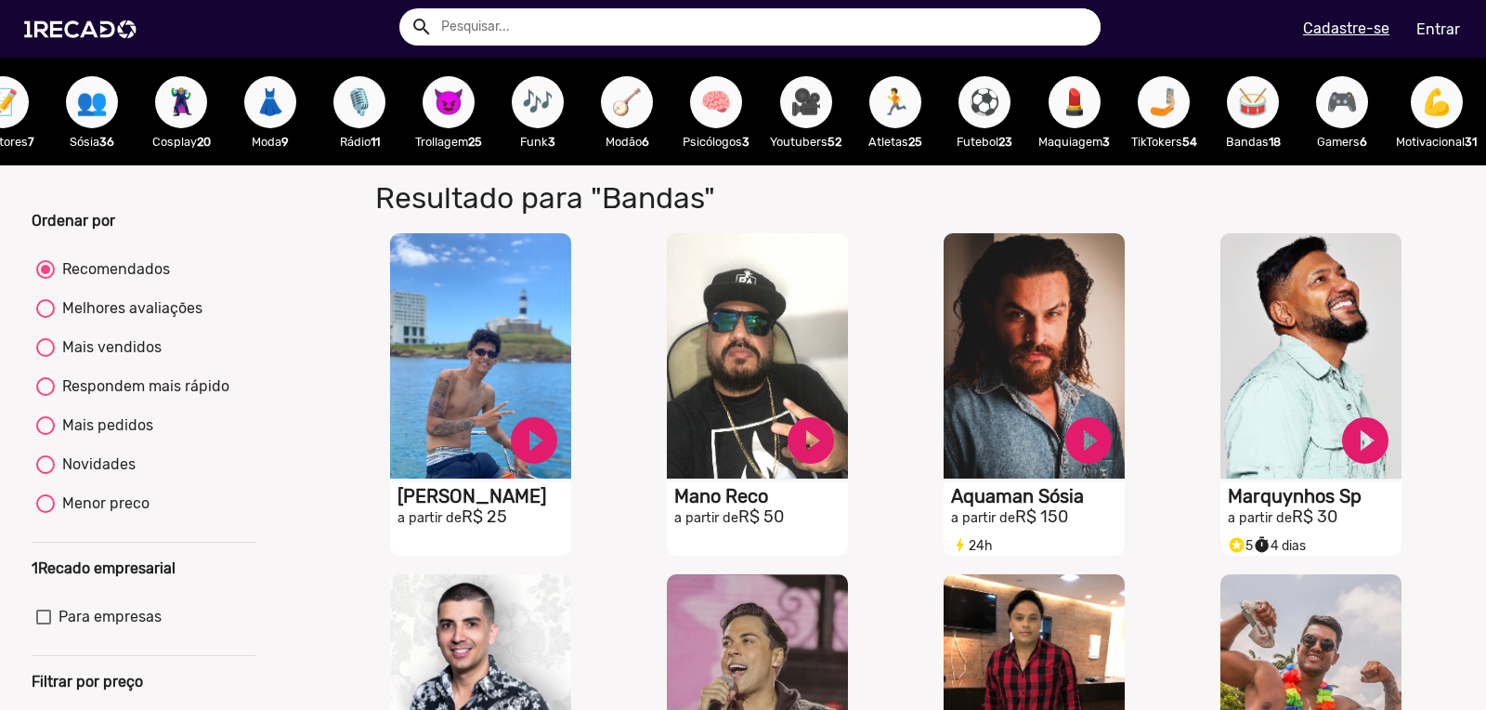
click at [1421, 97] on span "💪" at bounding box center [1437, 102] width 32 height 52
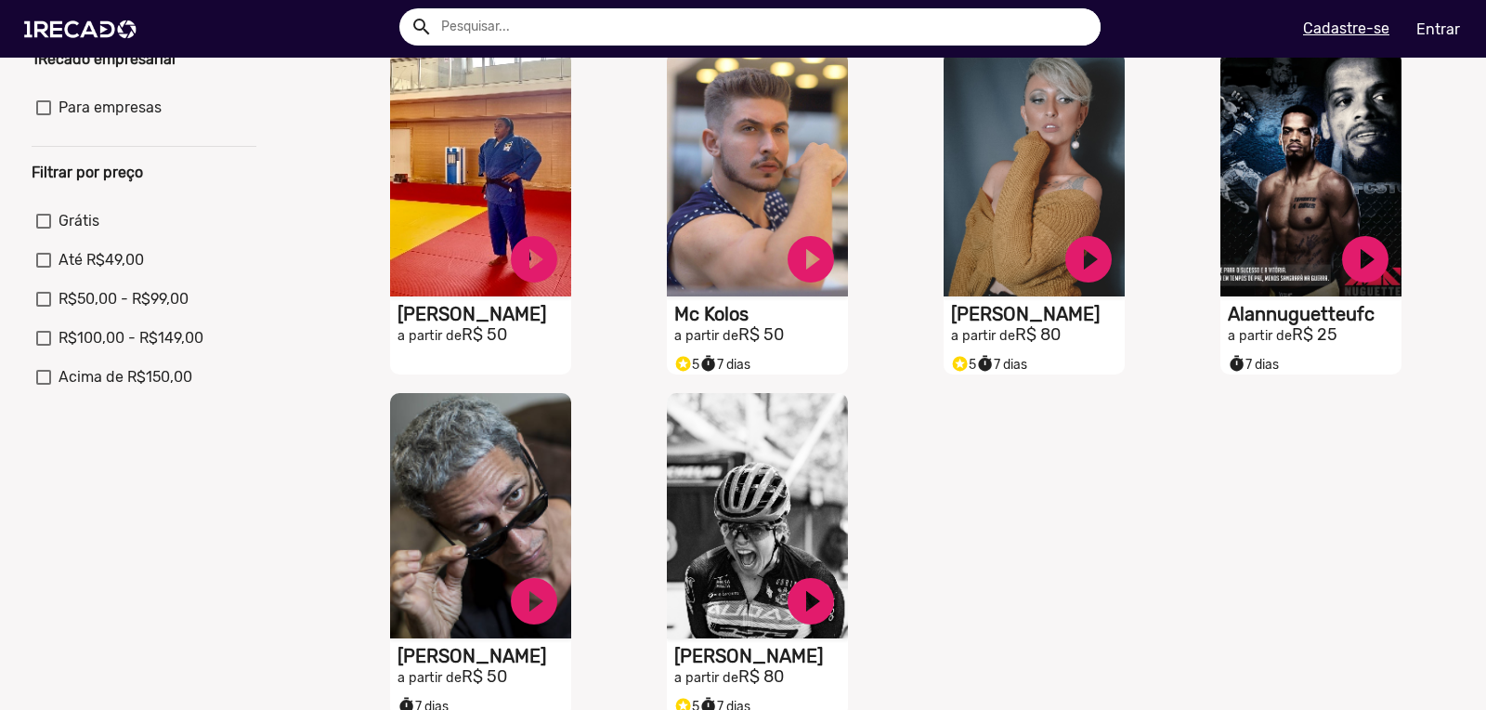
scroll to position [512, 0]
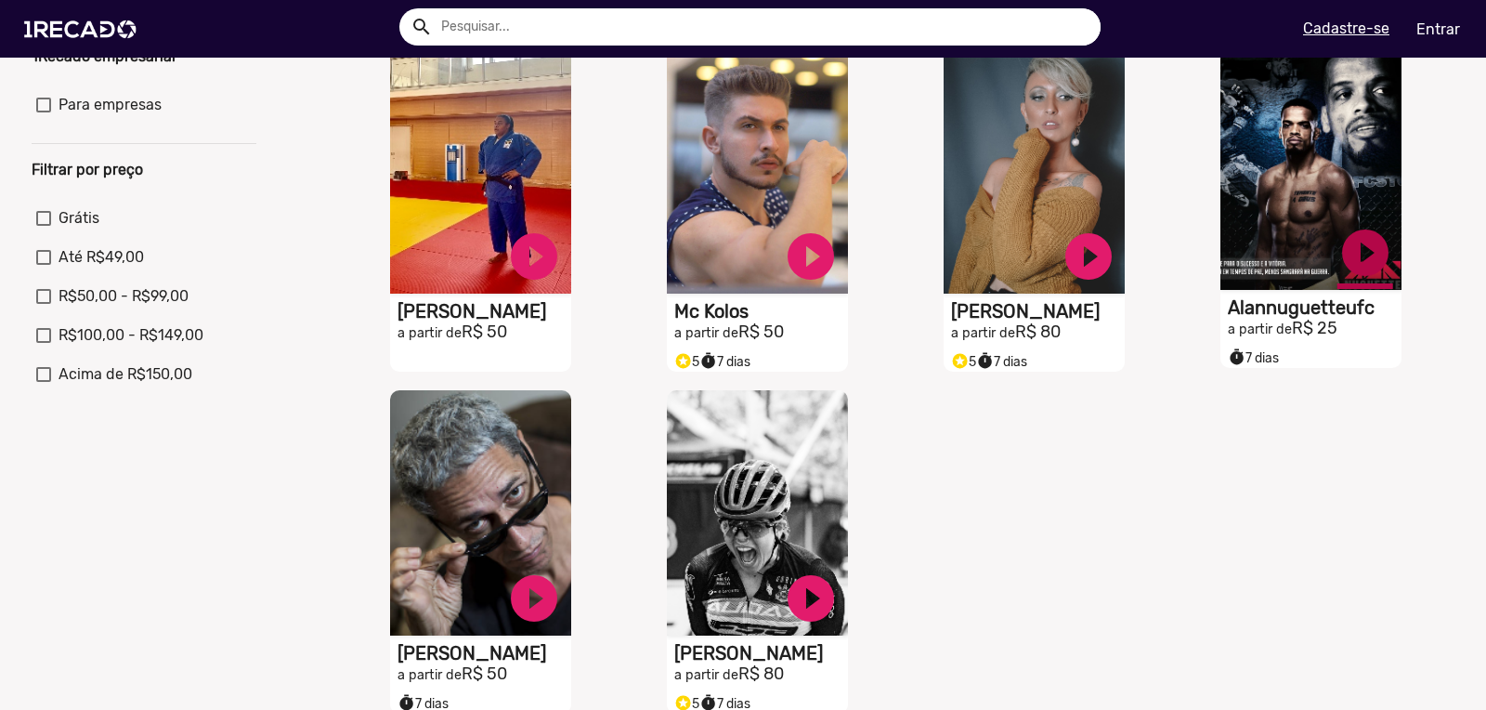
click at [1357, 260] on link "play_circle_filled" at bounding box center [1365, 253] width 56 height 56
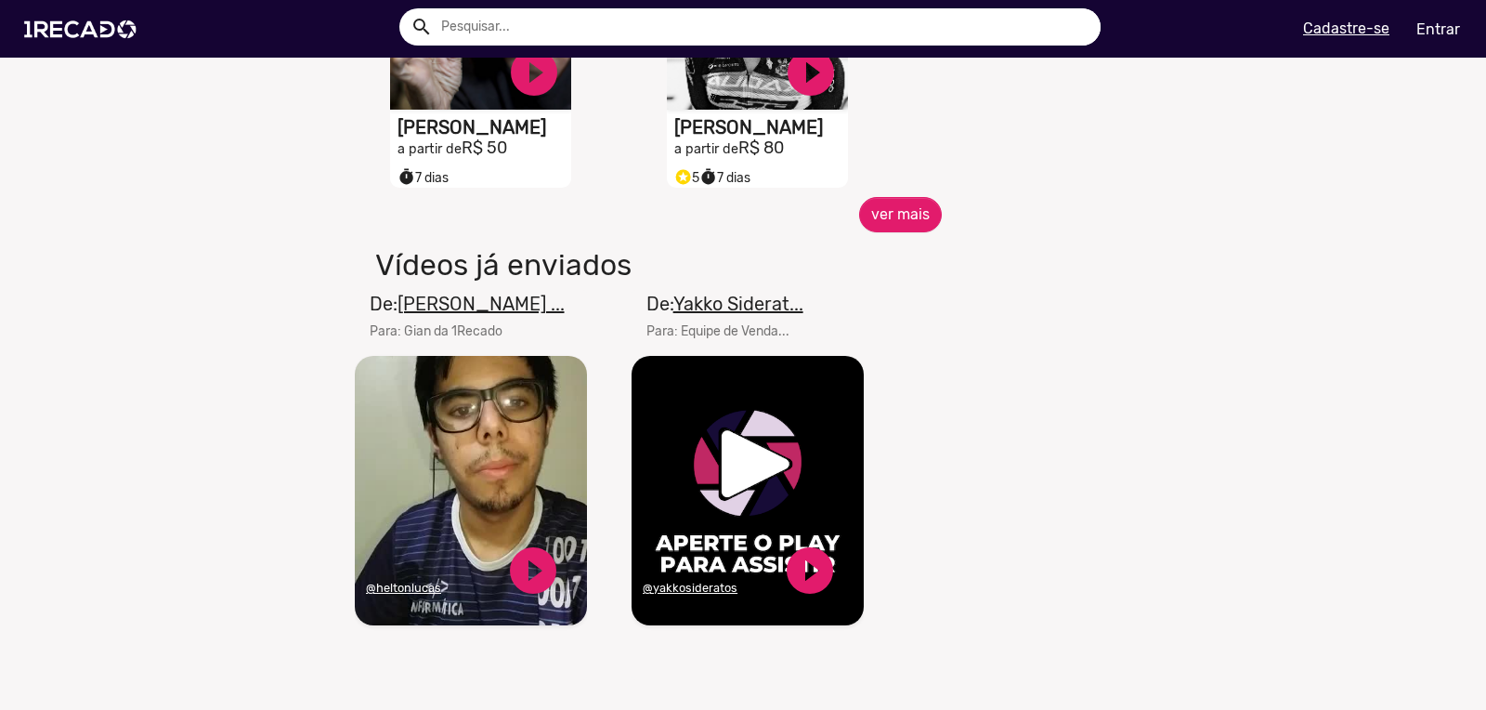
scroll to position [1041, 0]
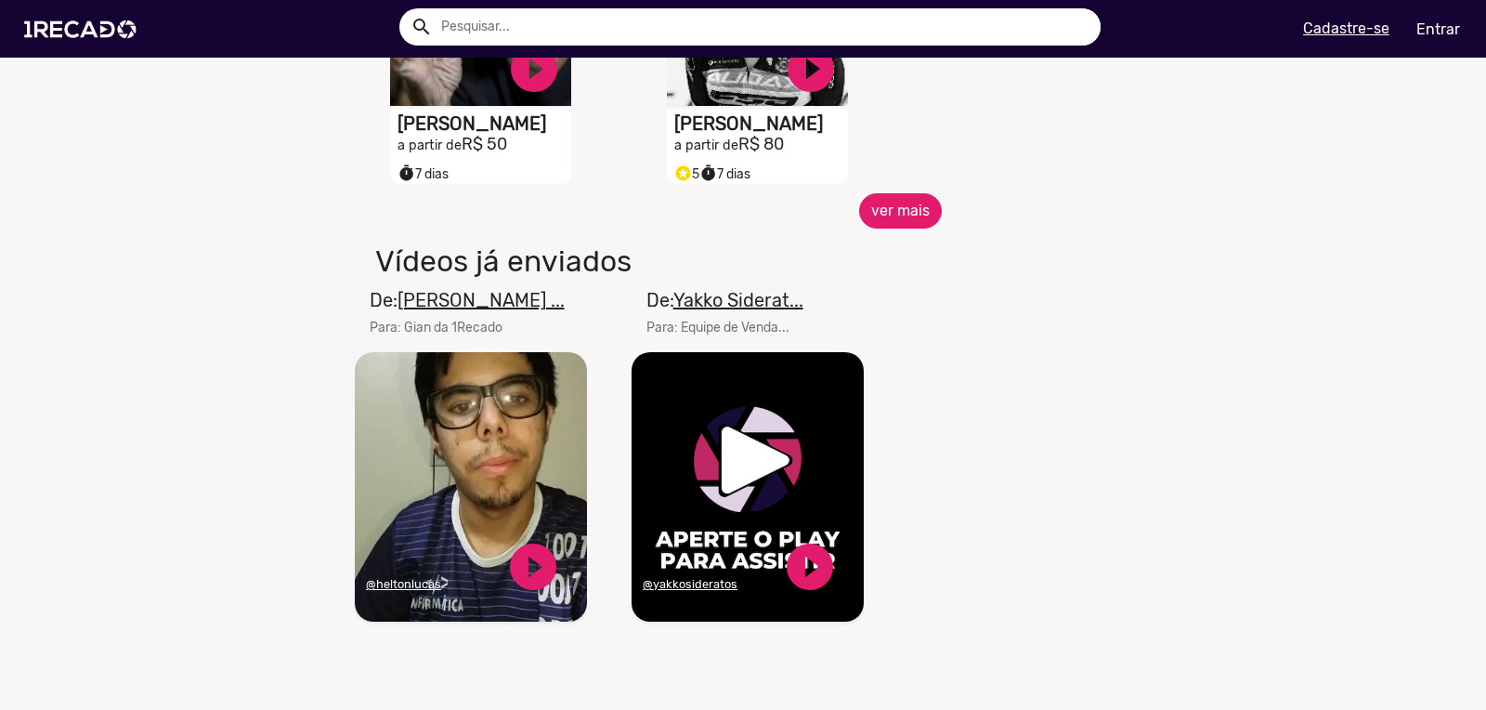
click at [896, 217] on button "ver mais" at bounding box center [900, 210] width 83 height 35
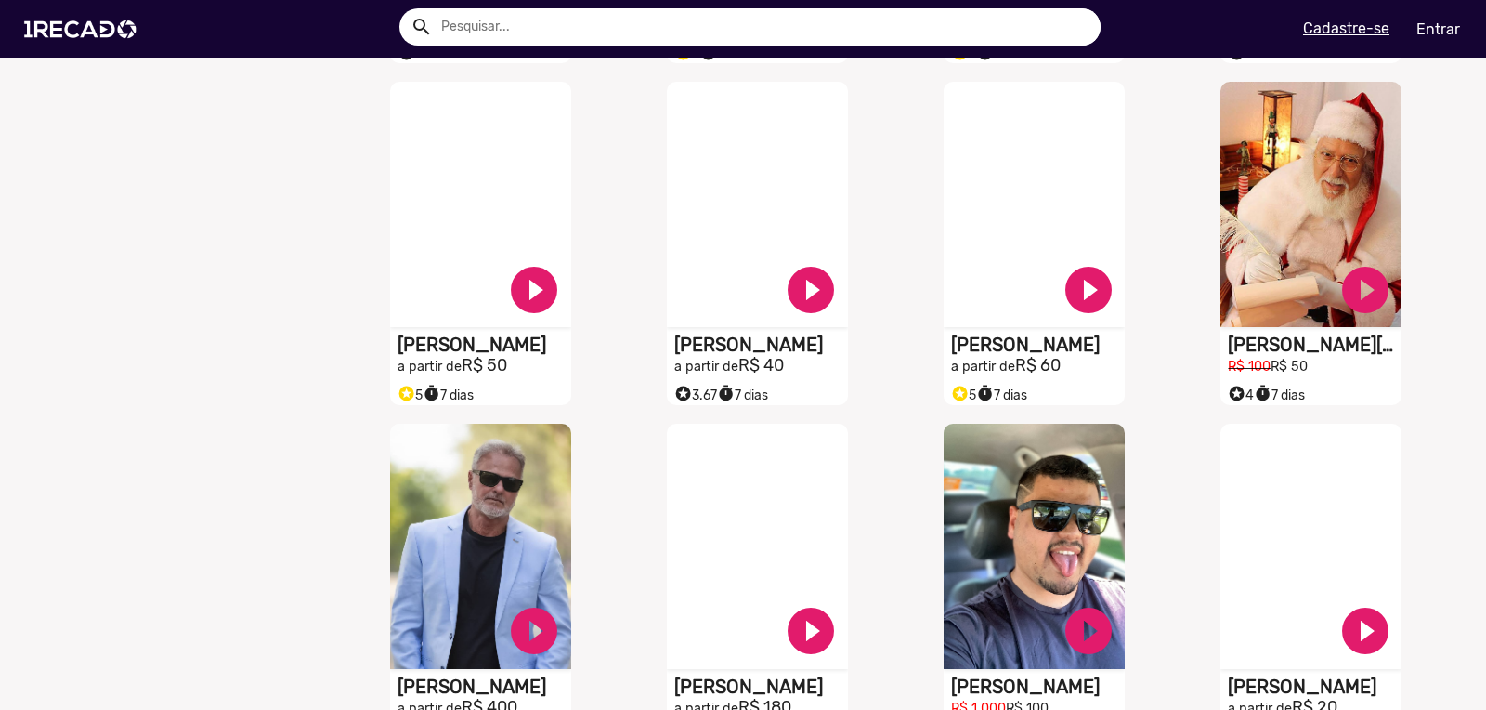
scroll to position [1165, 0]
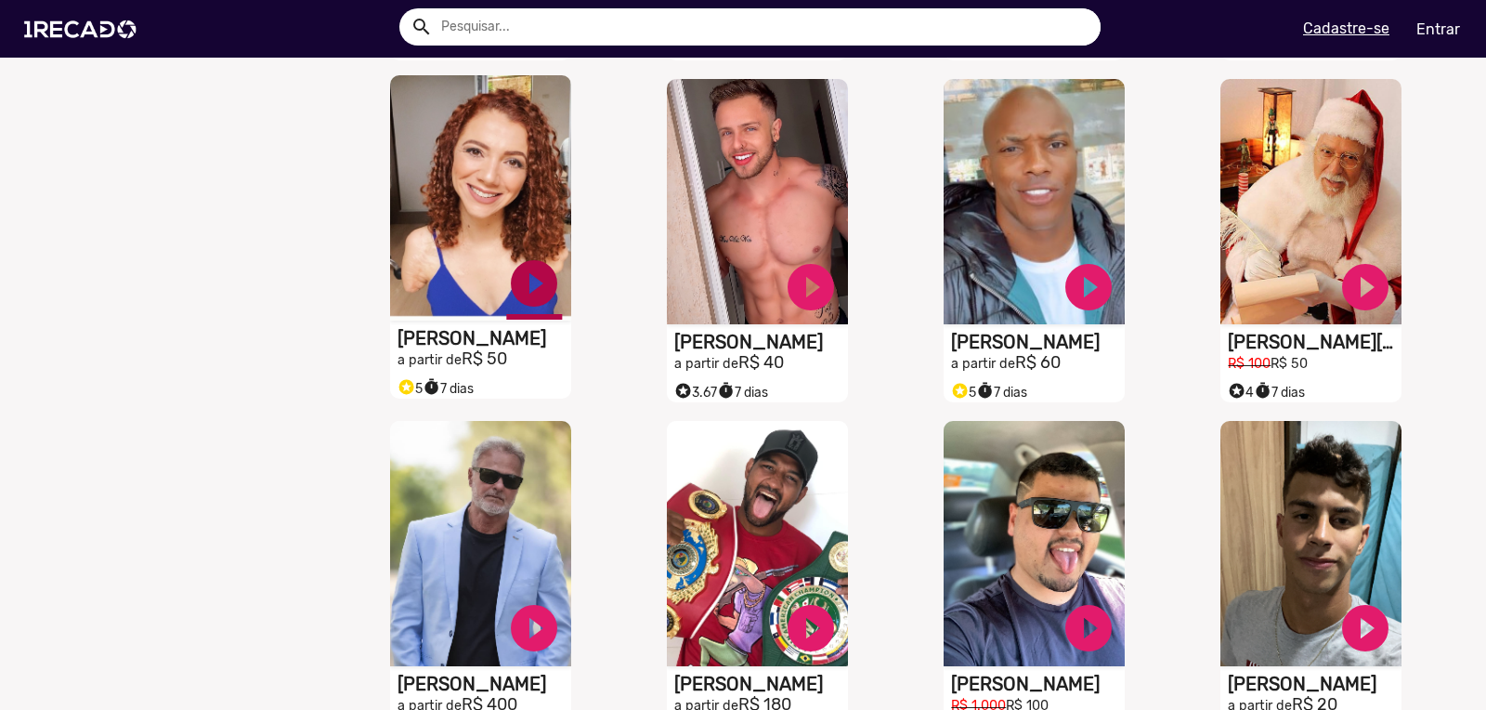
click at [543, 293] on link "play_circle_filled" at bounding box center [534, 283] width 56 height 56
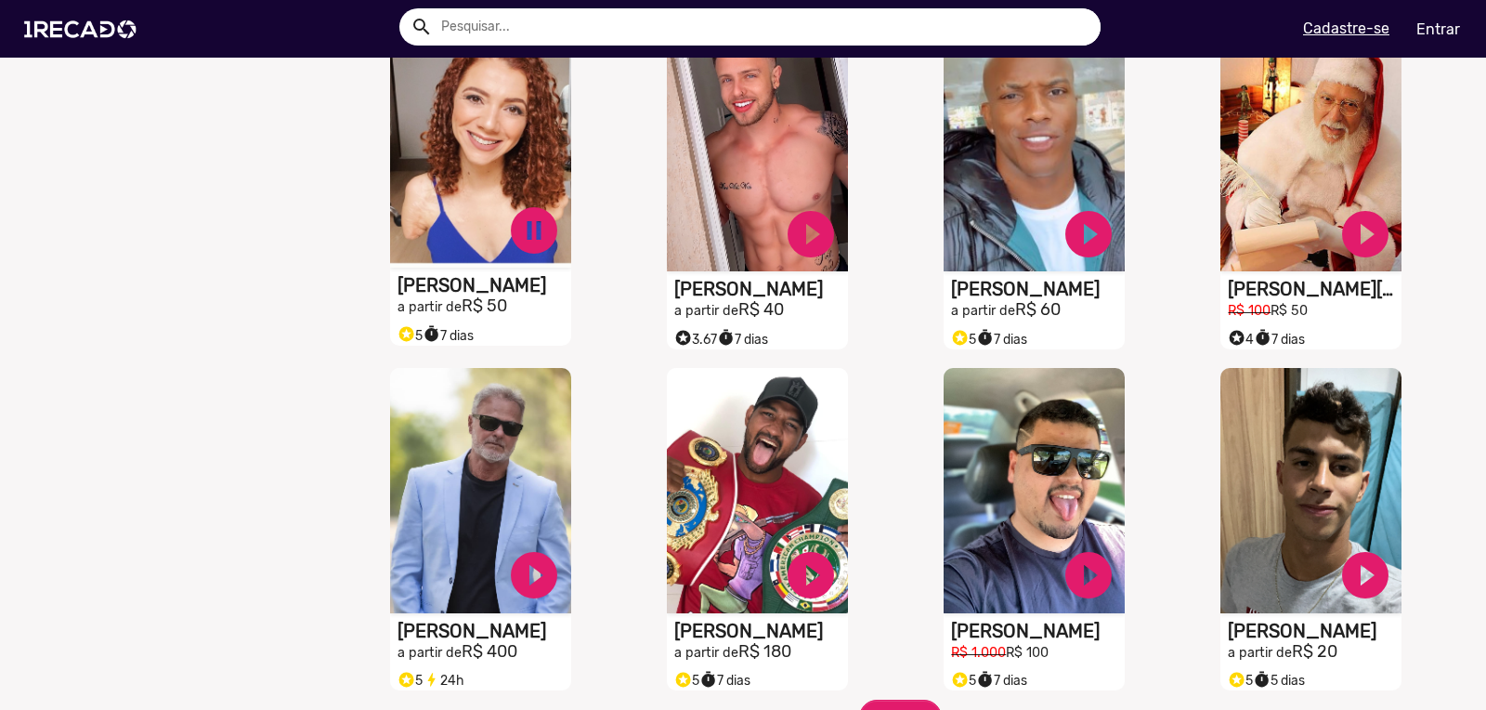
scroll to position [1129, 0]
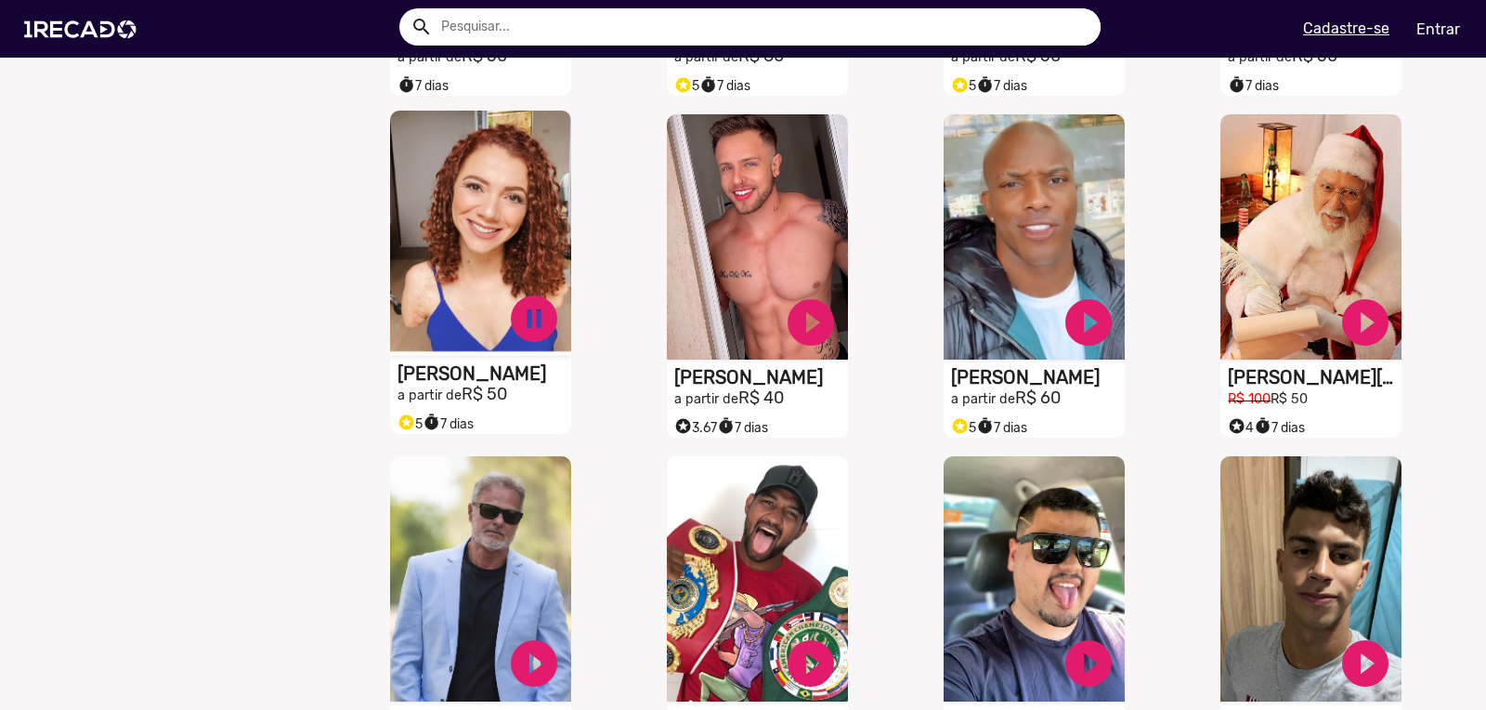
click at [453, 384] on h1 "[PERSON_NAME]" at bounding box center [484, 373] width 174 height 22
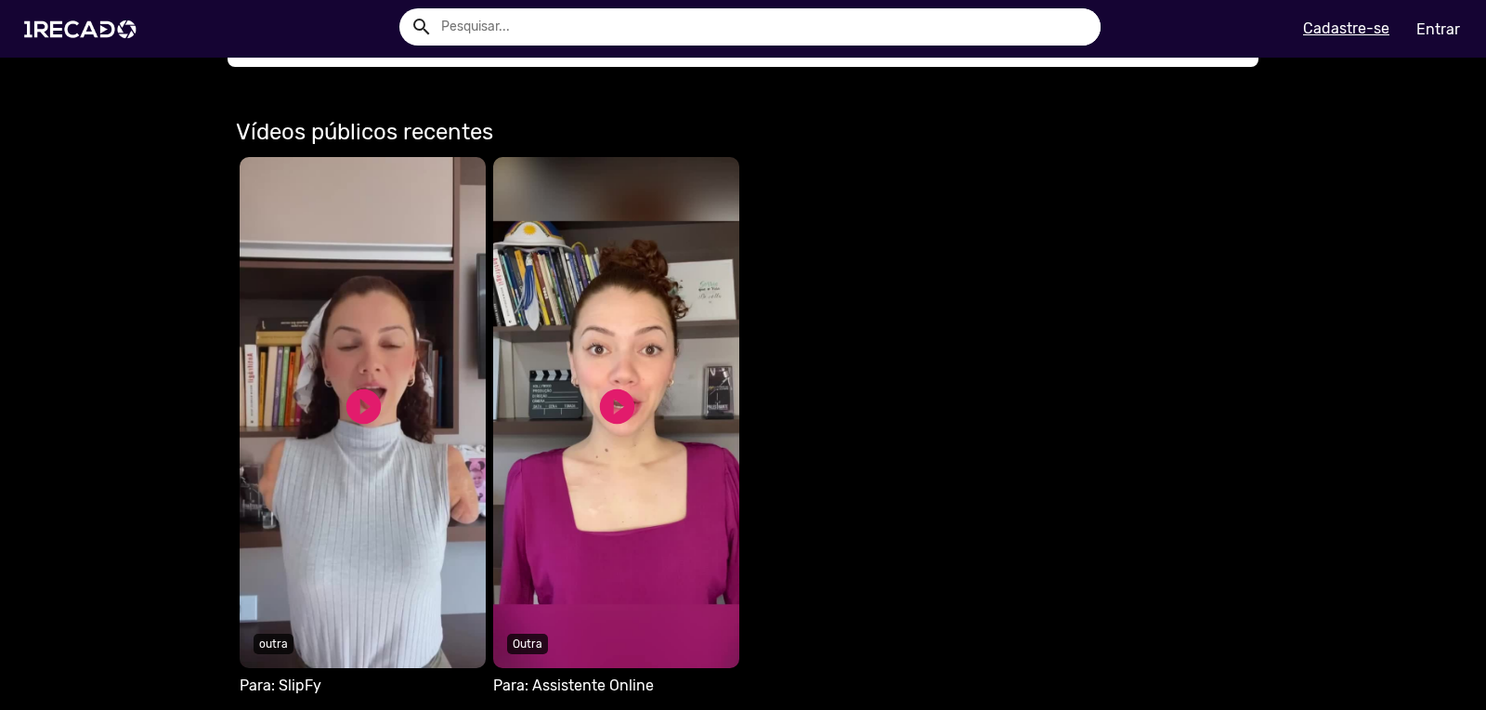
scroll to position [847, 0]
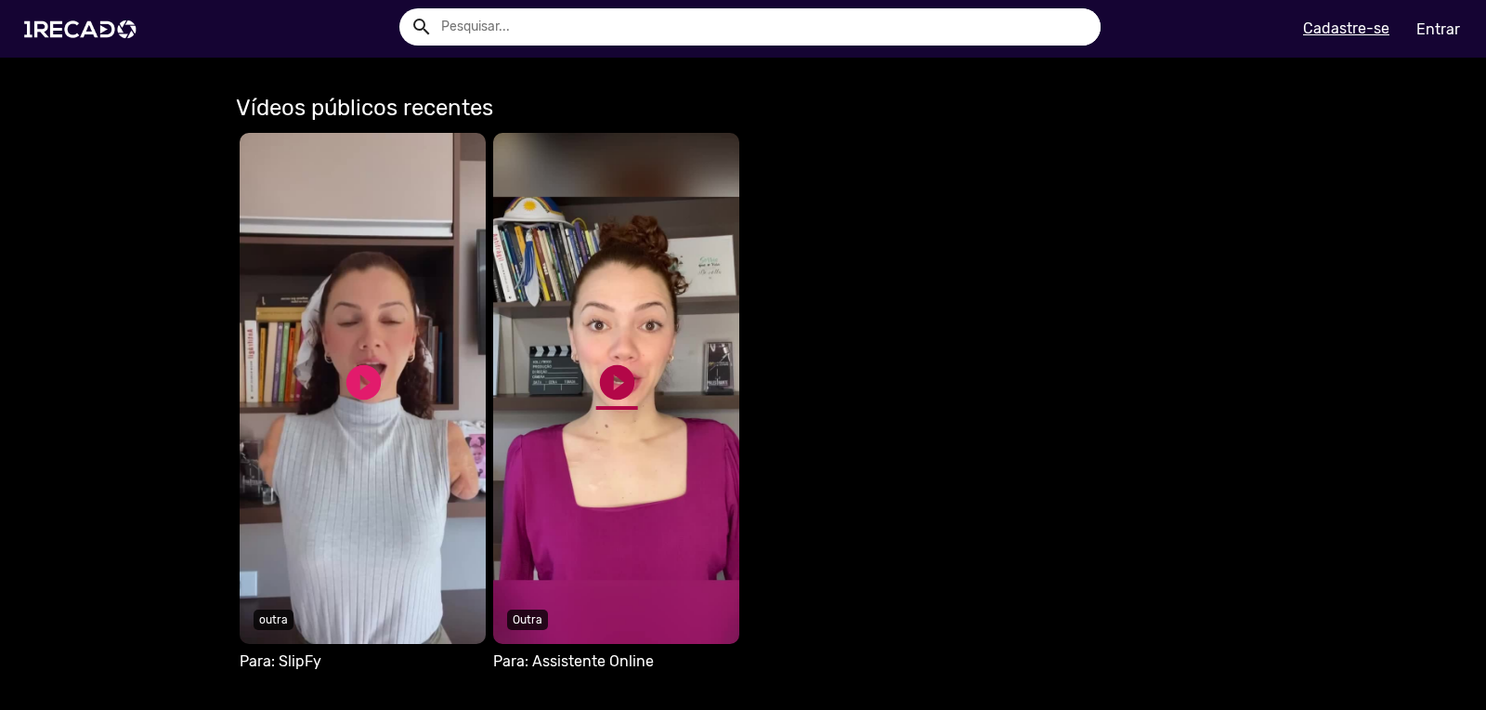
click at [605, 375] on link "play_circle_filled" at bounding box center [617, 382] width 42 height 42
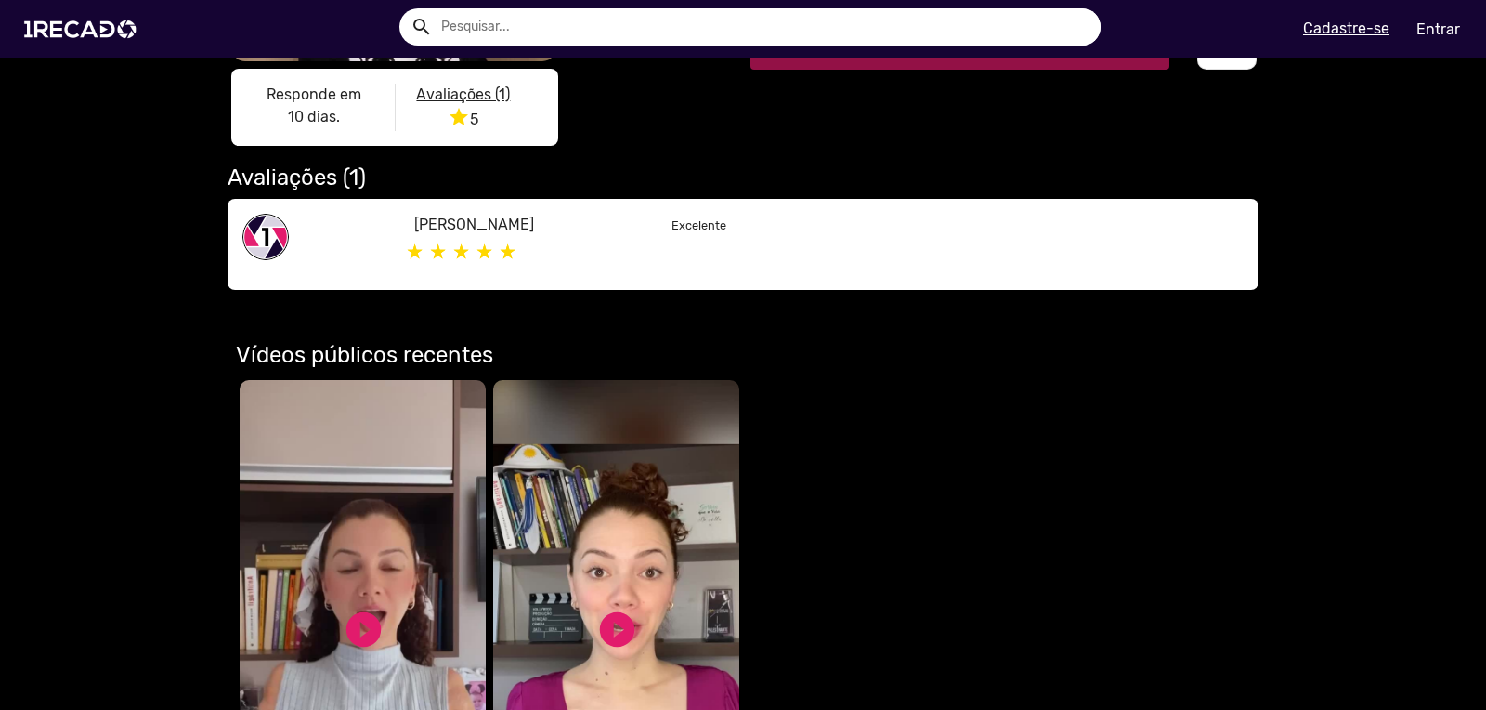
scroll to position [618, 0]
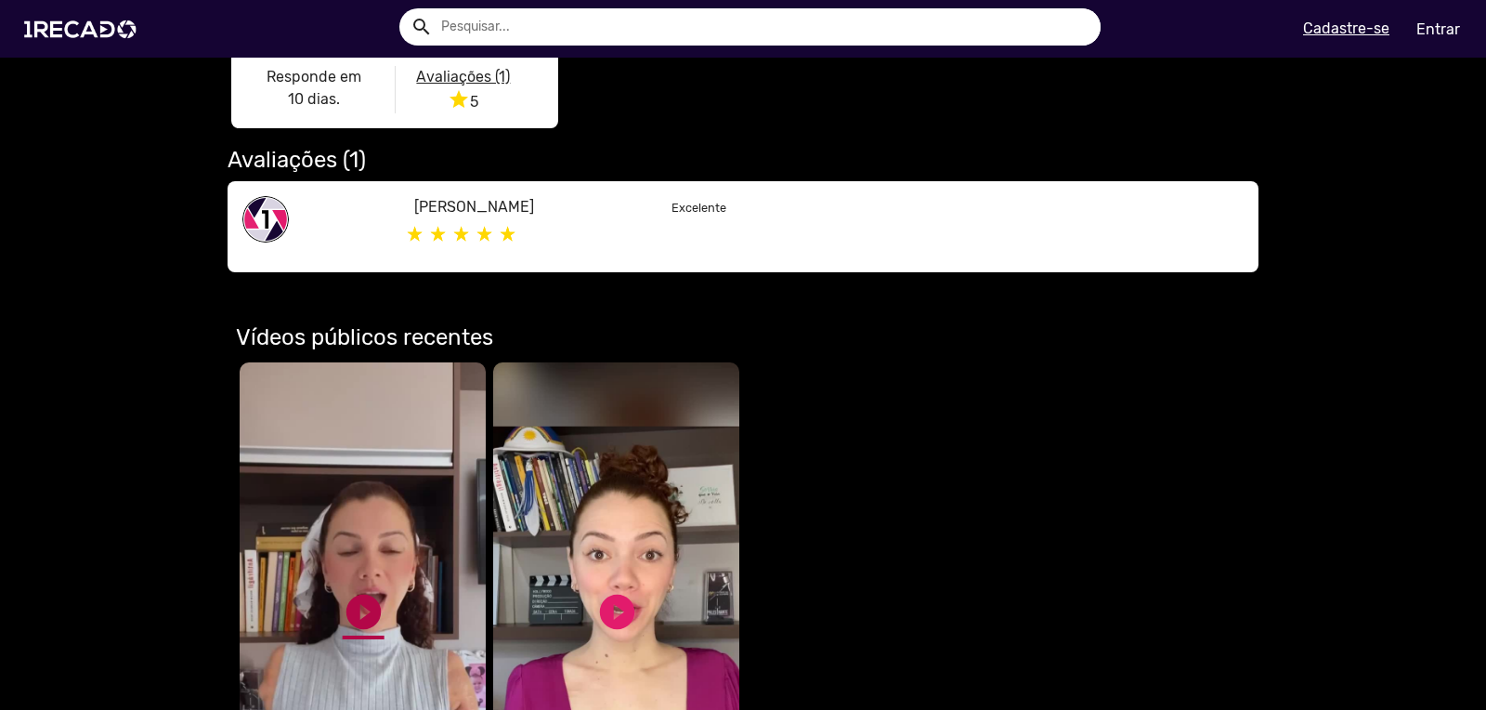
click at [366, 605] on link "play_circle_filled" at bounding box center [364, 612] width 42 height 42
